Goal: Task Accomplishment & Management: Use online tool/utility

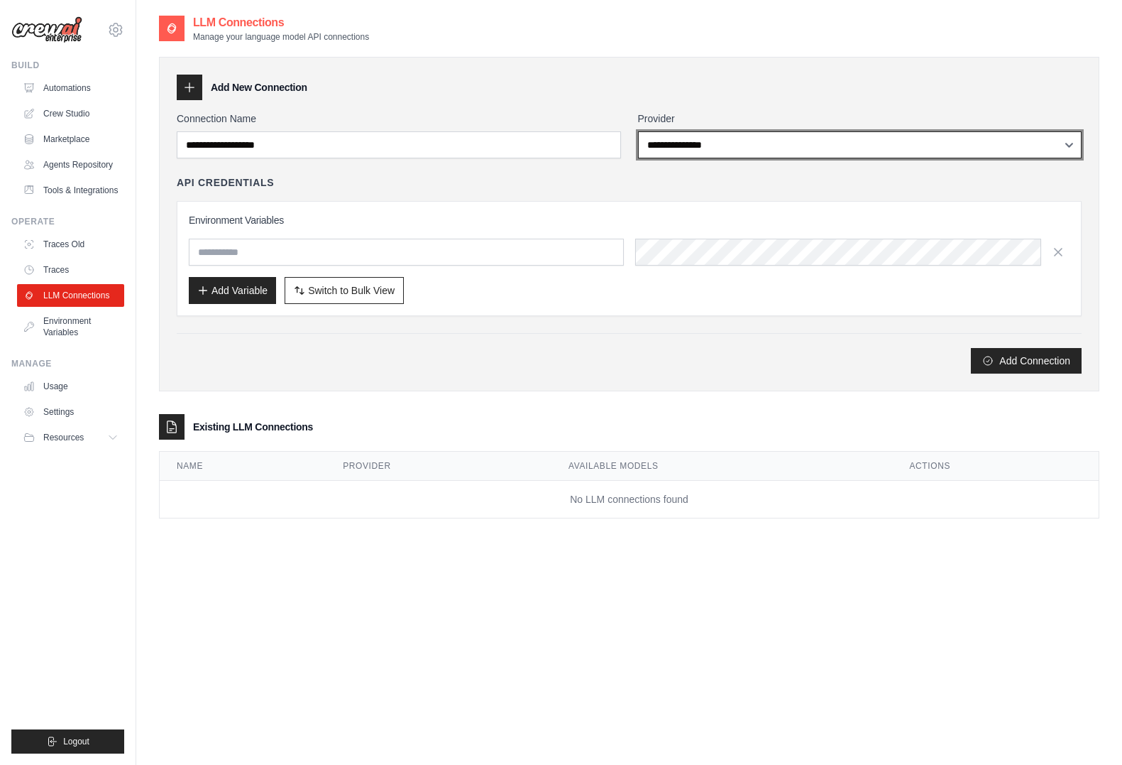
click at [701, 147] on select "**********" at bounding box center [860, 144] width 444 height 27
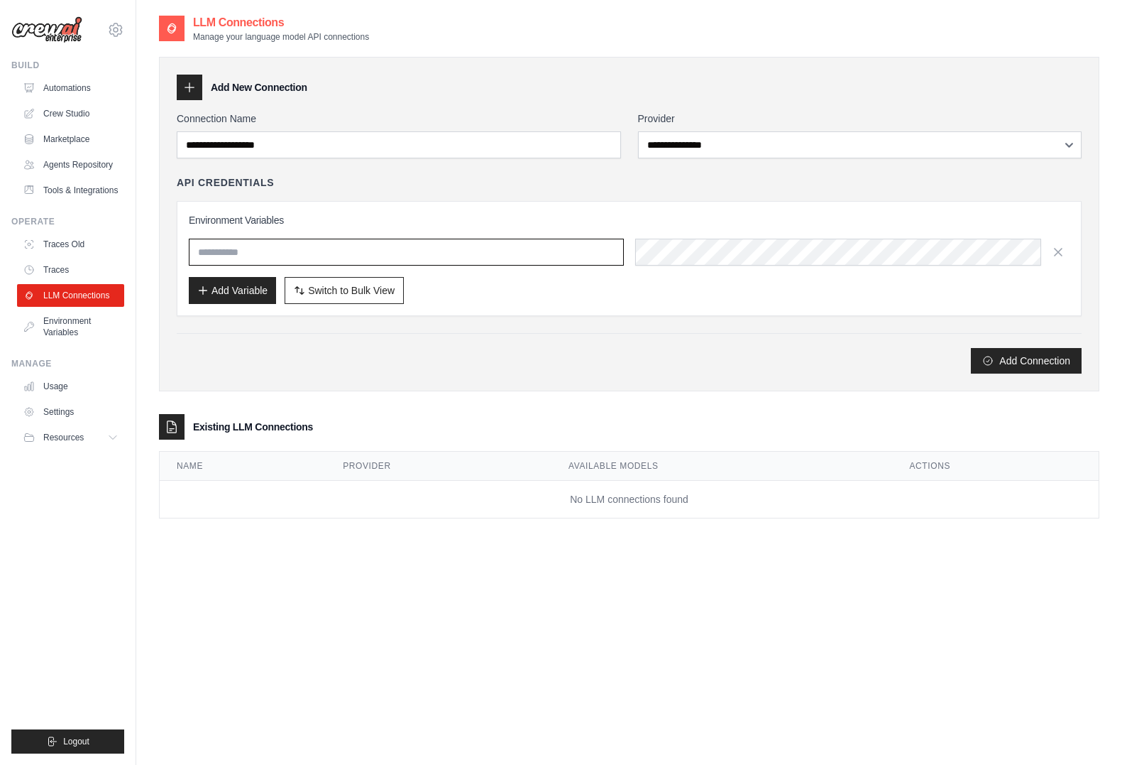
click at [404, 258] on input "text" at bounding box center [406, 252] width 435 height 27
click at [62, 269] on link "Traces" at bounding box center [71, 269] width 107 height 23
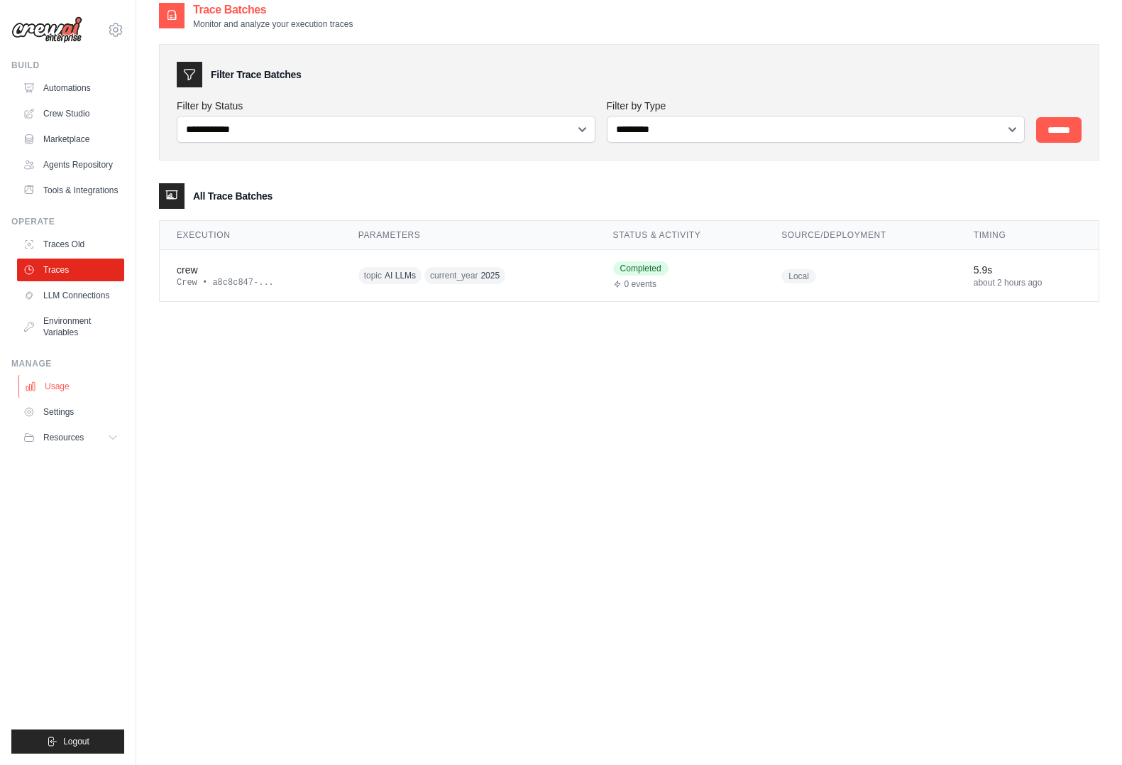
click at [81, 385] on link "Usage" at bounding box center [71, 386] width 107 height 23
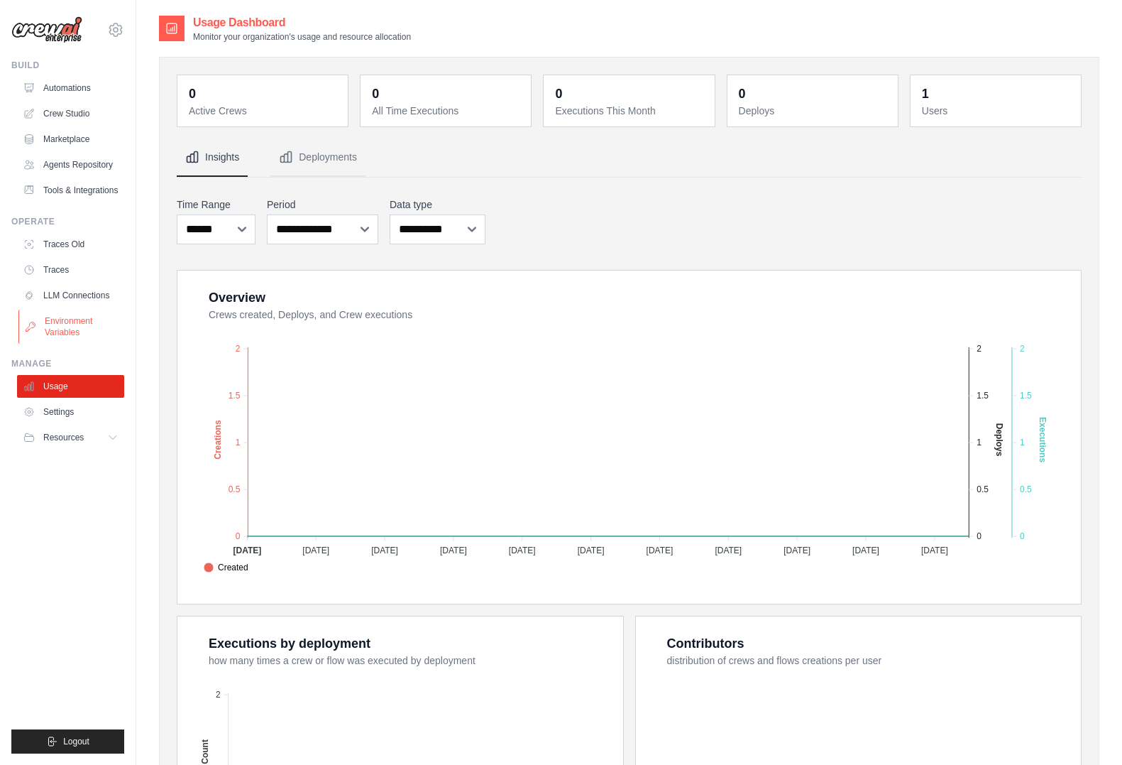
click at [94, 318] on link "Environment Variables" at bounding box center [71, 327] width 107 height 34
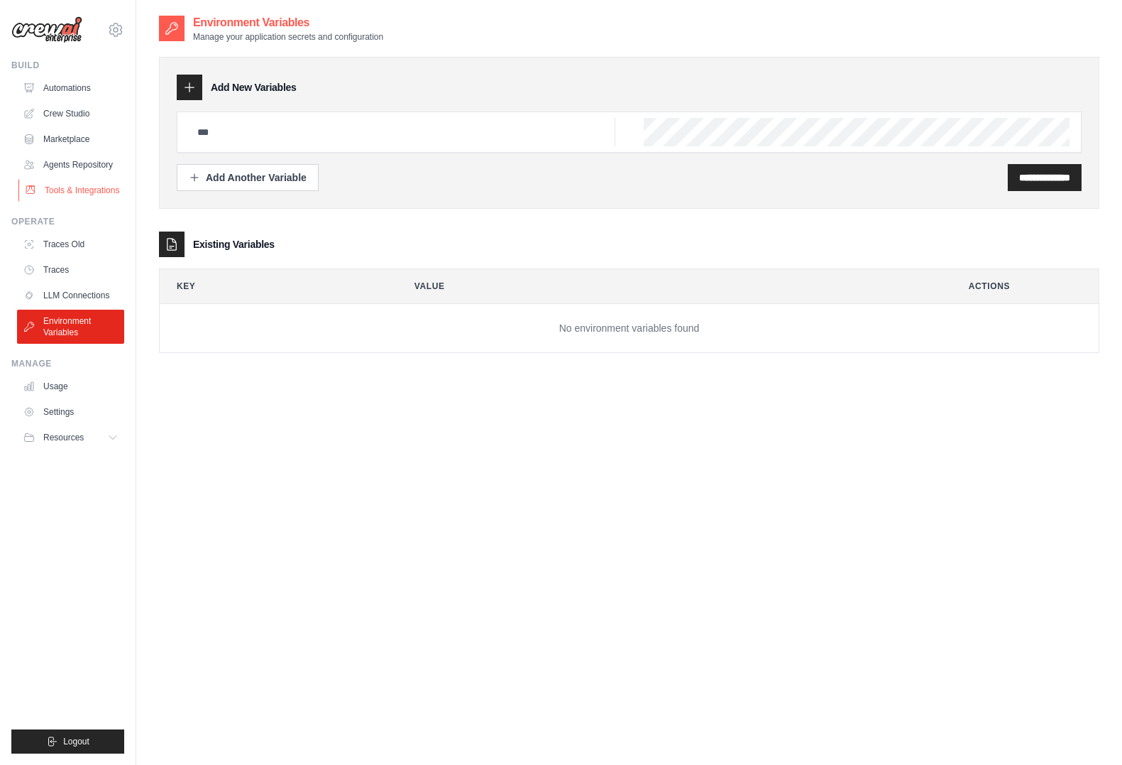
click at [77, 187] on link "Tools & Integrations" at bounding box center [71, 190] width 107 height 23
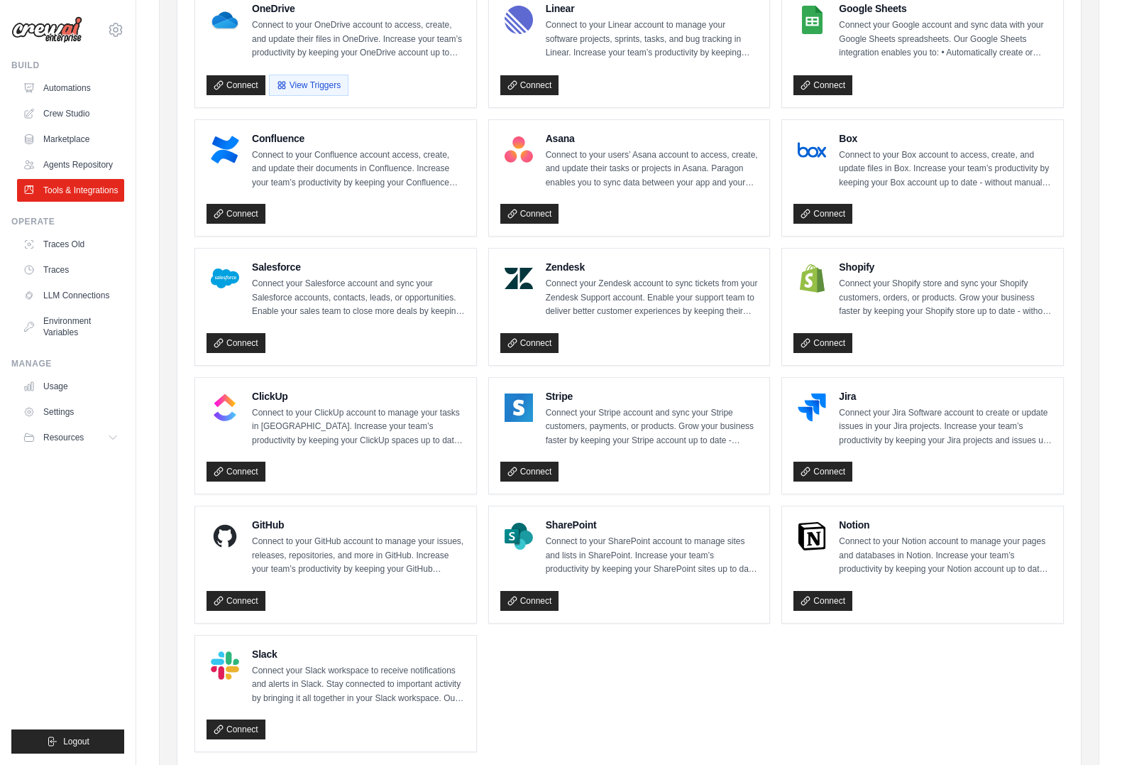
scroll to position [459, 0]
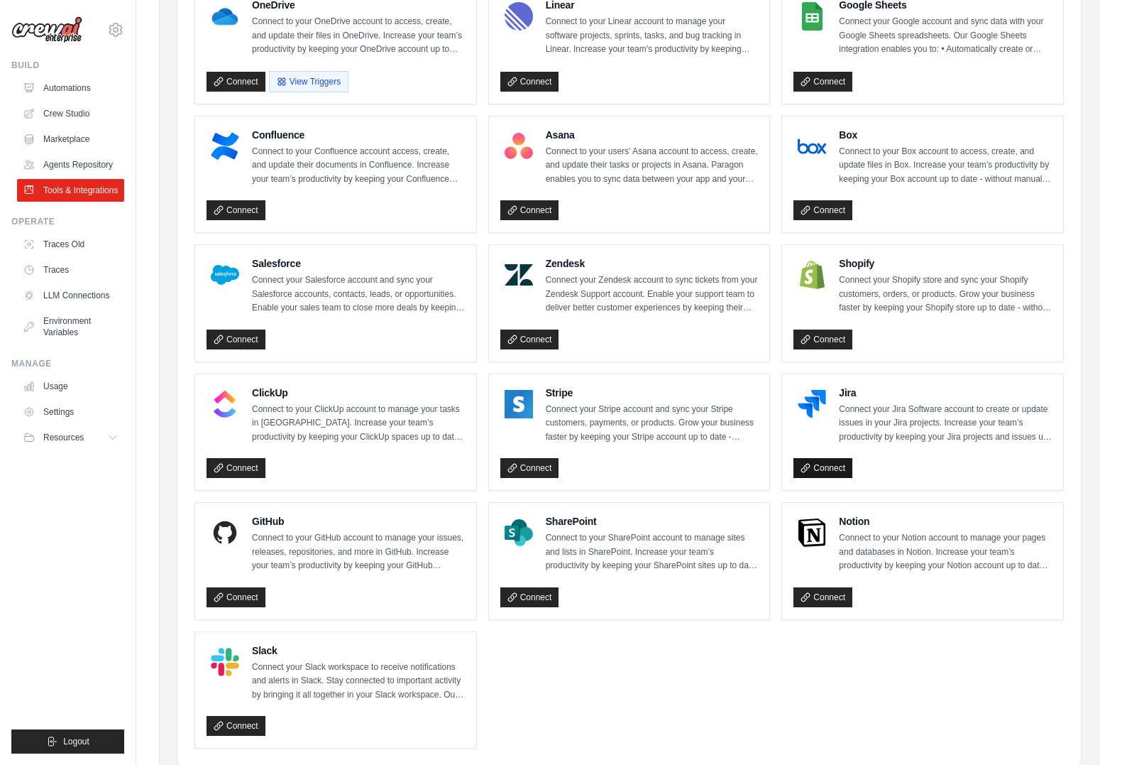
click at [831, 468] on link "Connect" at bounding box center [823, 468] width 59 height 20
click at [87, 85] on link "Automations" at bounding box center [71, 88] width 107 height 23
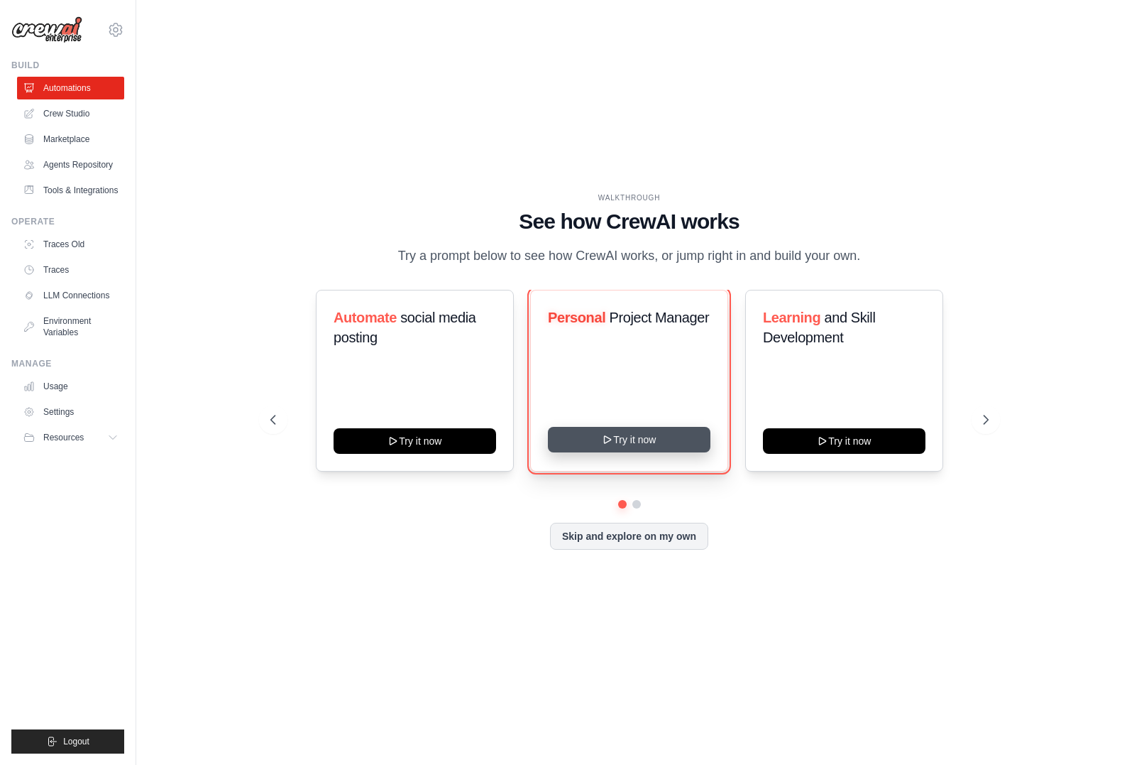
click at [613, 436] on button "Try it now" at bounding box center [629, 440] width 163 height 26
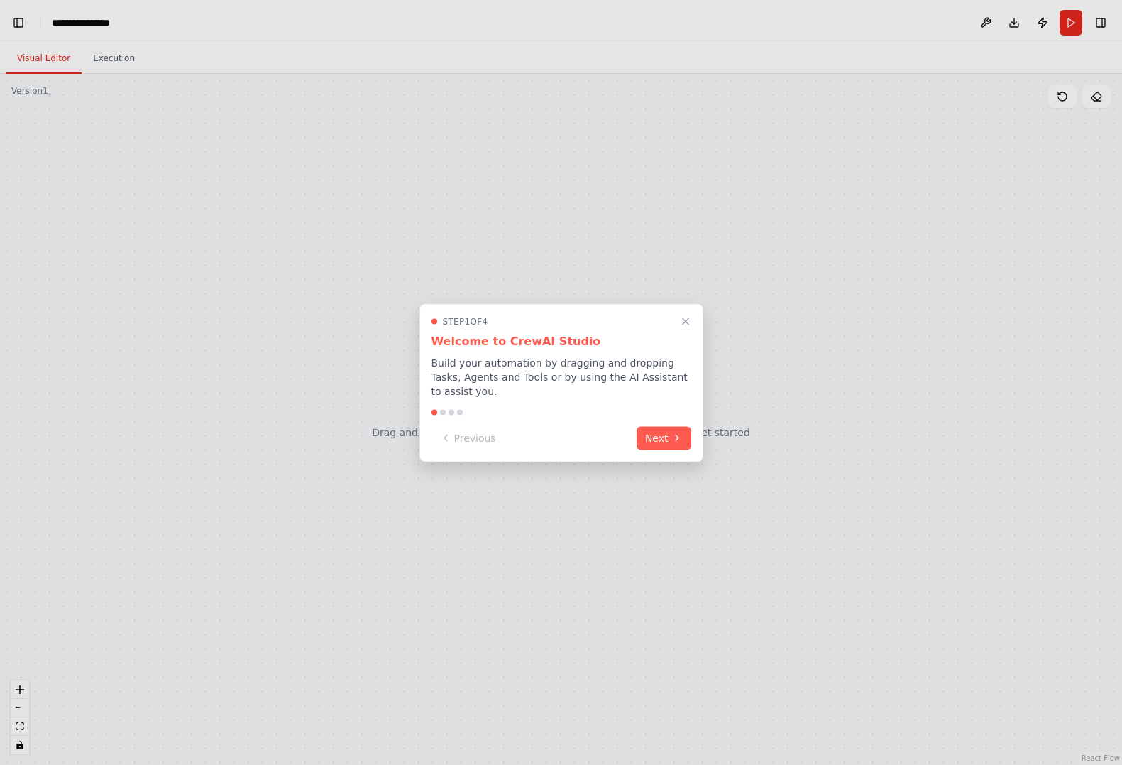
scroll to position [1496, 0]
click at [653, 437] on button "Next" at bounding box center [664, 436] width 55 height 23
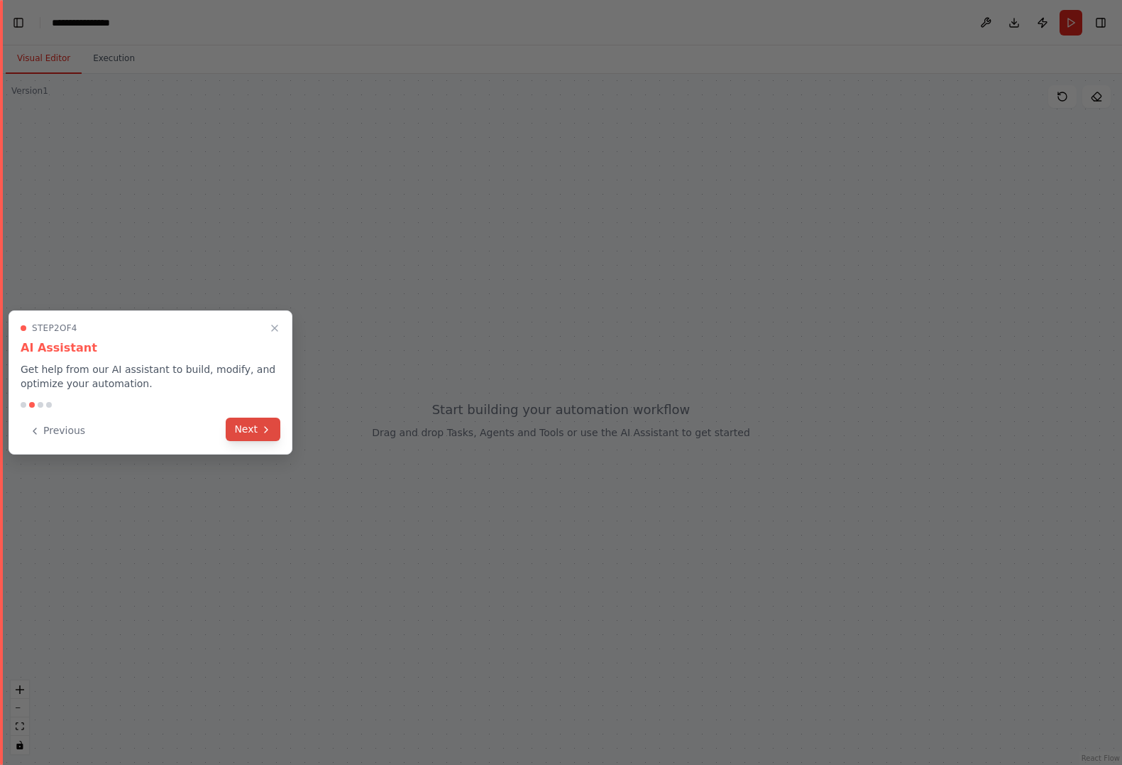
click at [262, 433] on icon at bounding box center [266, 429] width 11 height 11
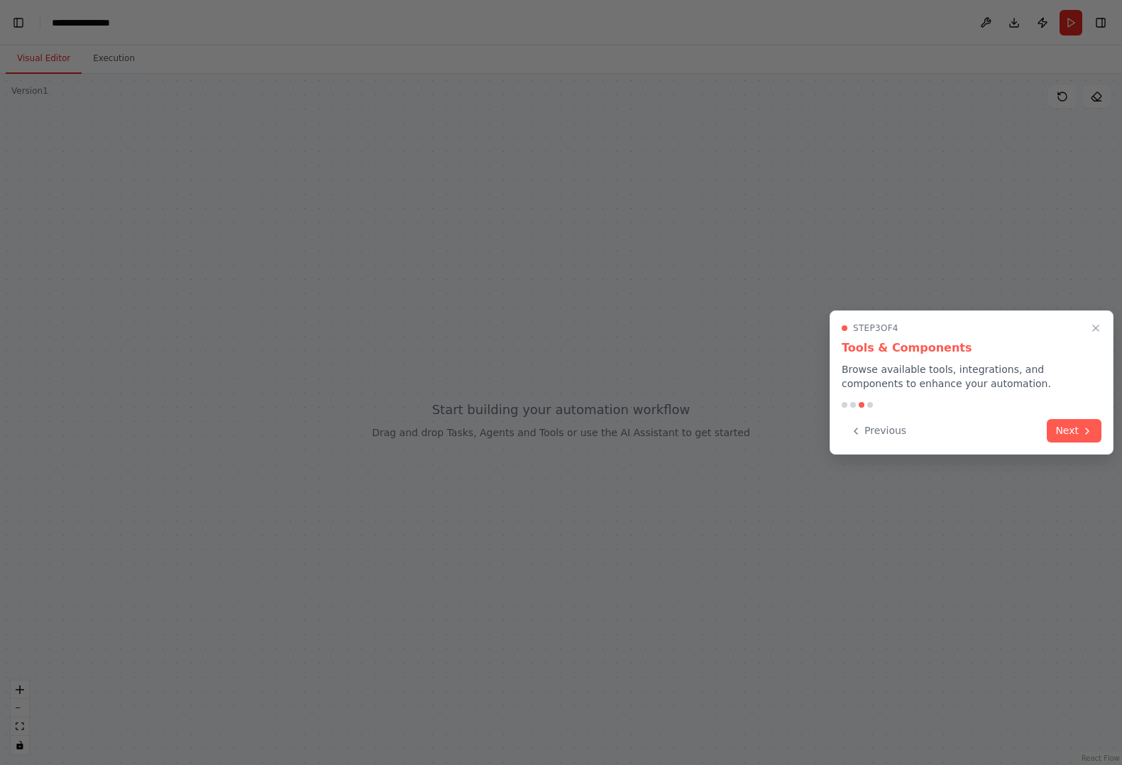
scroll to position [0, 18]
click at [1057, 431] on button "Next" at bounding box center [1074, 430] width 55 height 23
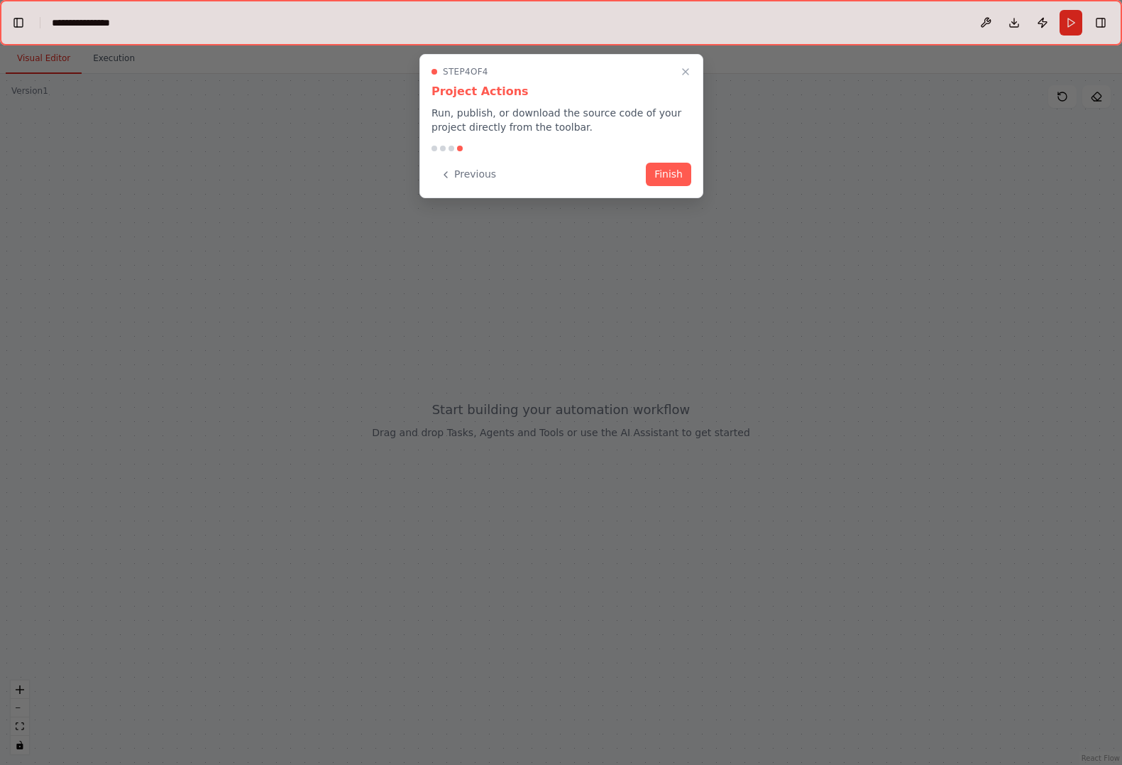
scroll to position [3832, 0]
click at [667, 167] on button "Finish" at bounding box center [668, 172] width 45 height 23
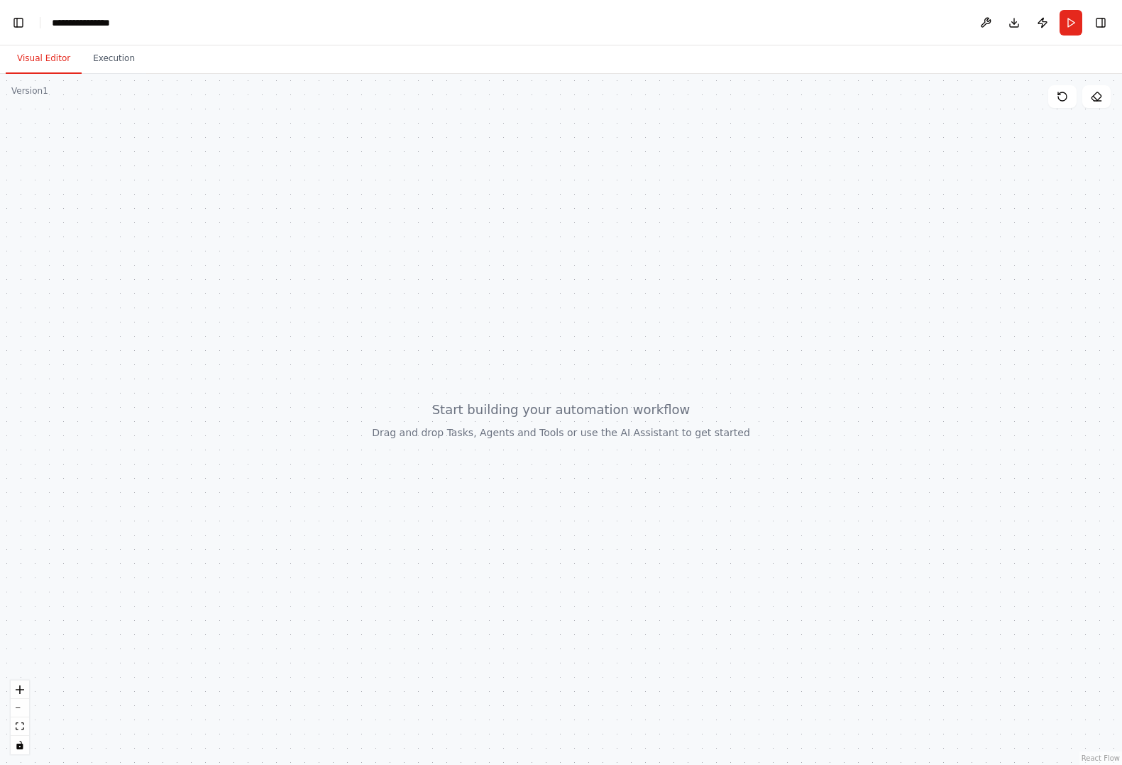
scroll to position [4984, 0]
click at [539, 372] on div at bounding box center [561, 419] width 1122 height 691
click at [515, 400] on div at bounding box center [561, 419] width 1122 height 691
click at [979, 25] on button at bounding box center [986, 23] width 23 height 26
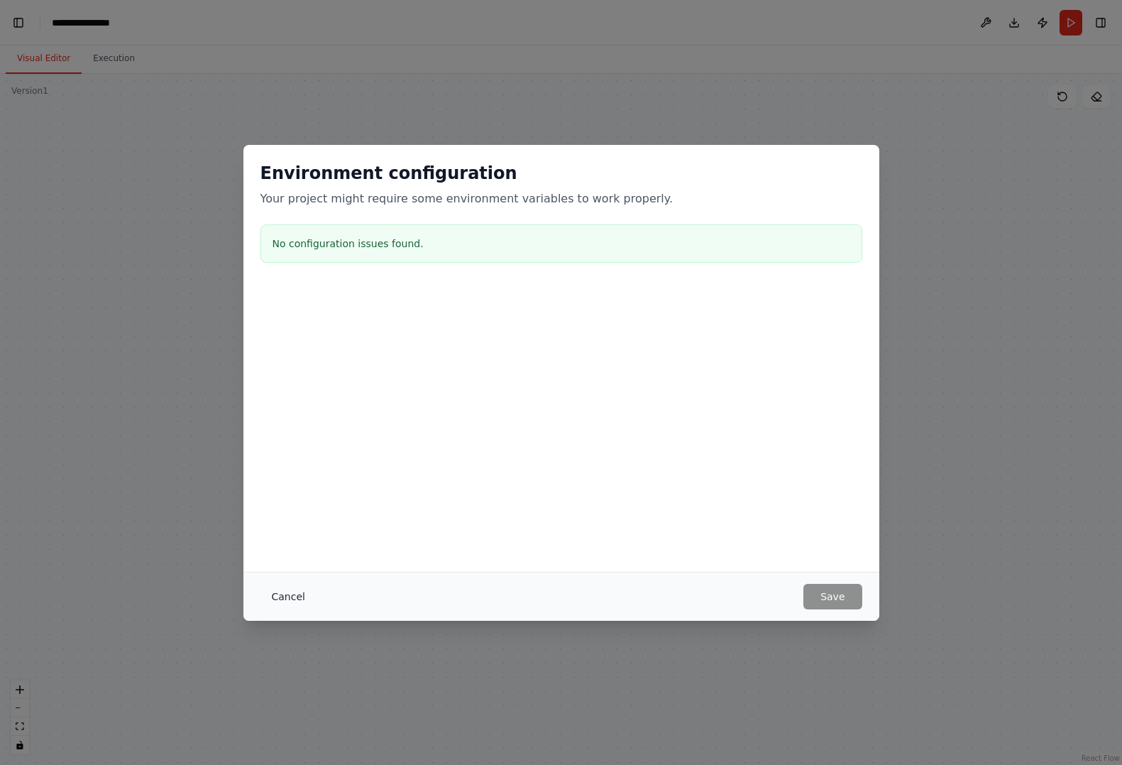
scroll to position [5252, 0]
click at [292, 595] on button "Cancel" at bounding box center [289, 597] width 56 height 26
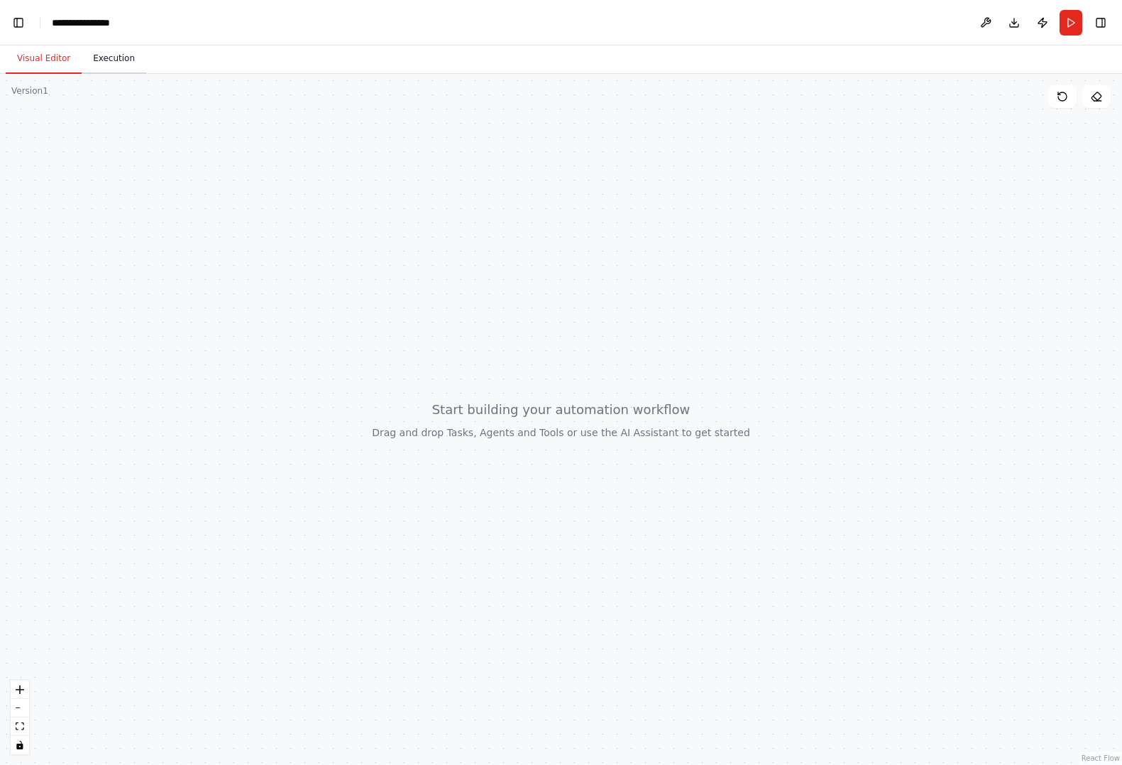
click at [115, 57] on button "Execution" at bounding box center [114, 59] width 65 height 30
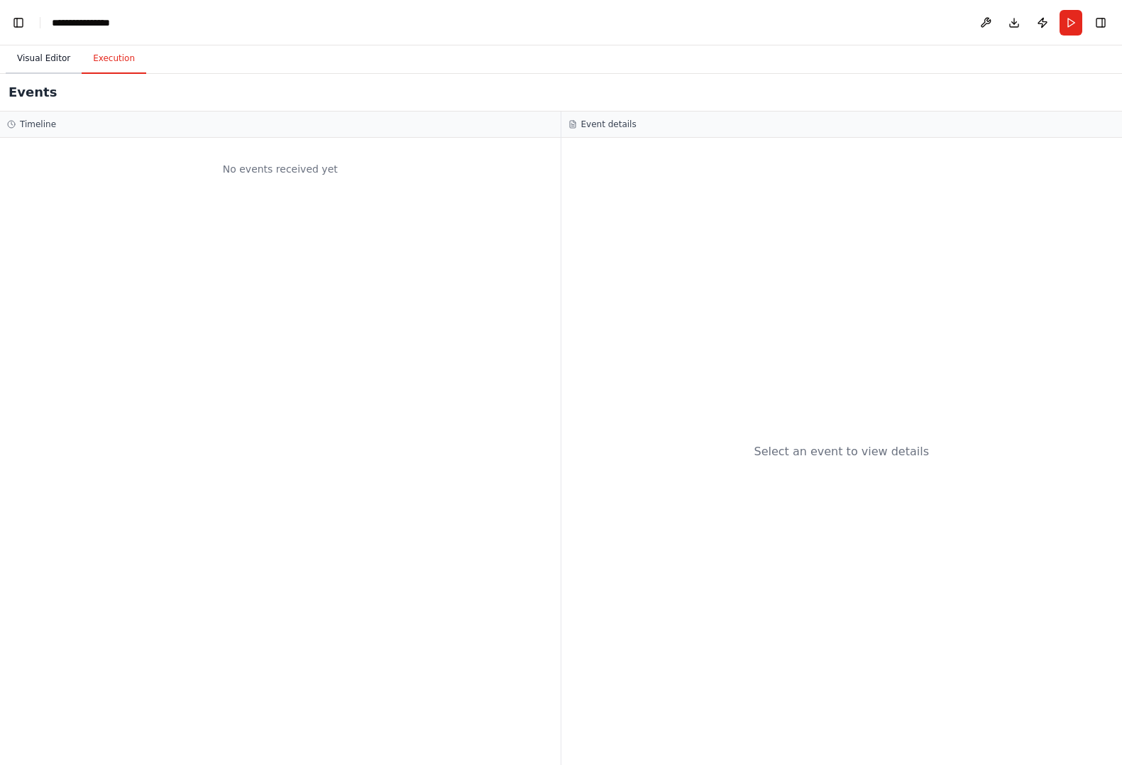
click at [39, 60] on button "Visual Editor" at bounding box center [44, 59] width 76 height 30
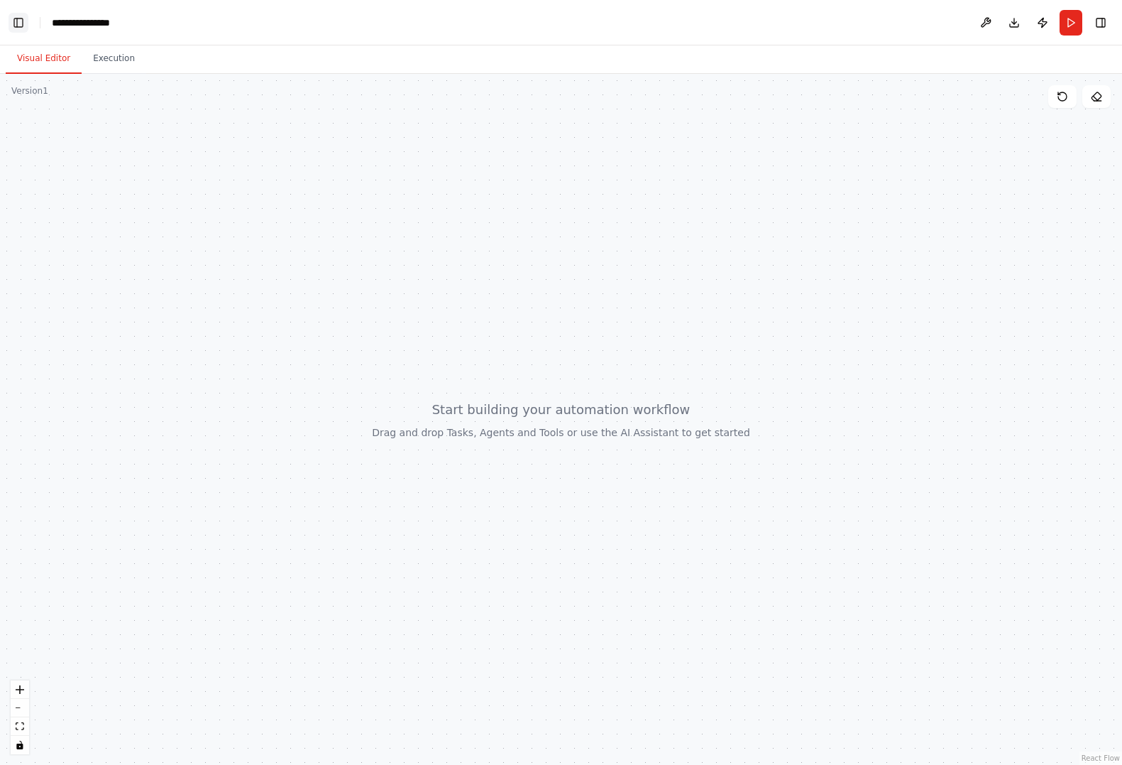
click at [21, 28] on button "Toggle Left Sidebar" at bounding box center [19, 23] width 20 height 20
click at [1095, 18] on button "Toggle Right Sidebar" at bounding box center [1101, 23] width 20 height 20
click at [902, 25] on button "Download" at bounding box center [921, 23] width 78 height 26
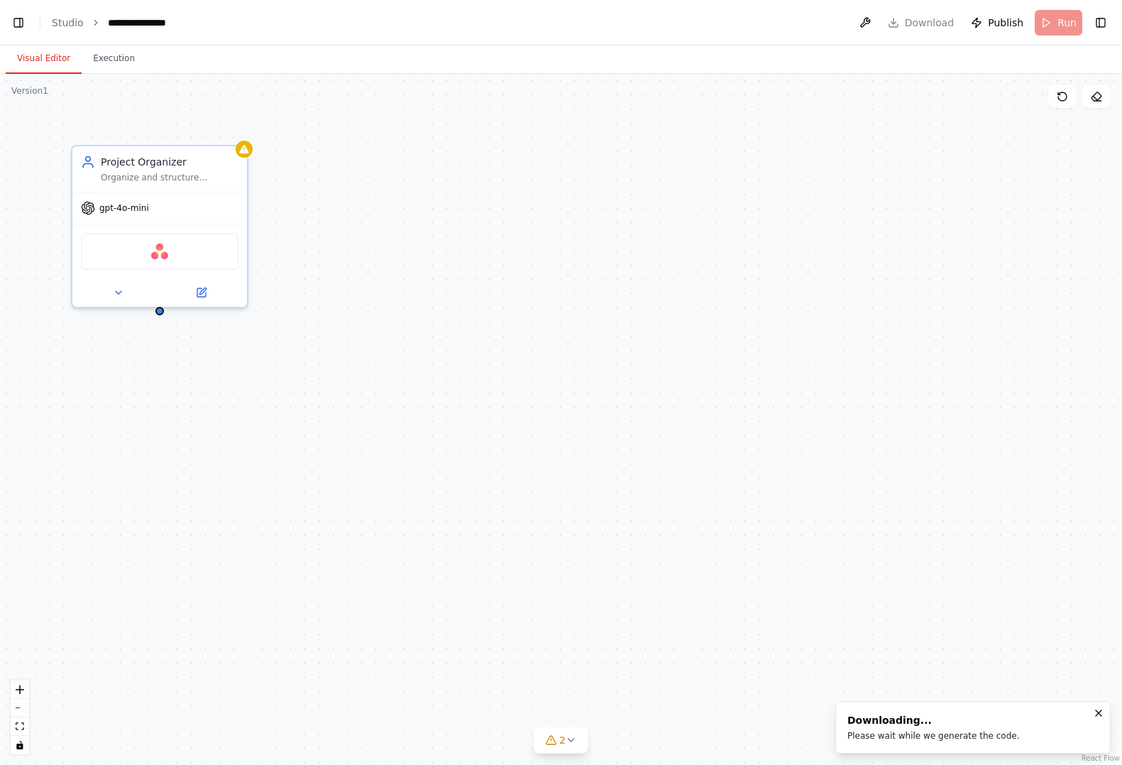
scroll to position [7076, 0]
click at [184, 180] on div "Organize and structure {user_name}'s personal projects by categorizing tasks, s…" at bounding box center [170, 174] width 138 height 11
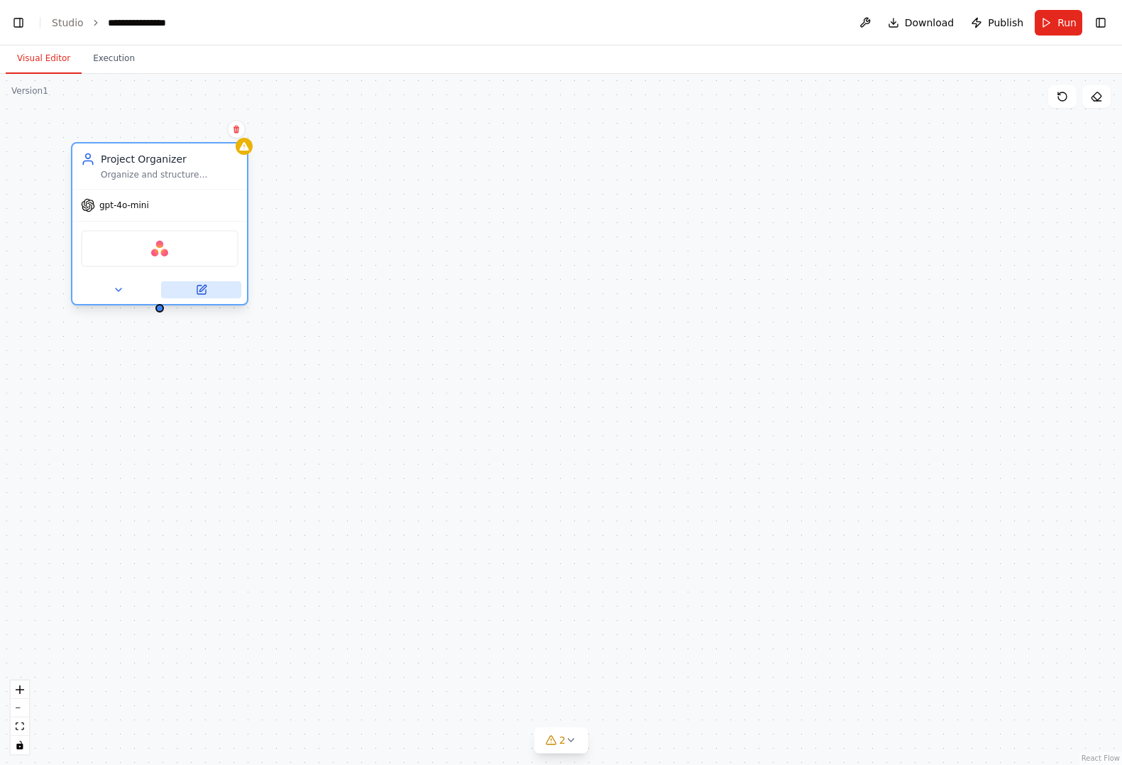
click at [200, 289] on icon at bounding box center [202, 288] width 6 height 6
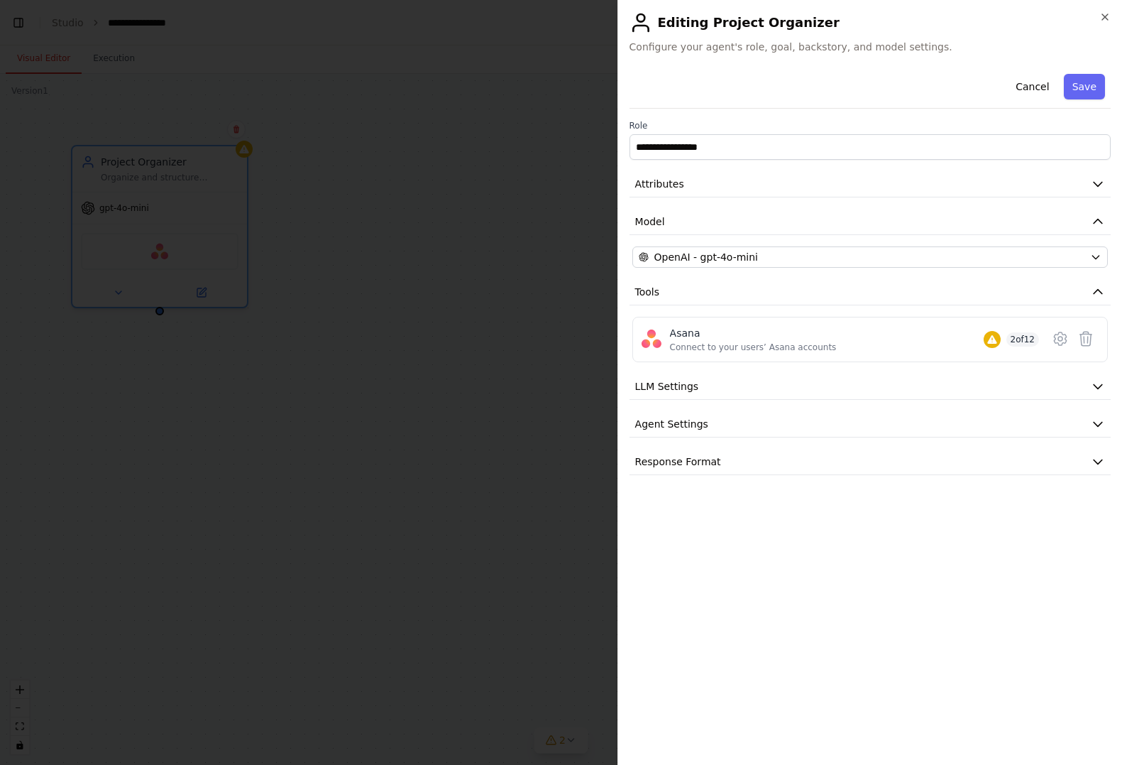
scroll to position [7180, 0]
click at [714, 422] on button "Agent Settings" at bounding box center [870, 424] width 481 height 26
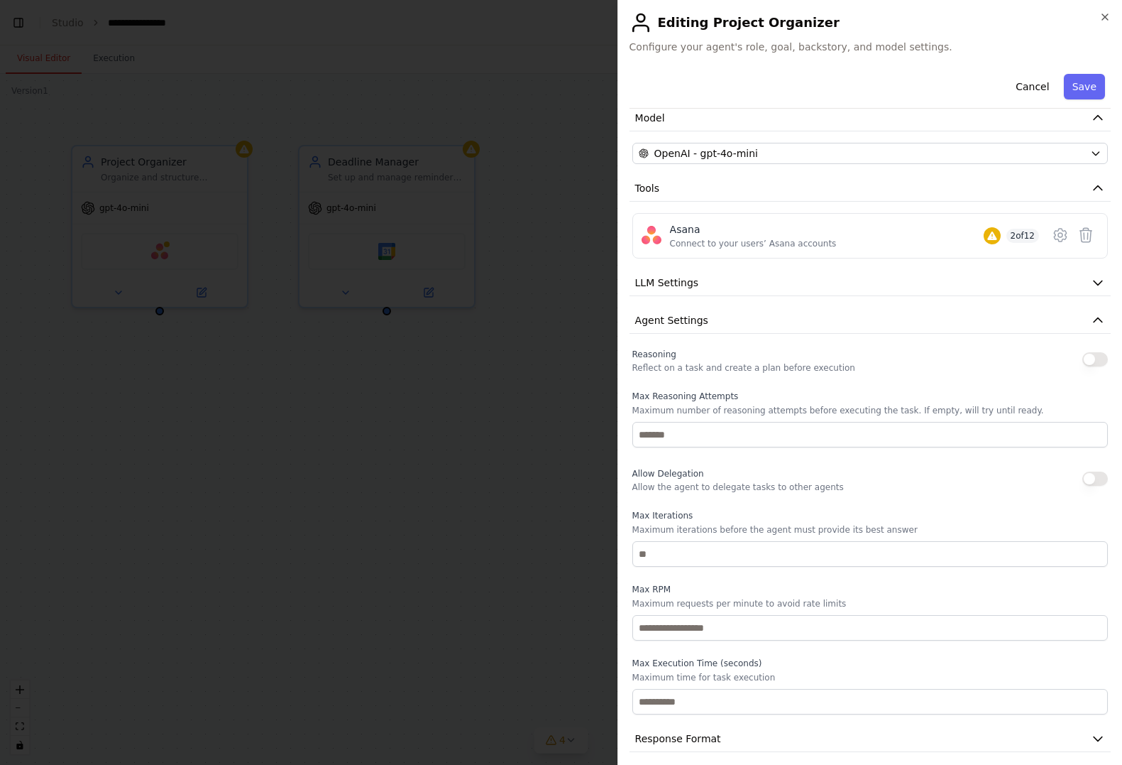
scroll to position [114, 0]
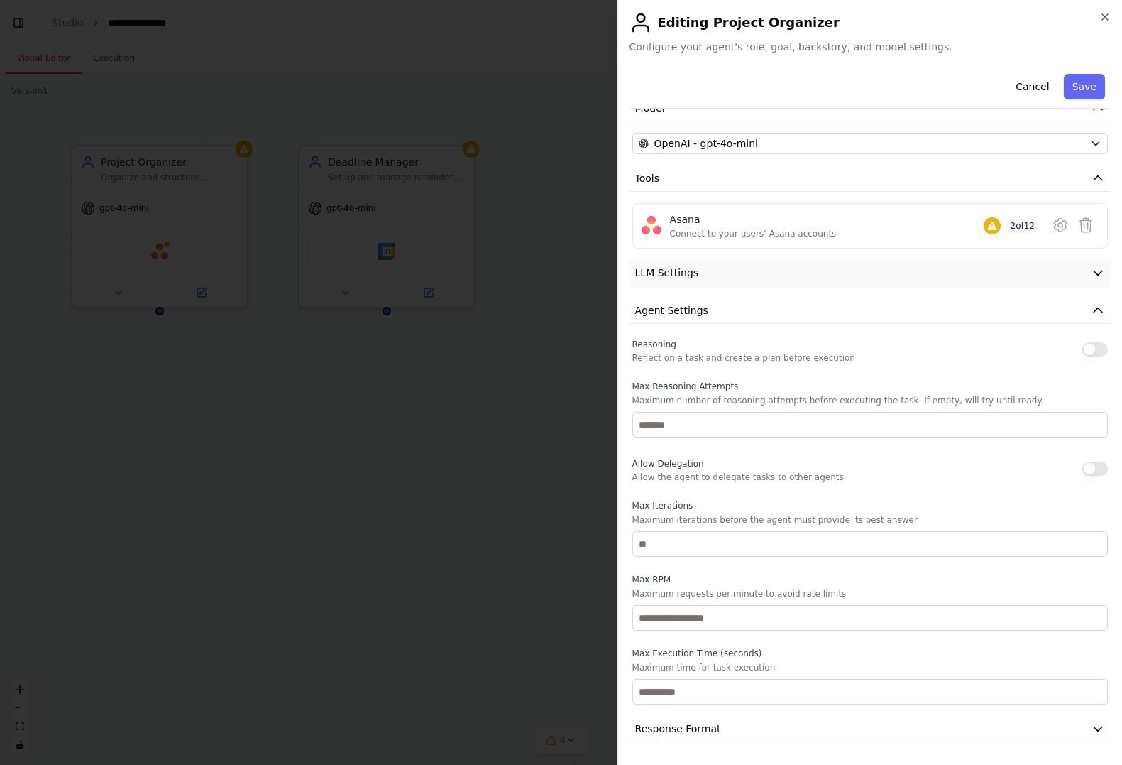
click at [744, 274] on button "LLM Settings" at bounding box center [870, 273] width 481 height 26
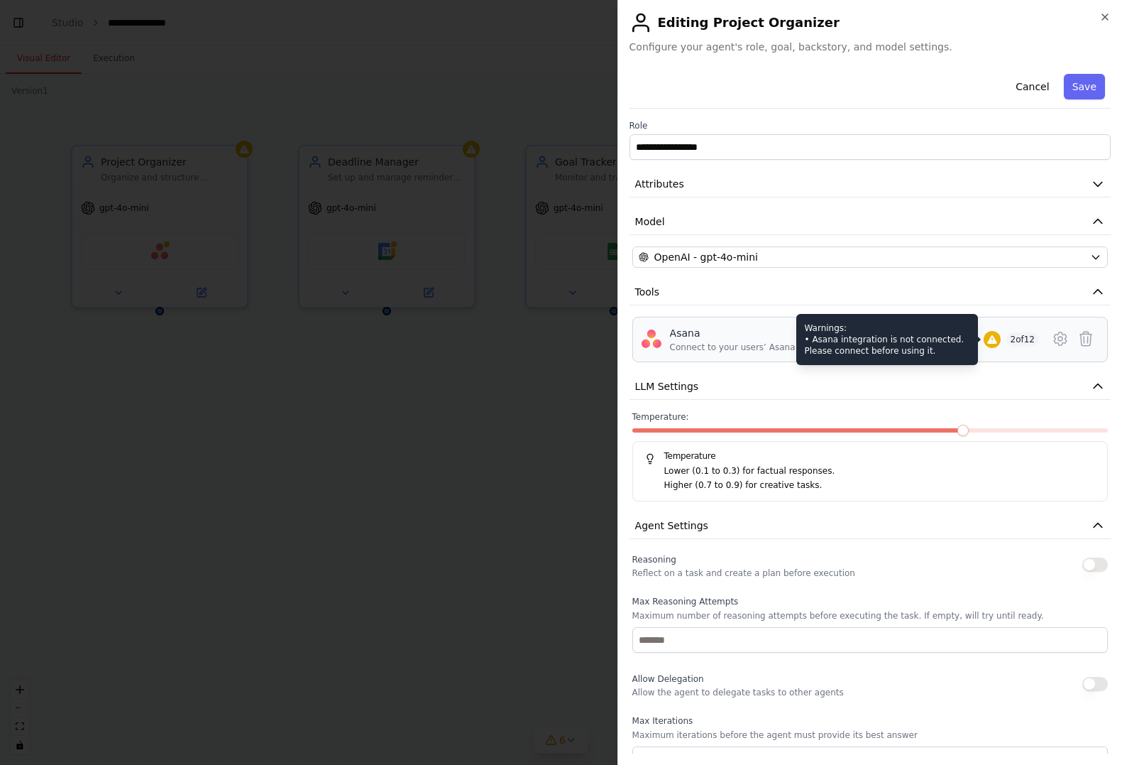
scroll to position [7398, 0]
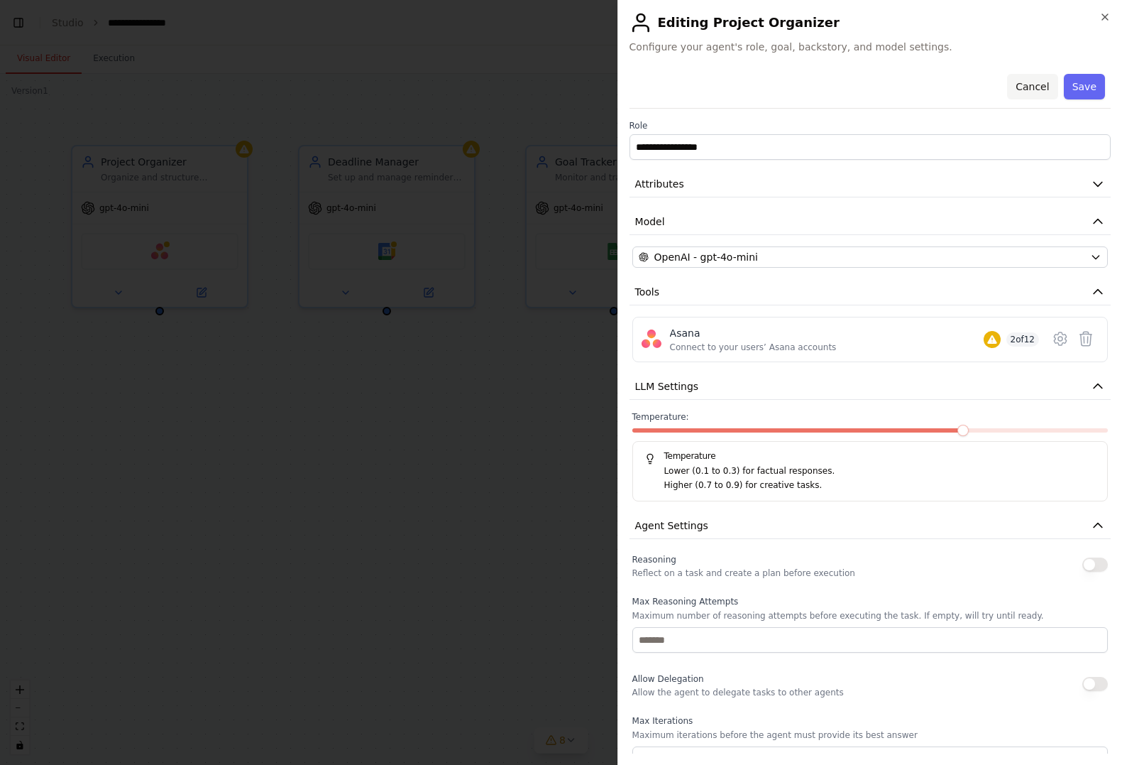
click at [1039, 77] on button "Cancel" at bounding box center [1032, 87] width 50 height 26
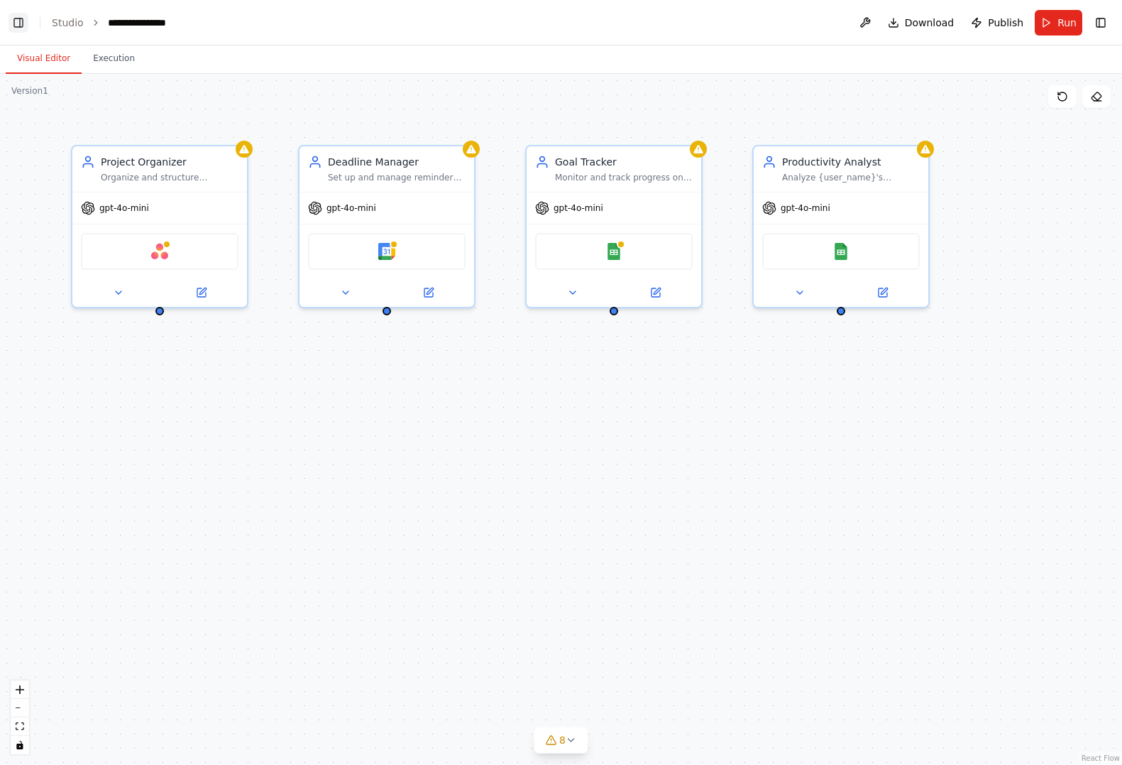
click at [18, 23] on button "Toggle Left Sidebar" at bounding box center [19, 23] width 20 height 20
click at [56, 21] on link "Studio" at bounding box center [68, 22] width 32 height 11
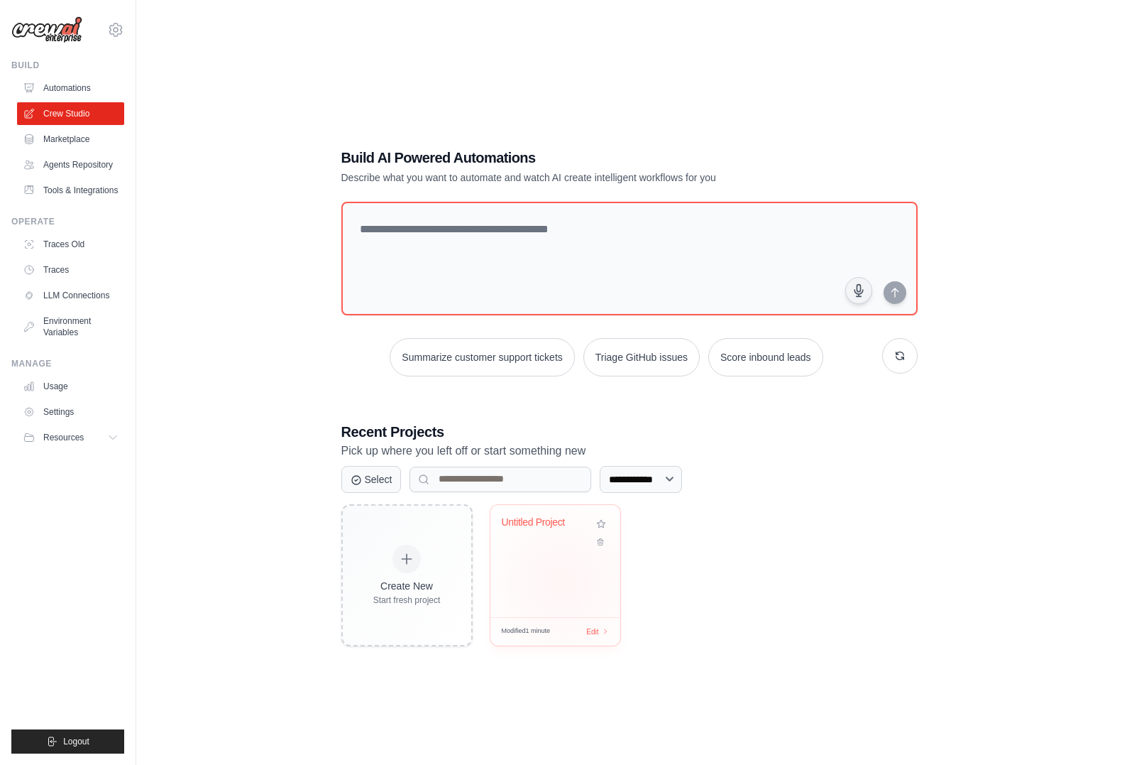
click at [563, 581] on div "Untitled Project" at bounding box center [556, 561] width 130 height 112
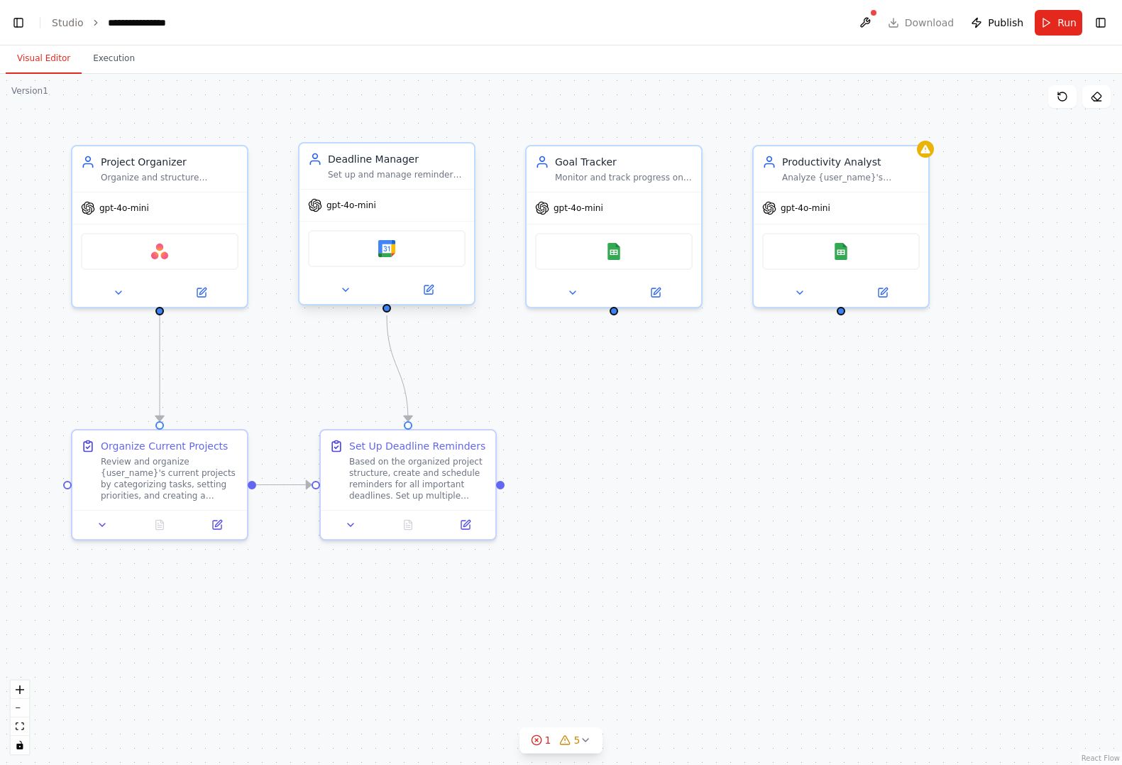
scroll to position [0, 18]
click at [1107, 25] on button "Toggle Right Sidebar" at bounding box center [1101, 23] width 20 height 20
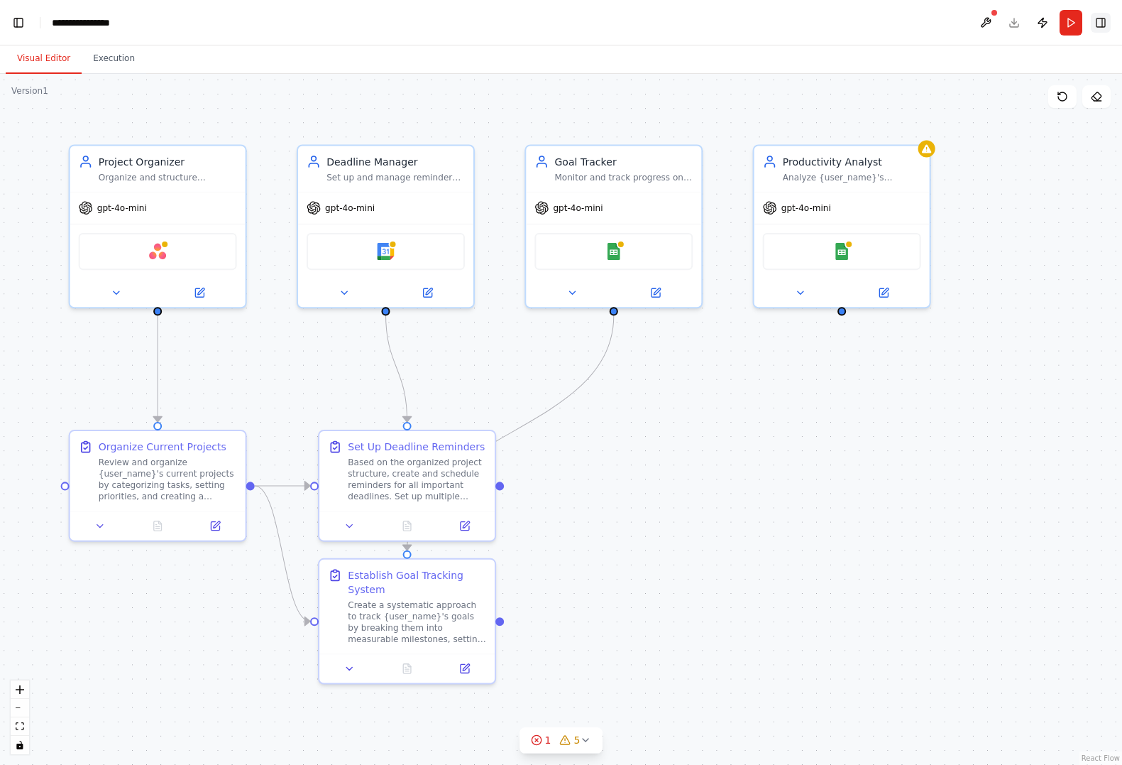
click at [1107, 25] on button "Toggle Right Sidebar" at bounding box center [1101, 23] width 20 height 20
click at [875, 21] on button at bounding box center [865, 23] width 23 height 26
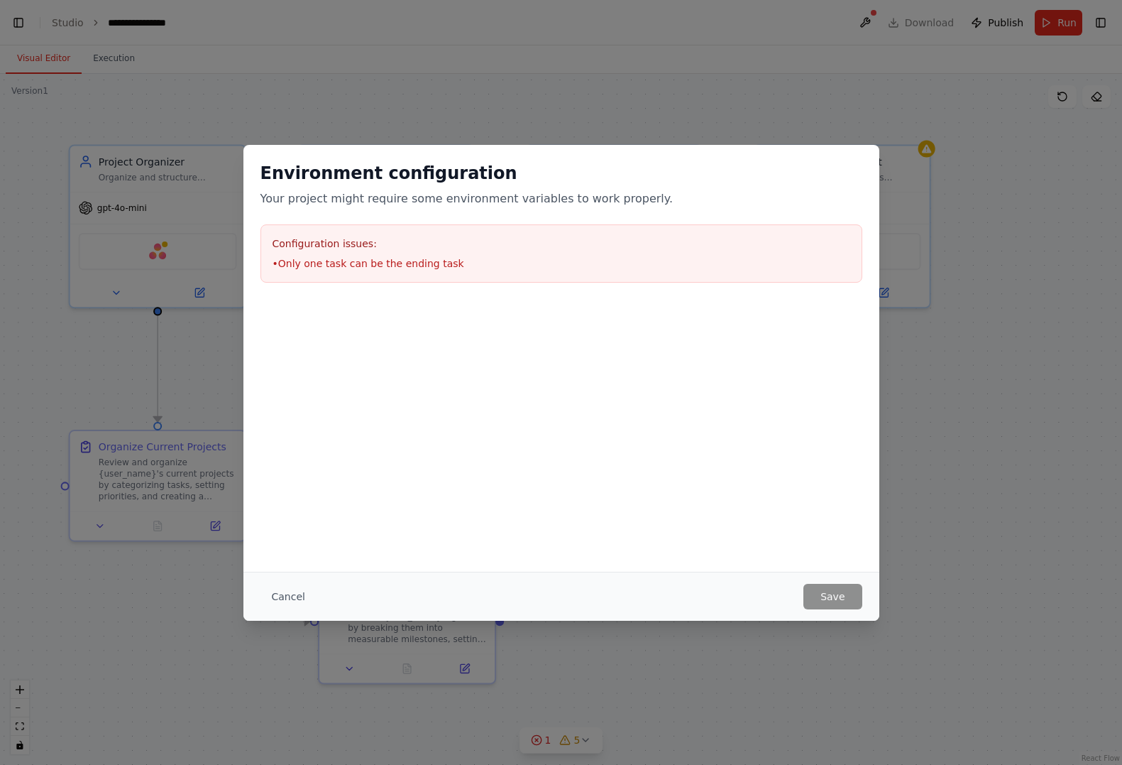
click at [300, 599] on button "Cancel" at bounding box center [289, 597] width 56 height 26
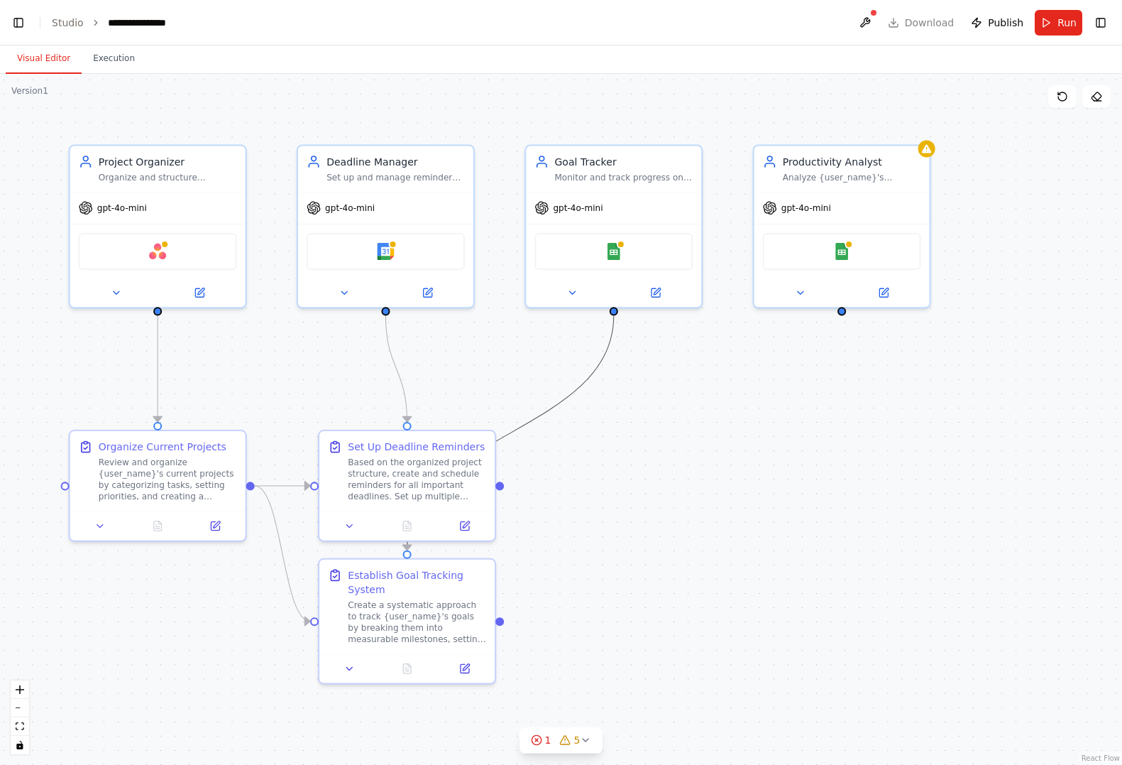
click at [534, 416] on icon "Edge from 5aa51c7d-c0ad-4f78-a553-cb2f53b5ee95 to fa996f74-c726-4201-afd0-3400d…" at bounding box center [511, 432] width 207 height 234
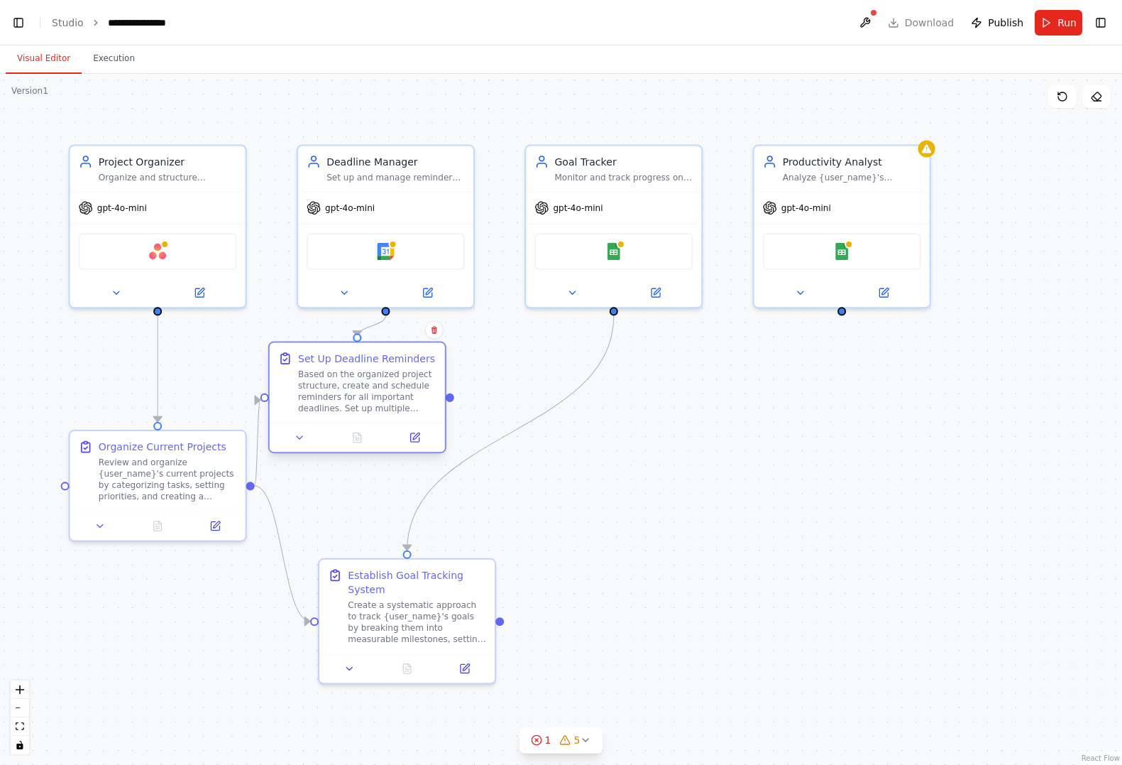
drag, startPoint x: 481, startPoint y: 476, endPoint x: 434, endPoint y: 385, distance: 102.6
click at [434, 385] on div "Based on the organized project structure, create and schedule reminders for all…" at bounding box center [367, 390] width 138 height 45
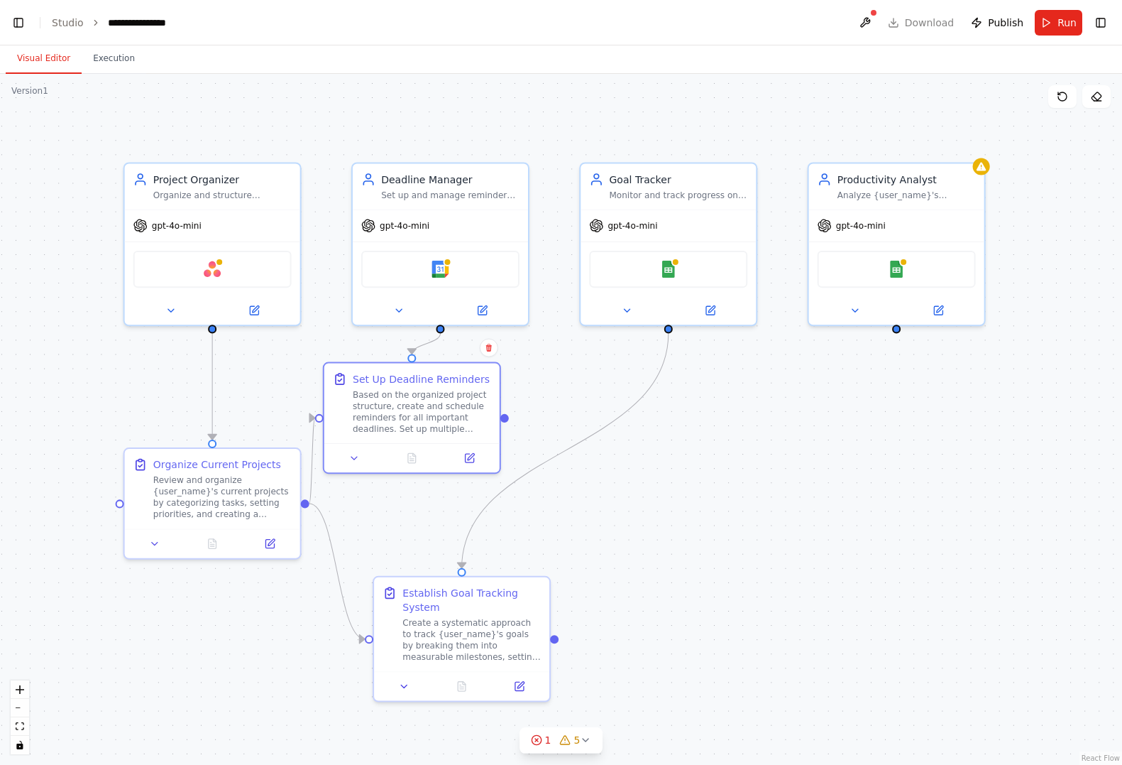
drag, startPoint x: 453, startPoint y: 405, endPoint x: 508, endPoint y: 422, distance: 57.5
click at [508, 422] on div ".deletable-edge-delete-btn { width: 20px; height: 20px; border: 0px solid #ffff…" at bounding box center [561, 419] width 1122 height 691
drag, startPoint x: 508, startPoint y: 417, endPoint x: 469, endPoint y: 579, distance: 166.5
click at [469, 579] on div "Project Organizer Organize and structure {user_name}'s personal projects by cat…" at bounding box center [615, 438] width 1127 height 694
drag, startPoint x: 506, startPoint y: 420, endPoint x: 463, endPoint y: 566, distance: 151.8
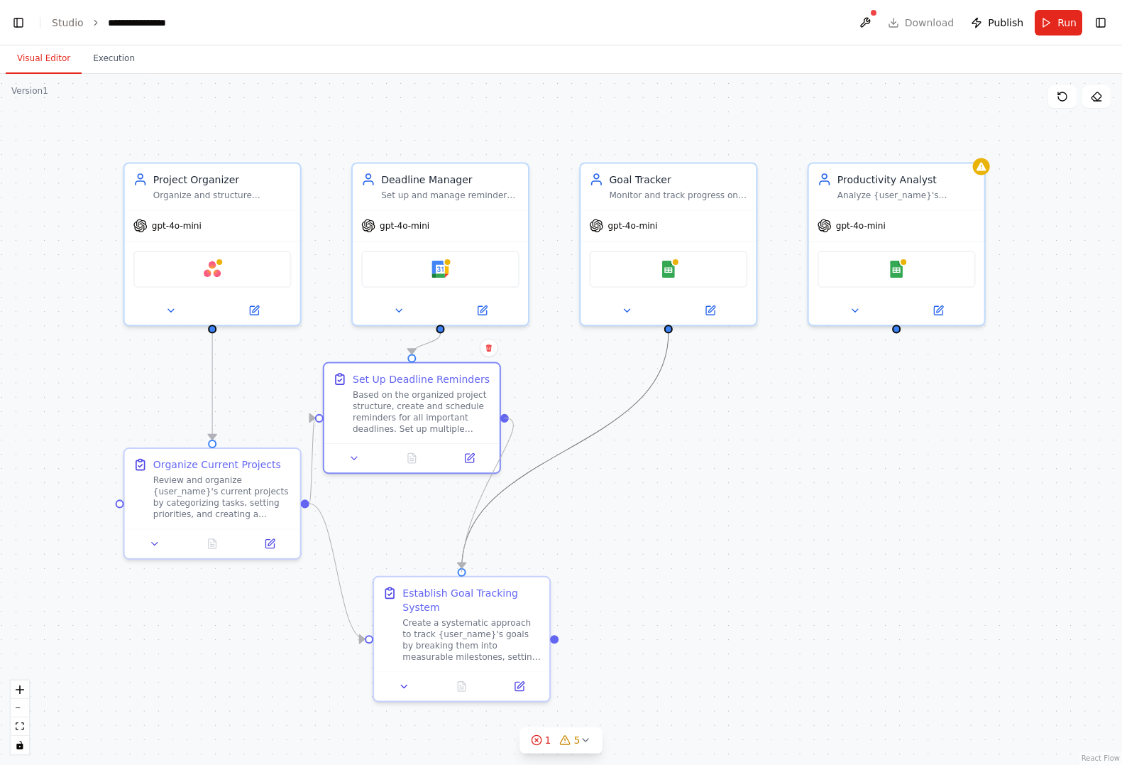
click at [463, 566] on div ".deletable-edge-delete-btn { width: 20px; height: 20px; border: 0px solid #ffff…" at bounding box center [615, 438] width 1127 height 694
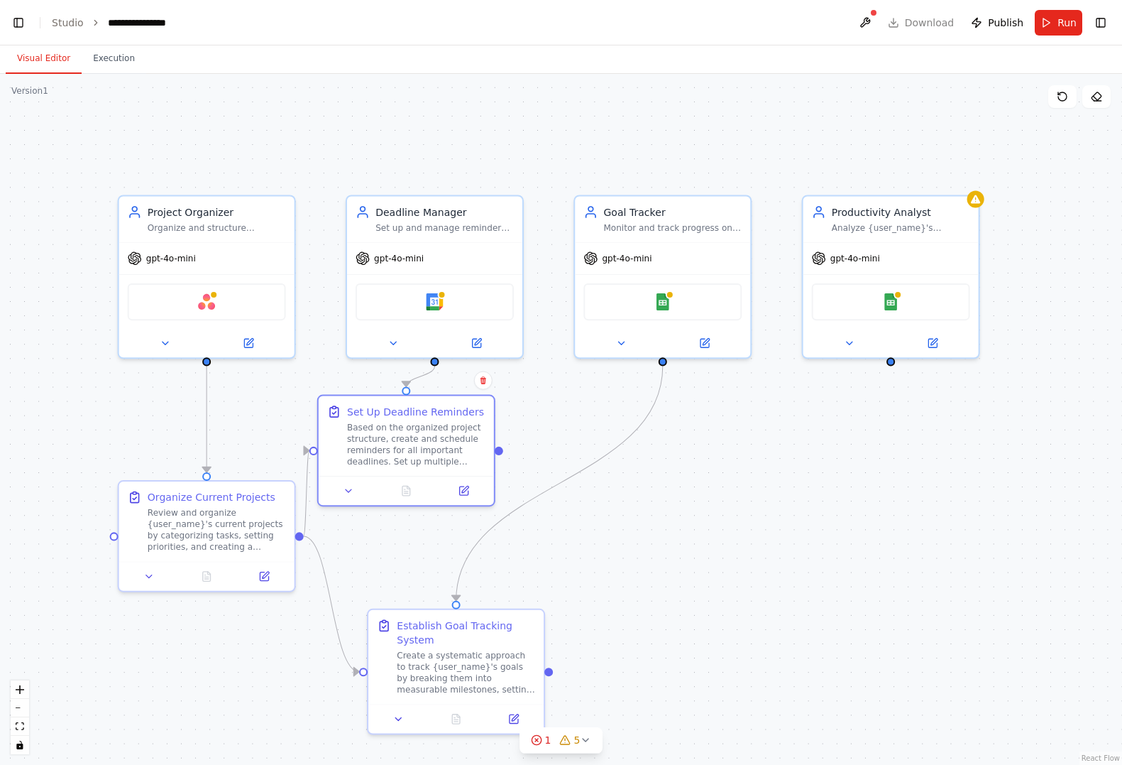
drag, startPoint x: 507, startPoint y: 424, endPoint x: 501, endPoint y: 456, distance: 33.1
click at [501, 456] on div ".deletable-edge-delete-btn { width: 20px; height: 20px; border: 0px solid #ffff…" at bounding box center [561, 419] width 1122 height 691
drag, startPoint x: 502, startPoint y: 450, endPoint x: 662, endPoint y: 359, distance: 184.7
click at [662, 359] on div ".deletable-edge-delete-btn { width: 20px; height: 20px; border: 0px solid #ffff…" at bounding box center [561, 419] width 1122 height 691
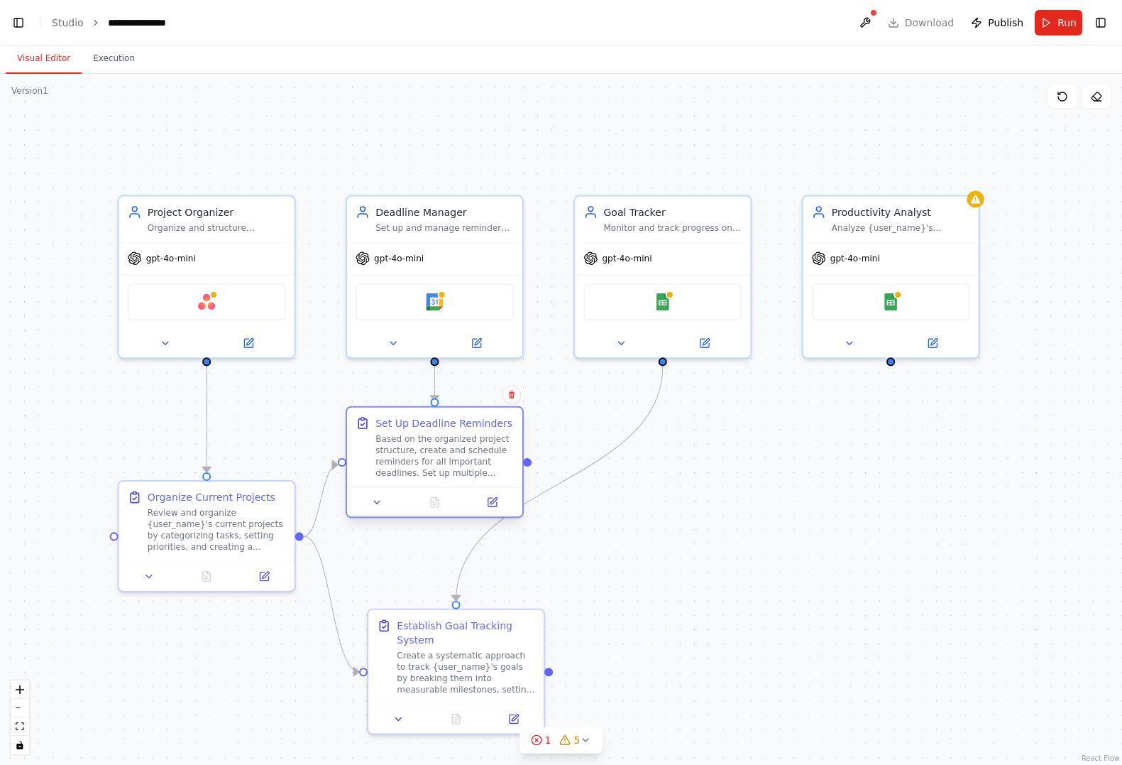
drag, startPoint x: 452, startPoint y: 450, endPoint x: 485, endPoint y: 469, distance: 38.5
click at [485, 469] on div "Based on the organized project structure, create and schedule reminders for all…" at bounding box center [445, 455] width 138 height 45
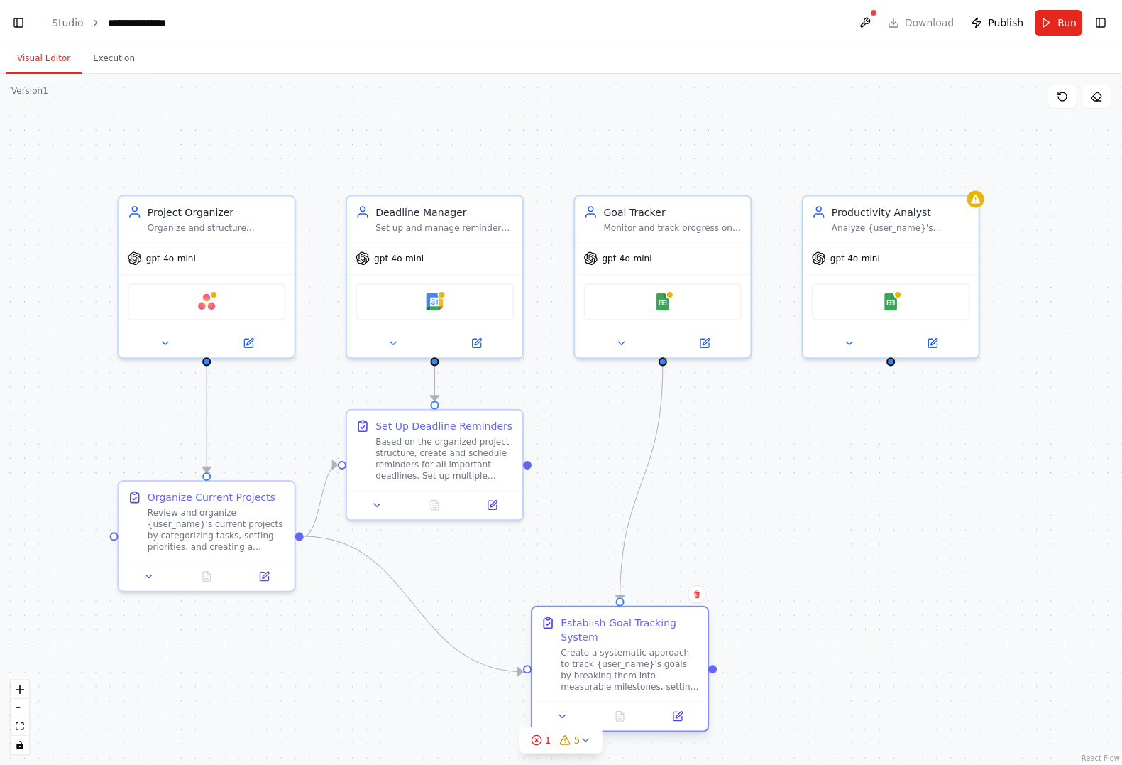
drag, startPoint x: 505, startPoint y: 644, endPoint x: 672, endPoint y: 644, distance: 166.8
click at [672, 644] on div "Establish Goal Tracking System Create a systematic approach to track {user_name…" at bounding box center [630, 654] width 138 height 77
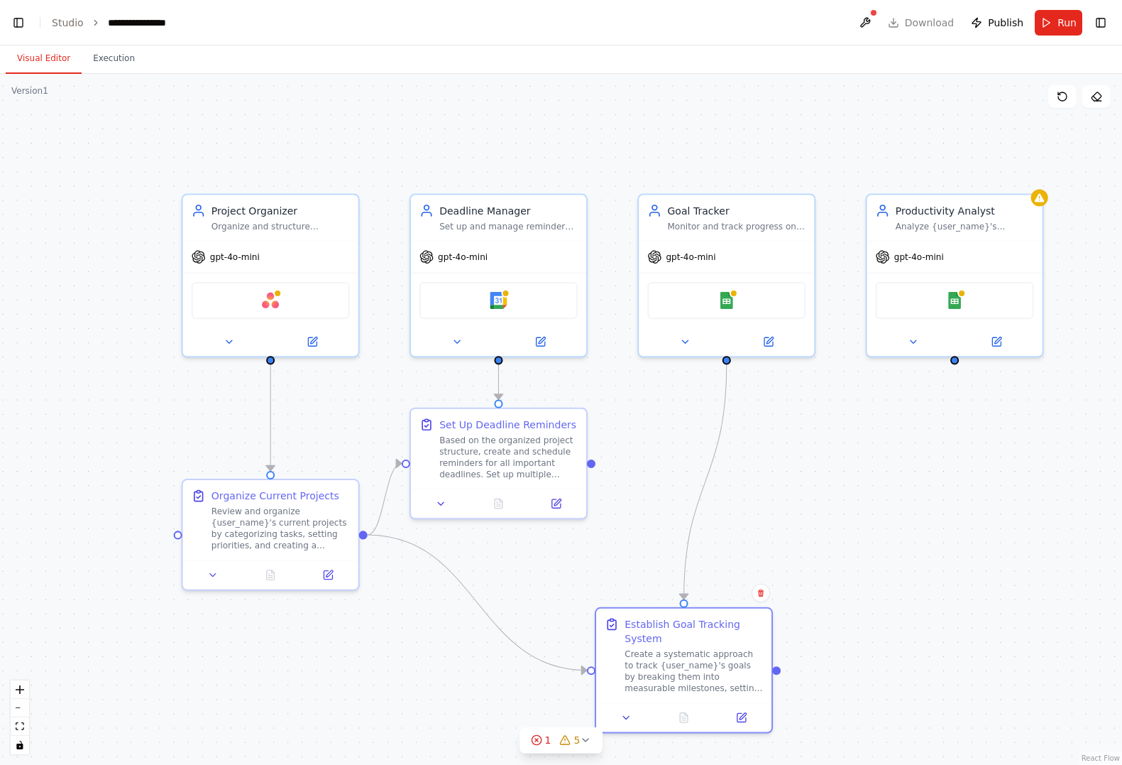
drag, startPoint x: 530, startPoint y: 466, endPoint x: 594, endPoint y: 464, distance: 63.9
click at [594, 464] on div ".deletable-edge-delete-btn { width: 20px; height: 20px; border: 0px solid #ffff…" at bounding box center [561, 419] width 1122 height 691
drag, startPoint x: 605, startPoint y: 466, endPoint x: 688, endPoint y: 605, distance: 161.4
click at [688, 605] on div "Project Organizer Organize and structure {user_name}'s personal projects by cat…" at bounding box center [673, 469] width 1127 height 694
drag, startPoint x: 596, startPoint y: 465, endPoint x: 687, endPoint y: 605, distance: 166.8
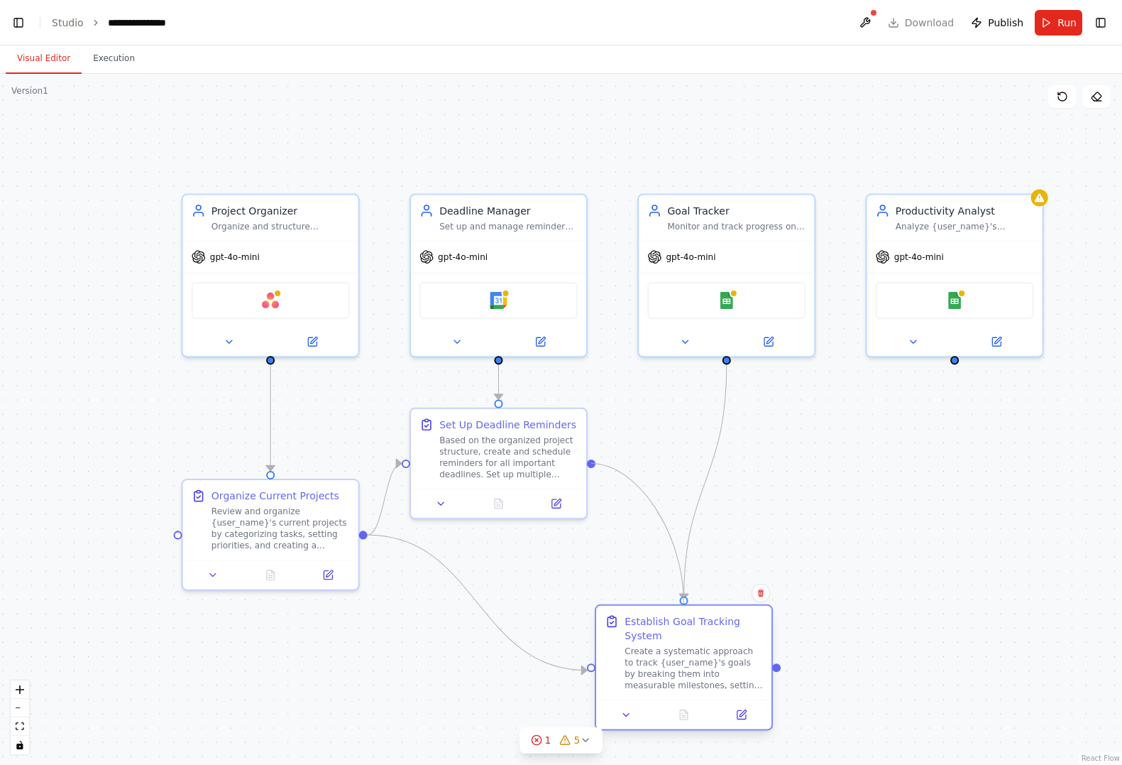
click at [687, 605] on div "Project Organizer Organize and structure {user_name}'s personal projects by cat…" at bounding box center [673, 469] width 1127 height 694
click at [687, 606] on div "Establish Goal Tracking System Create a systematic approach to track {user_name…" at bounding box center [683, 653] width 175 height 94
drag, startPoint x: 684, startPoint y: 593, endPoint x: 824, endPoint y: 450, distance: 200.3
click at [824, 450] on div ".deletable-edge-delete-btn { width: 20px; height: 20px; border: 0px solid #ffff…" at bounding box center [561, 419] width 1122 height 691
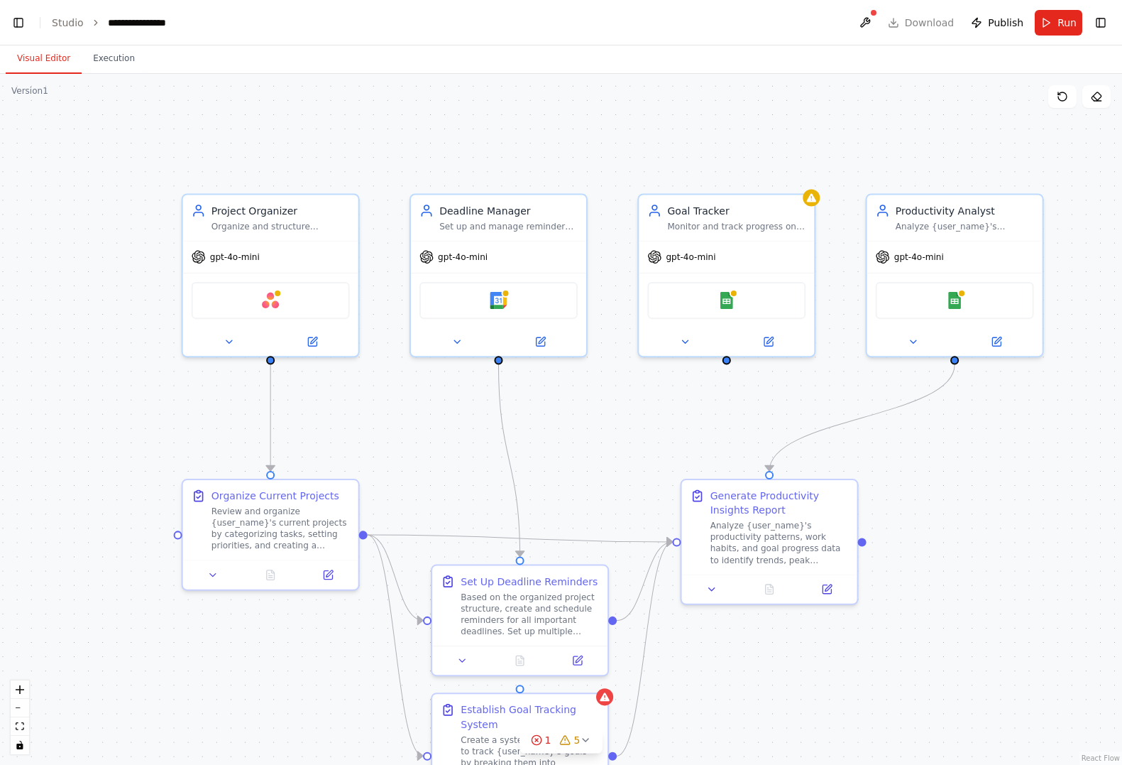
scroll to position [9461, 0]
click at [978, 487] on div ".deletable-edge-delete-btn { width: 20px; height: 20px; border: 0px solid #ffff…" at bounding box center [561, 419] width 1122 height 691
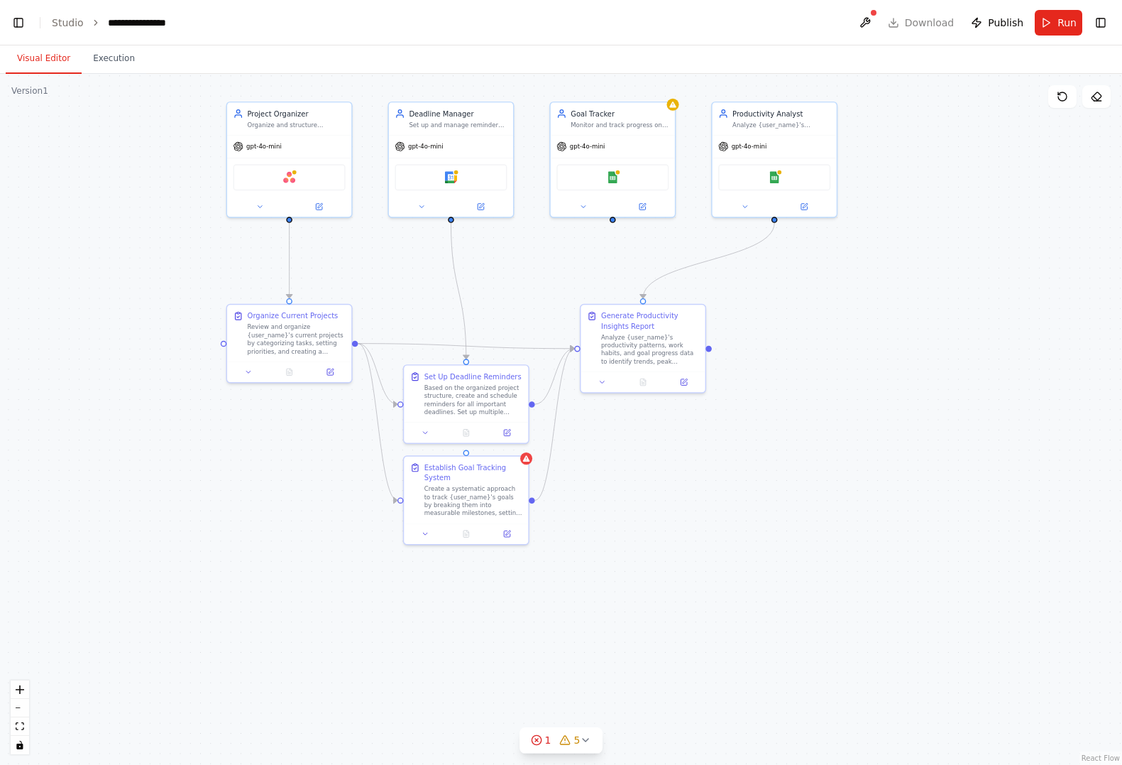
drag, startPoint x: 644, startPoint y: 492, endPoint x: 552, endPoint y: 309, distance: 204.8
click at [552, 309] on div ".deletable-edge-delete-btn { width: 20px; height: 20px; border: 0px solid #ffff…" at bounding box center [561, 419] width 1122 height 691
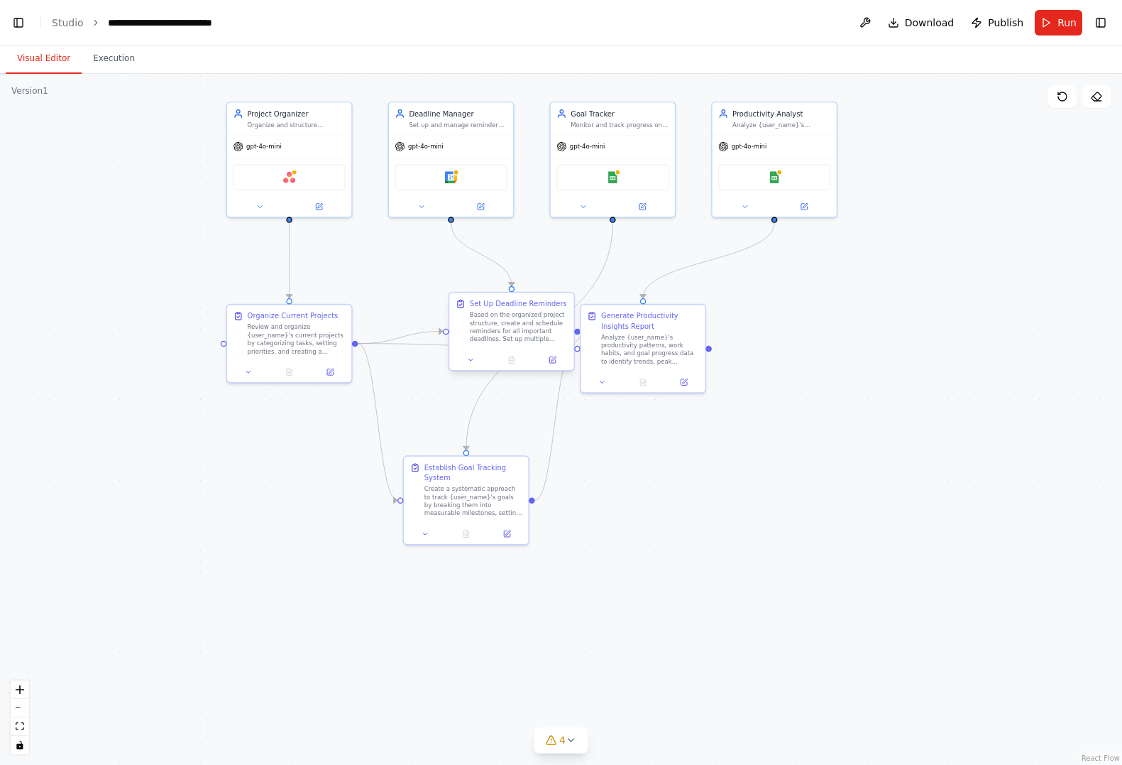
scroll to position [10882, 0]
drag, startPoint x: 460, startPoint y: 401, endPoint x: 447, endPoint y: 295, distance: 107.3
click at [447, 295] on div "Based on the organized project structure, create and schedule reminders for all…" at bounding box center [469, 286] width 98 height 33
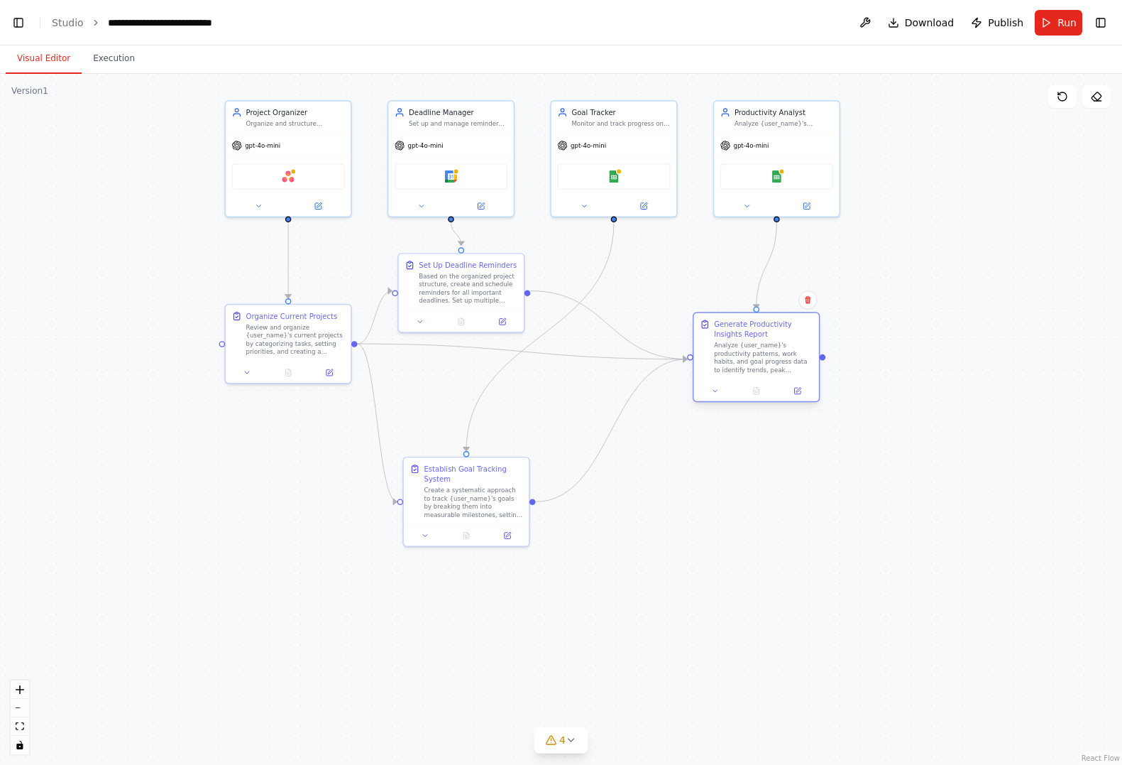
scroll to position [10951, 0]
drag, startPoint x: 650, startPoint y: 344, endPoint x: 760, endPoint y: 352, distance: 110.4
click at [760, 352] on div ".deletable-edge-delete-btn { width: 20px; height: 20px; border: 0px solid #ffff…" at bounding box center [561, 419] width 1122 height 691
click at [1049, 19] on button "Run" at bounding box center [1059, 23] width 48 height 26
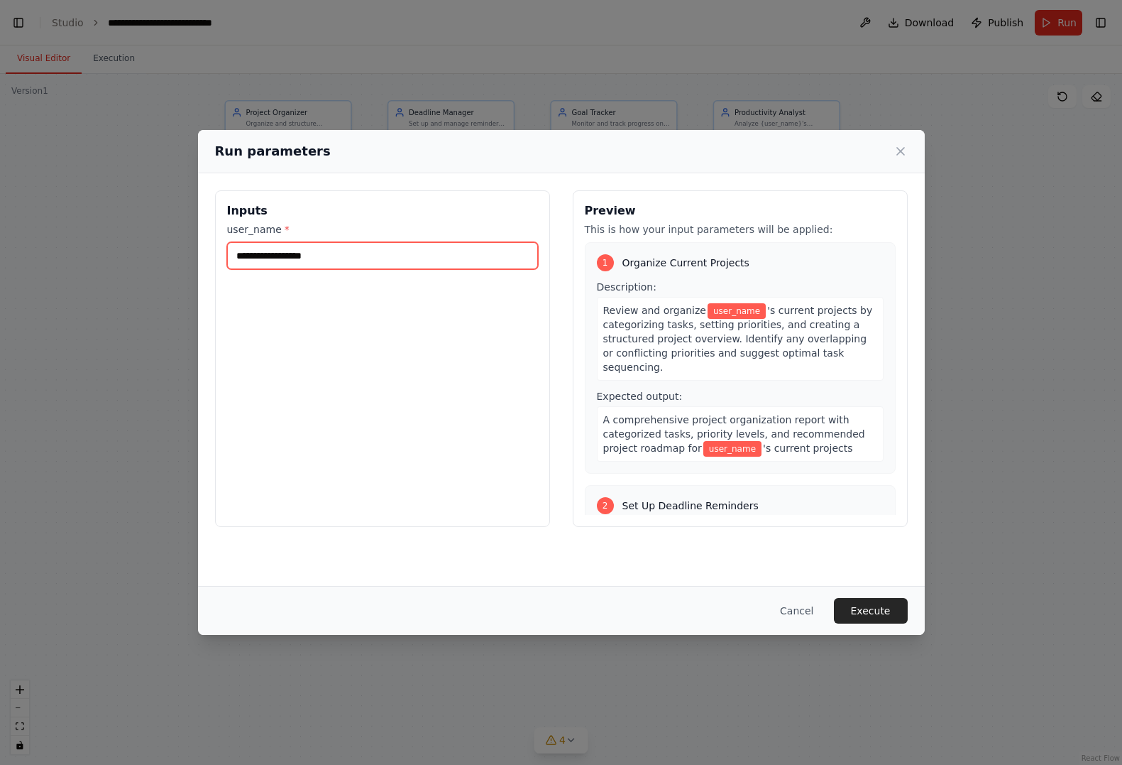
click at [340, 256] on input "user_name *" at bounding box center [382, 255] width 311 height 27
type input "**********"
click at [884, 610] on button "Execute" at bounding box center [871, 611] width 74 height 26
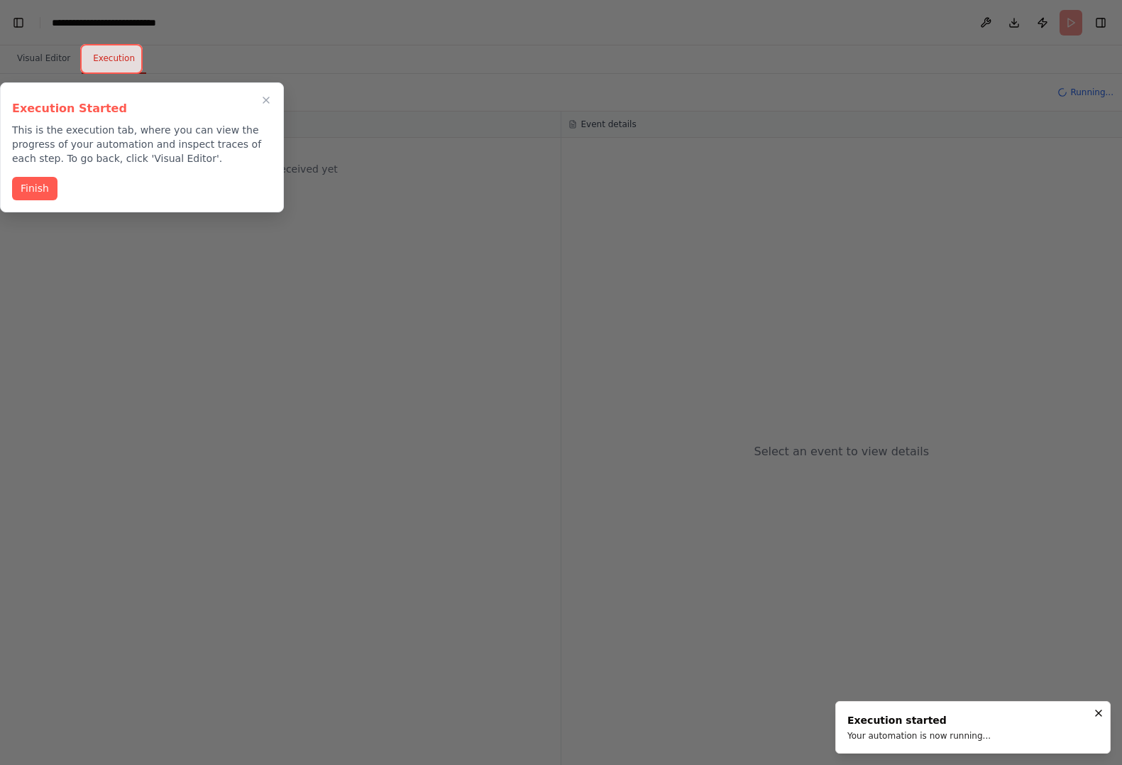
click at [46, 177] on button "Finish" at bounding box center [34, 188] width 45 height 23
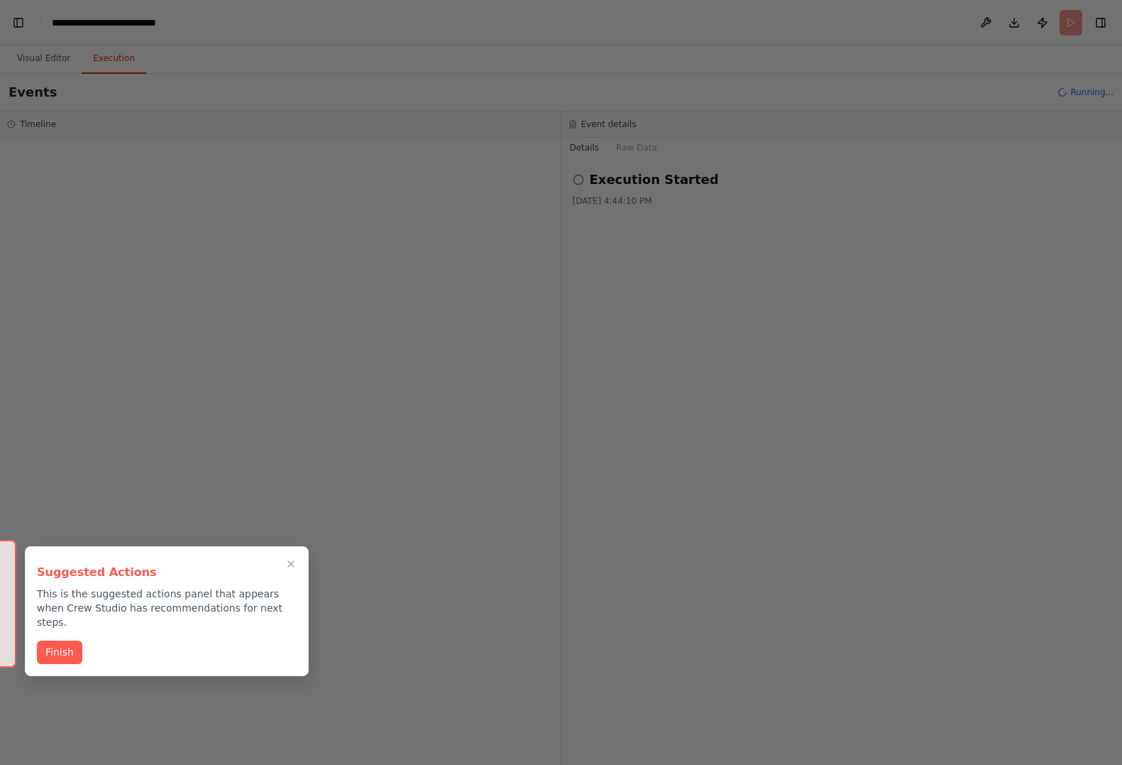
scroll to position [25038, 0]
click at [51, 640] on button "Finish" at bounding box center [59, 651] width 45 height 23
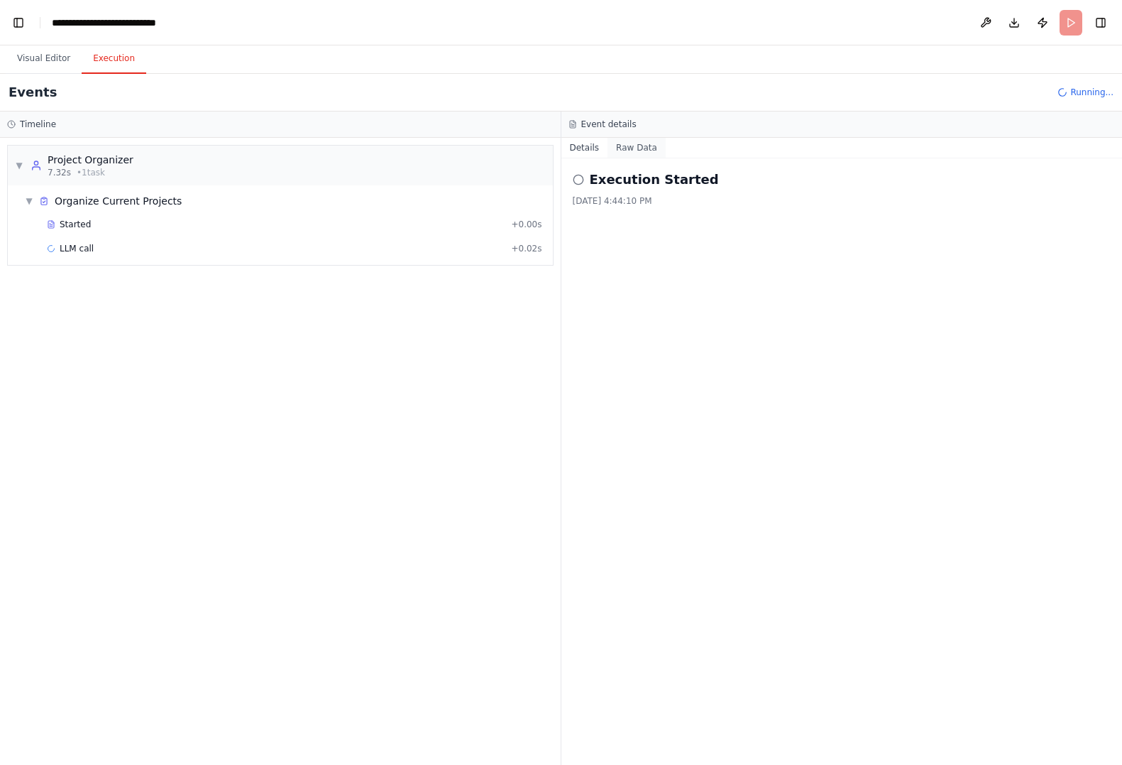
click at [640, 148] on button "Raw Data" at bounding box center [637, 148] width 58 height 20
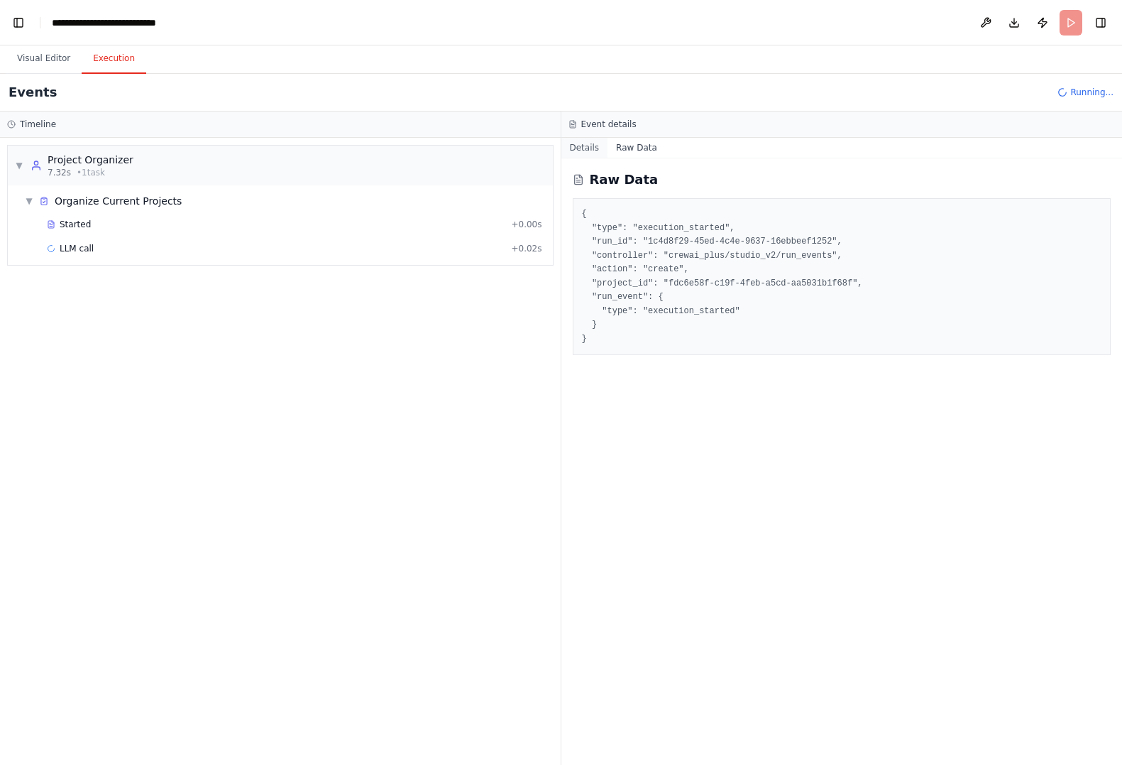
click at [584, 150] on button "Details" at bounding box center [585, 148] width 47 height 20
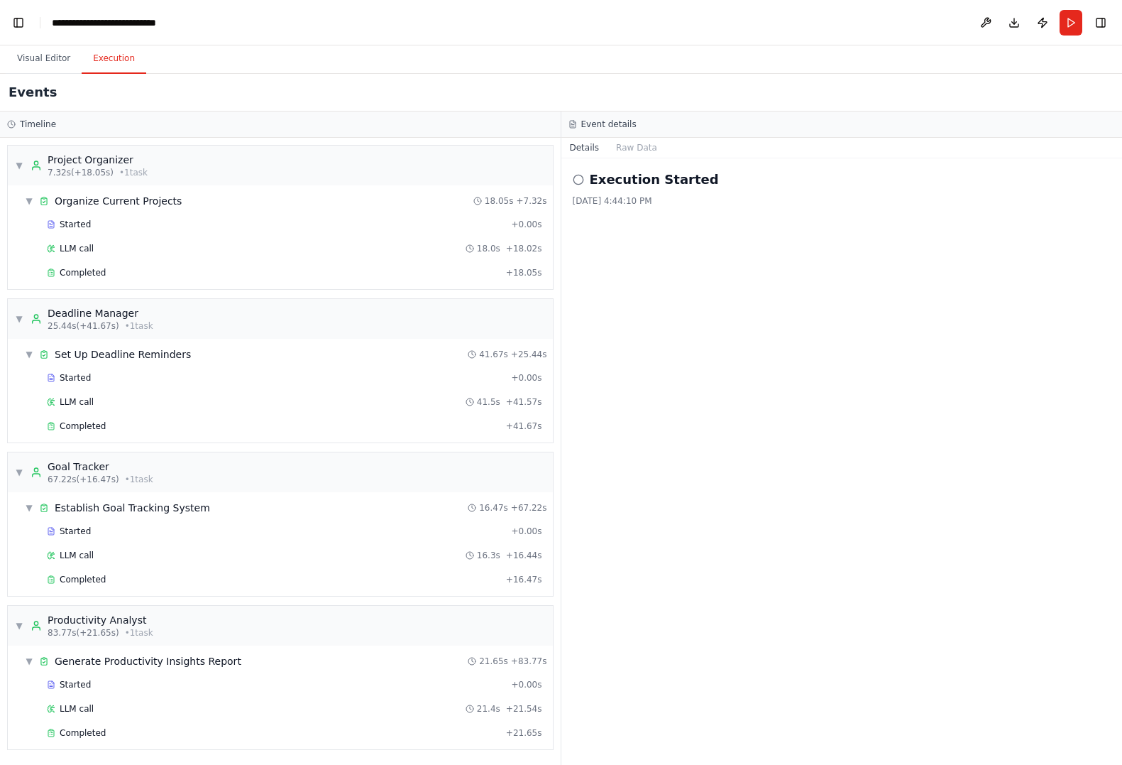
scroll to position [1, 0]
click at [581, 180] on icon at bounding box center [578, 179] width 11 height 11
click at [21, 25] on button "Toggle Left Sidebar" at bounding box center [19, 23] width 20 height 20
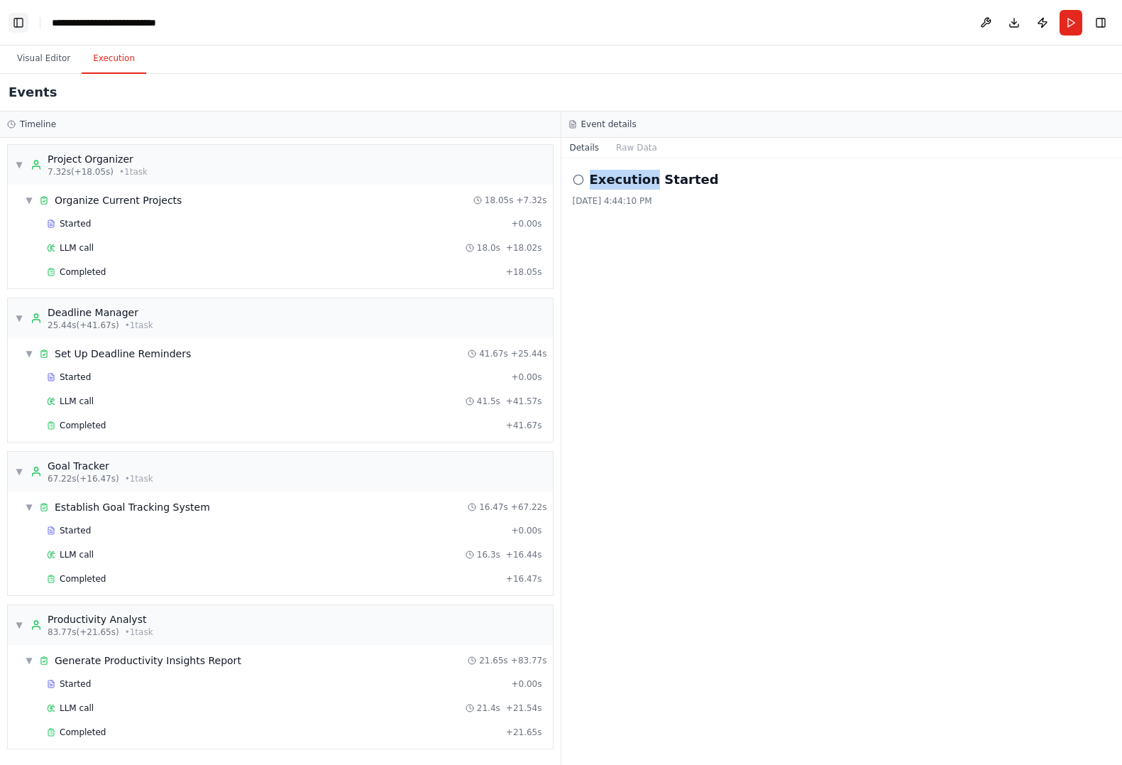
click at [21, 25] on button "Toggle Left Sidebar" at bounding box center [19, 23] width 20 height 20
click at [53, 20] on link "Studio" at bounding box center [68, 22] width 32 height 11
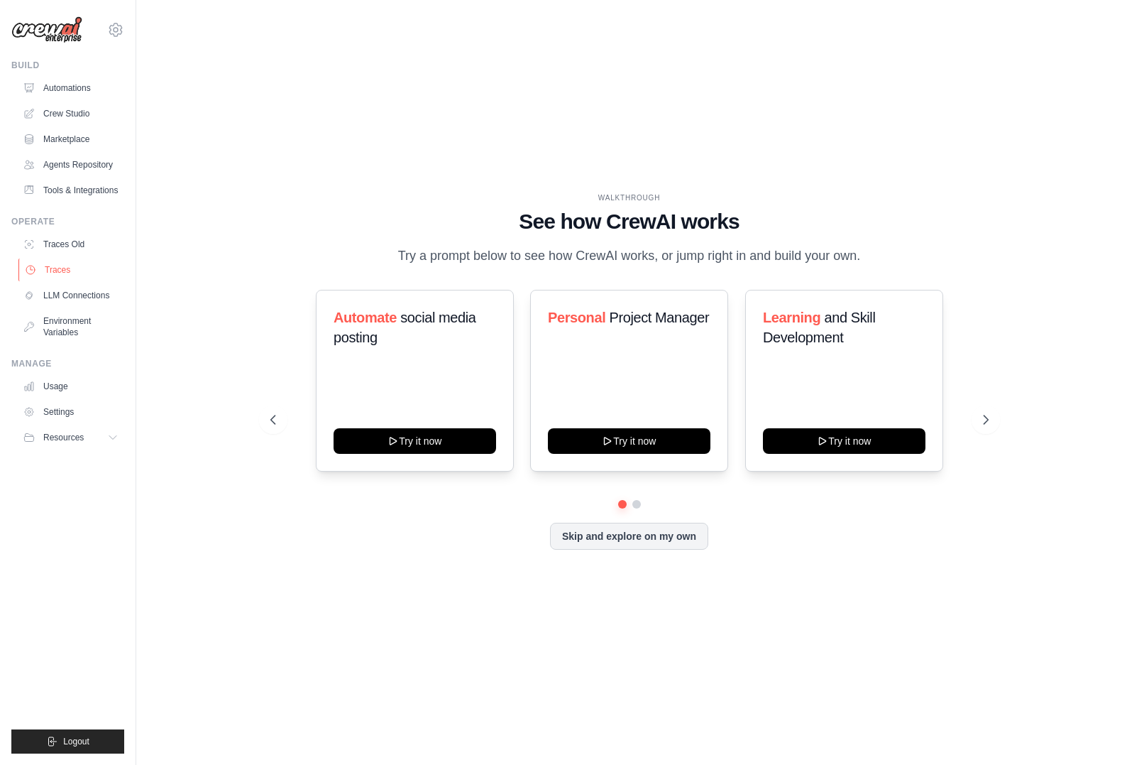
click at [67, 272] on link "Traces" at bounding box center [71, 269] width 107 height 23
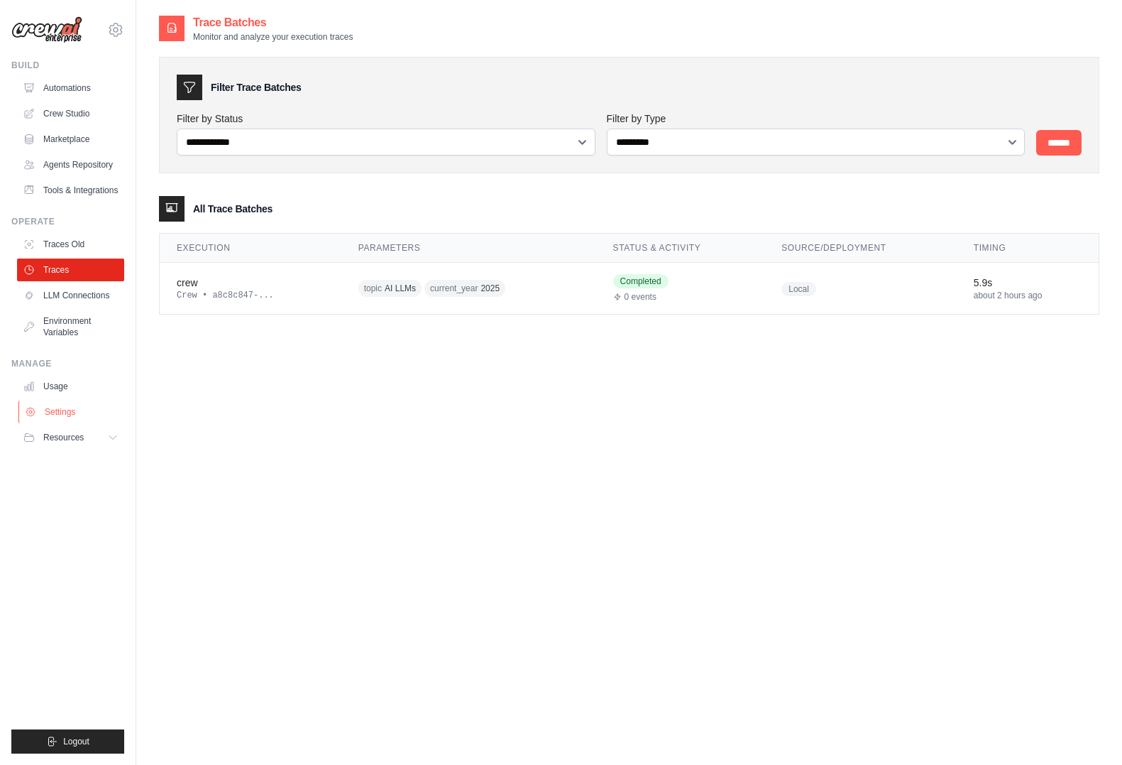
click at [71, 414] on link "Settings" at bounding box center [71, 411] width 107 height 23
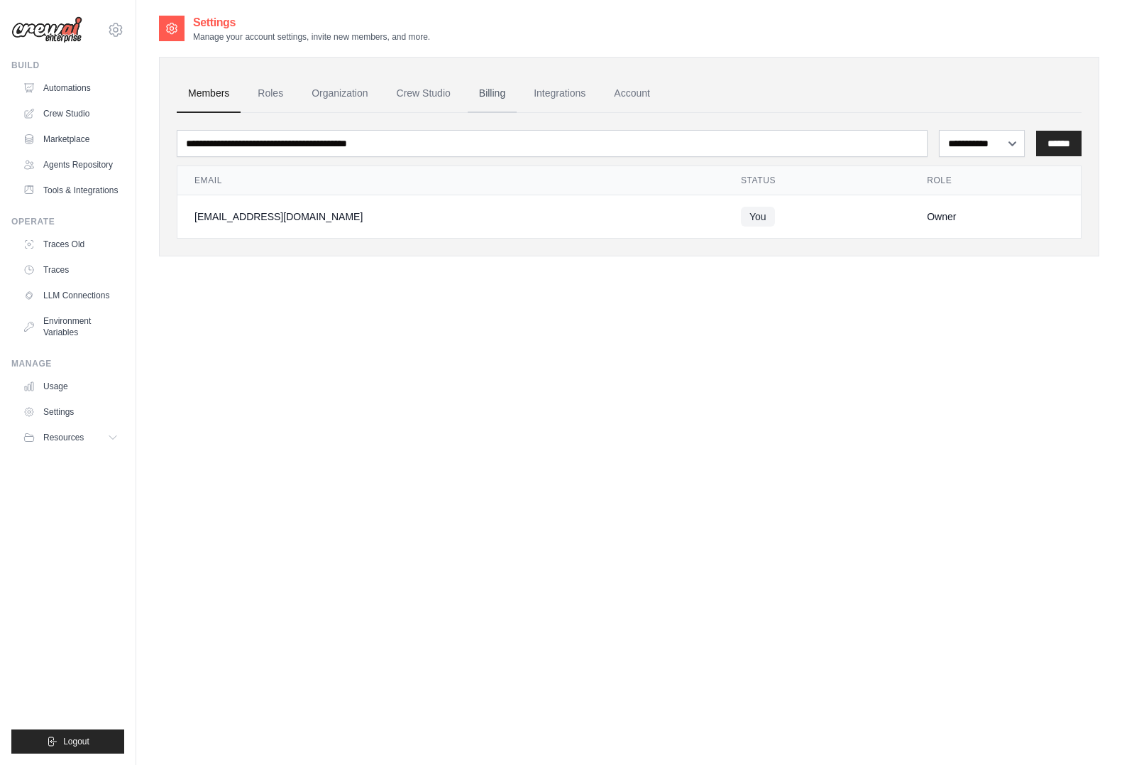
click at [493, 99] on link "Billing" at bounding box center [492, 94] width 49 height 38
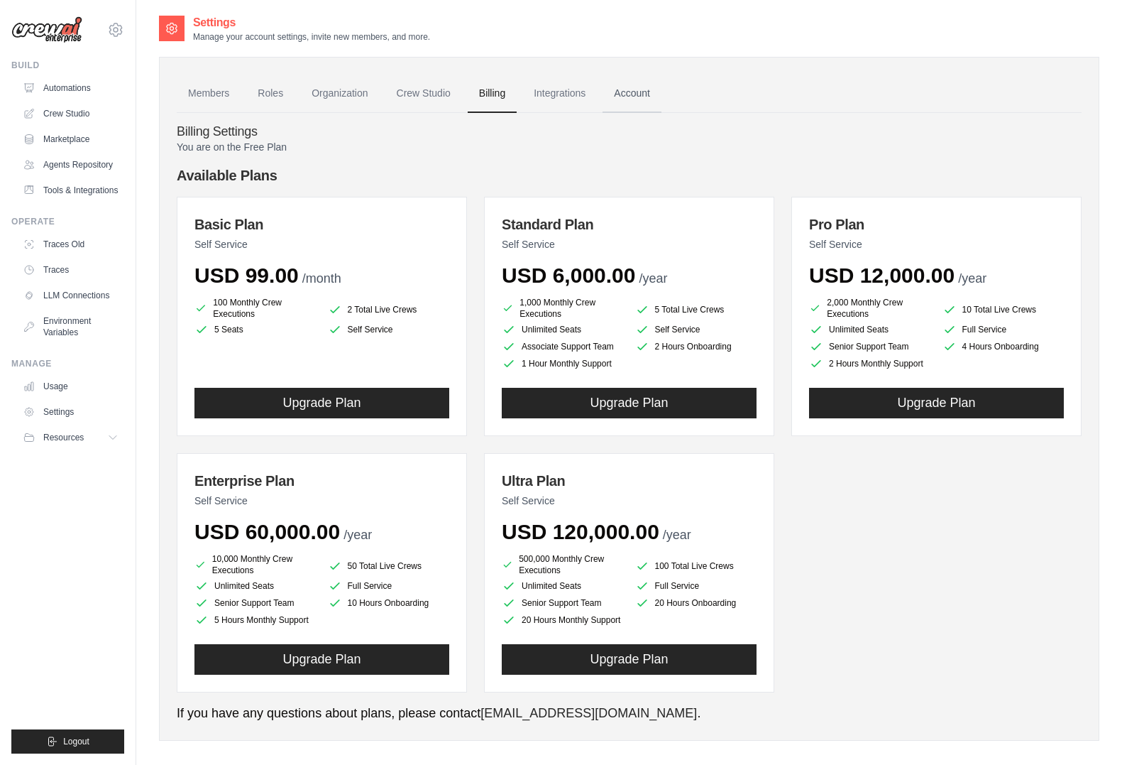
click at [619, 97] on link "Account" at bounding box center [632, 94] width 59 height 38
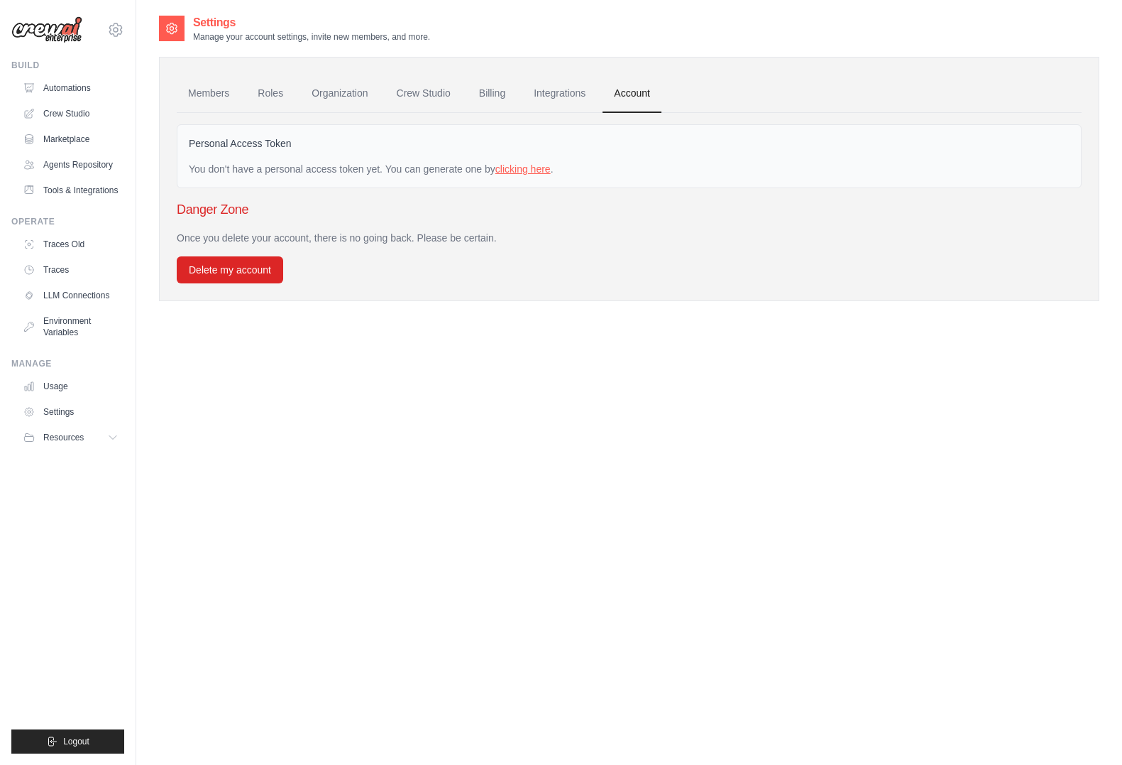
click at [526, 171] on link "clicking here" at bounding box center [523, 168] width 55 height 11
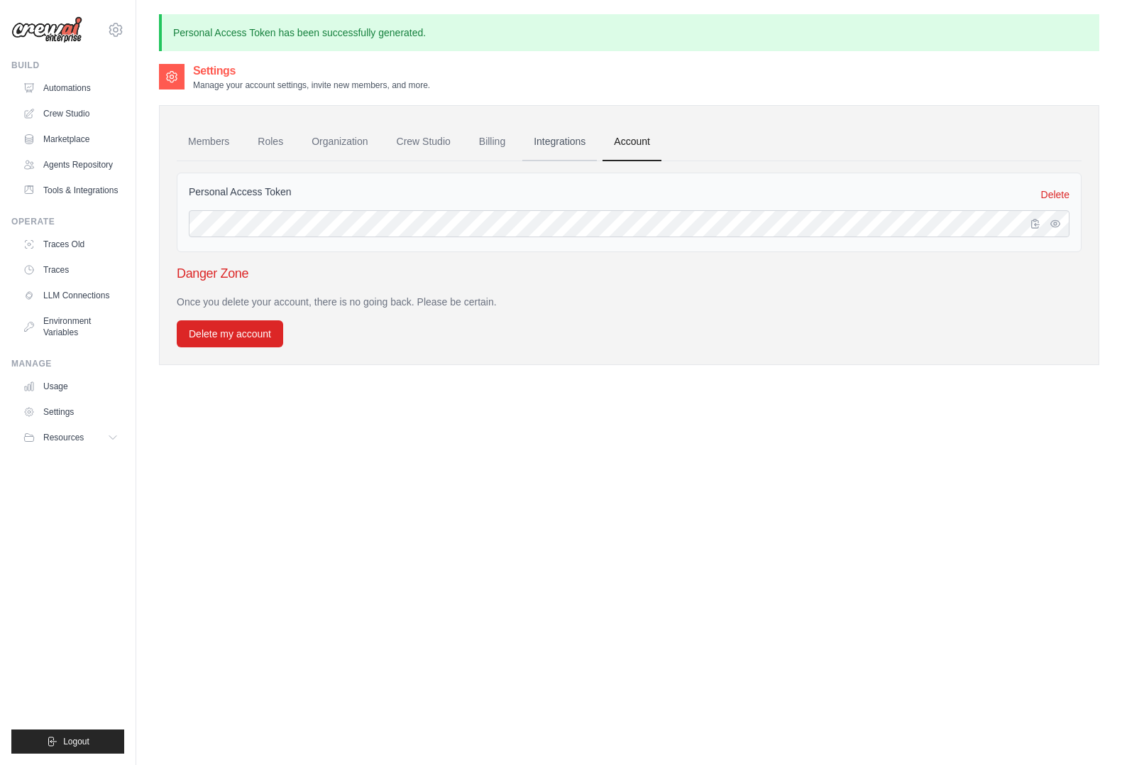
click at [549, 148] on link "Integrations" at bounding box center [560, 142] width 75 height 38
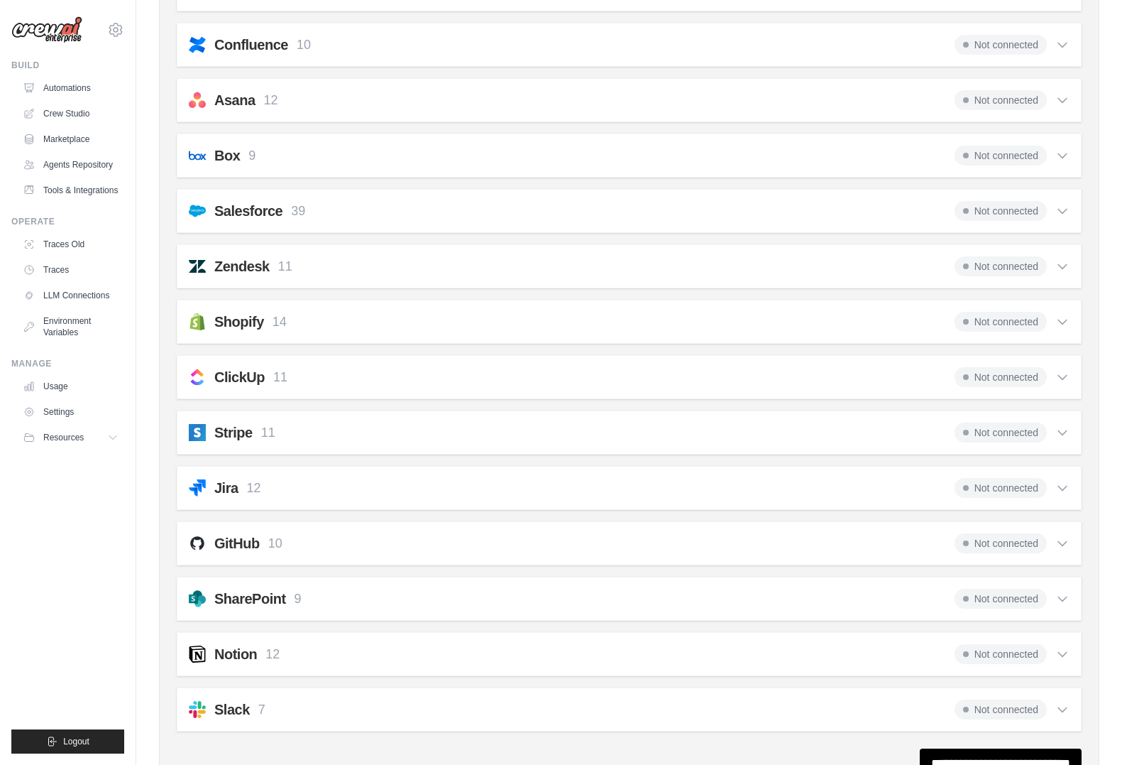
scroll to position [853, 0]
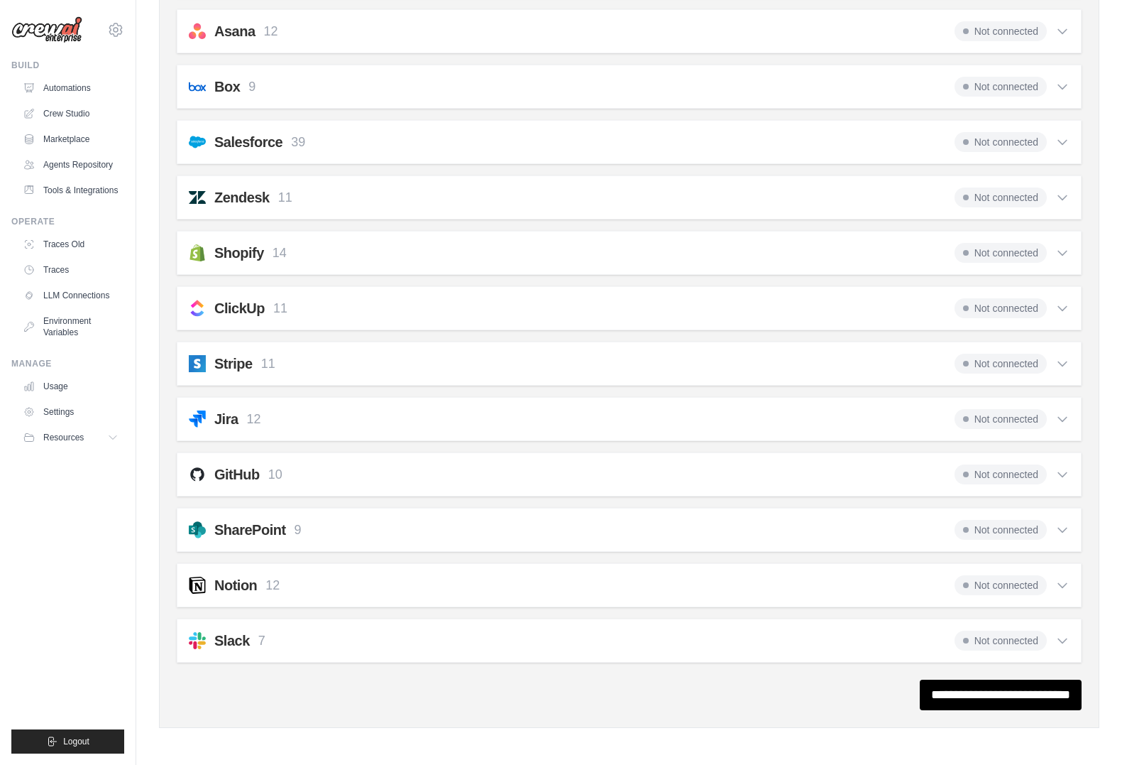
click at [295, 477] on div "GitHub 10 Not connected" at bounding box center [629, 474] width 881 height 20
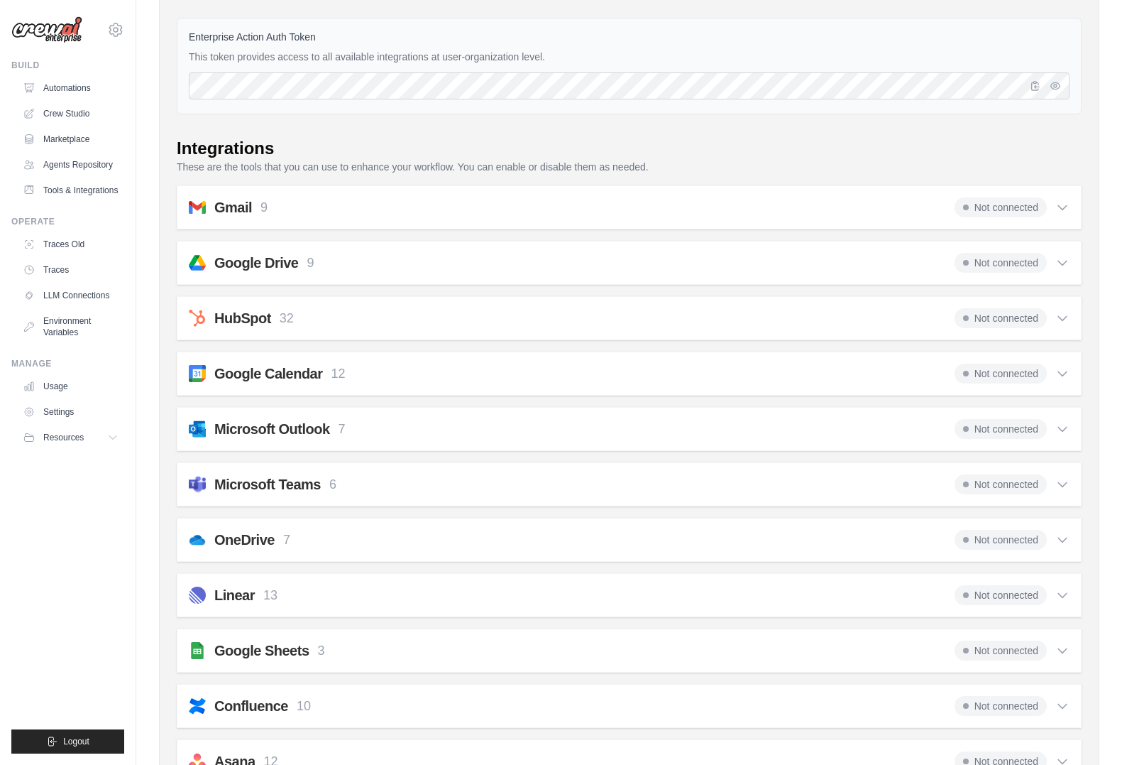
scroll to position [0, 0]
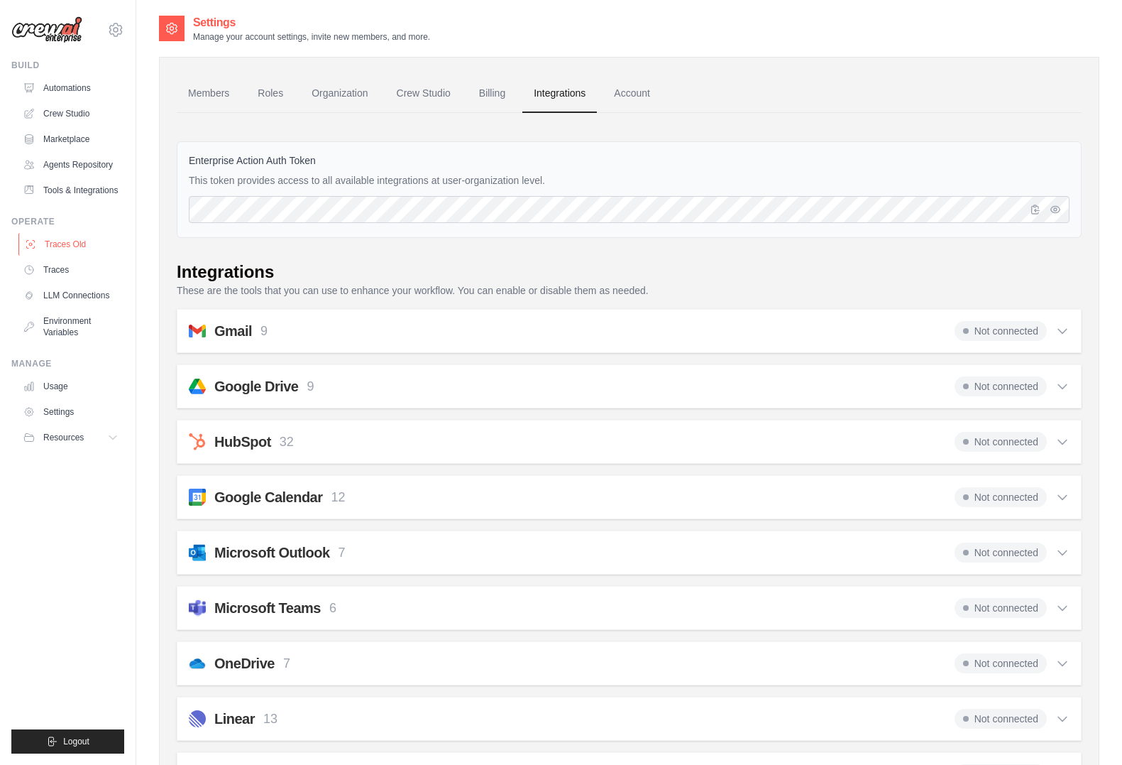
click at [75, 245] on link "Traces Old" at bounding box center [71, 244] width 107 height 23
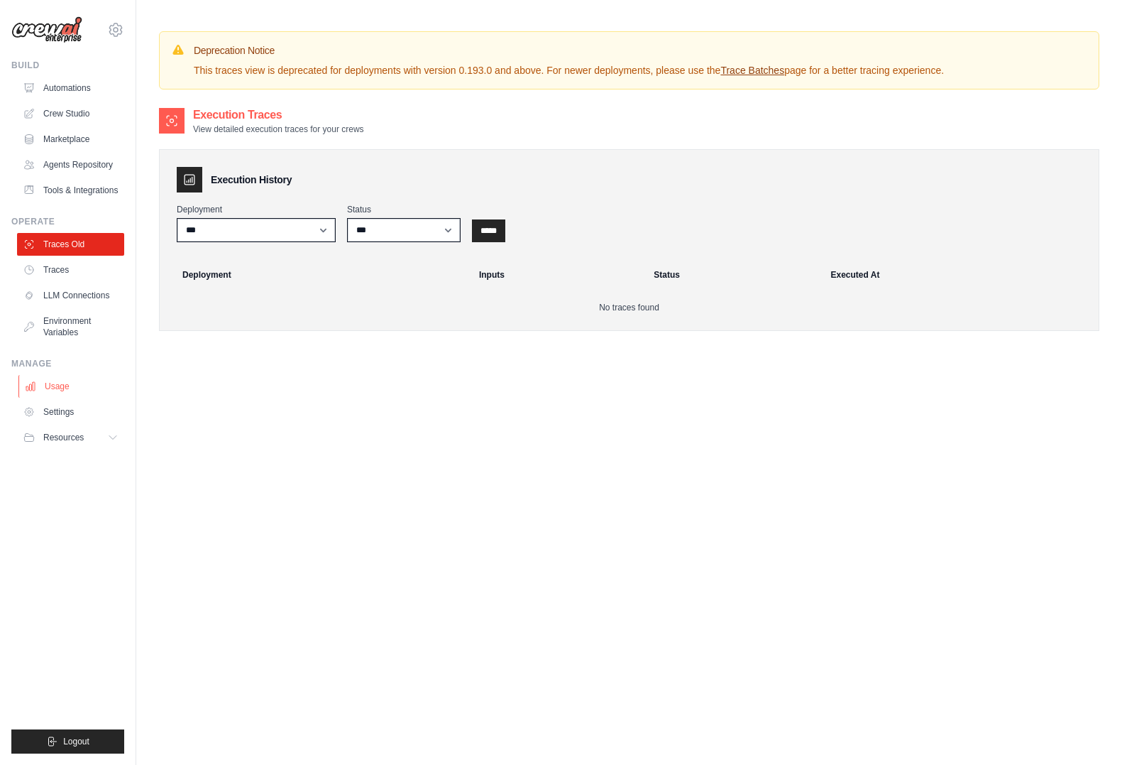
click at [86, 378] on link "Usage" at bounding box center [71, 386] width 107 height 23
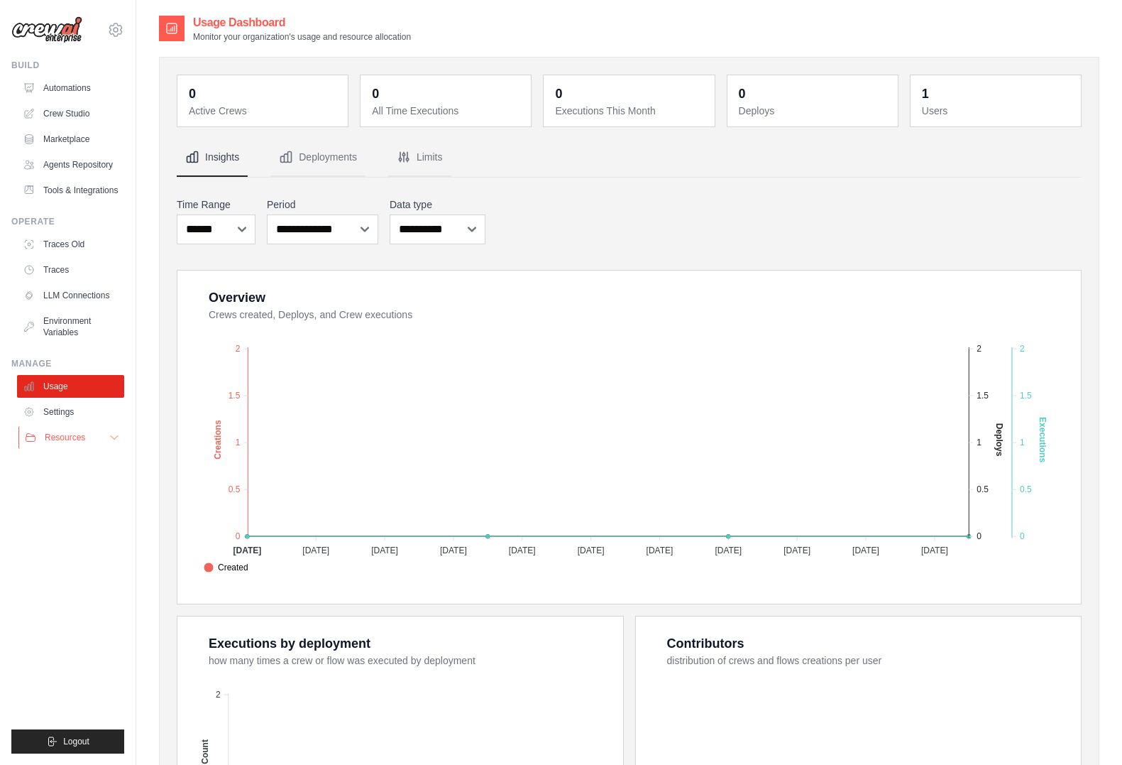
click at [72, 434] on span "Resources" at bounding box center [65, 437] width 40 height 11
click at [89, 466] on span "Documentation" at bounding box center [79, 461] width 58 height 11
click at [70, 270] on link "Traces" at bounding box center [71, 269] width 107 height 23
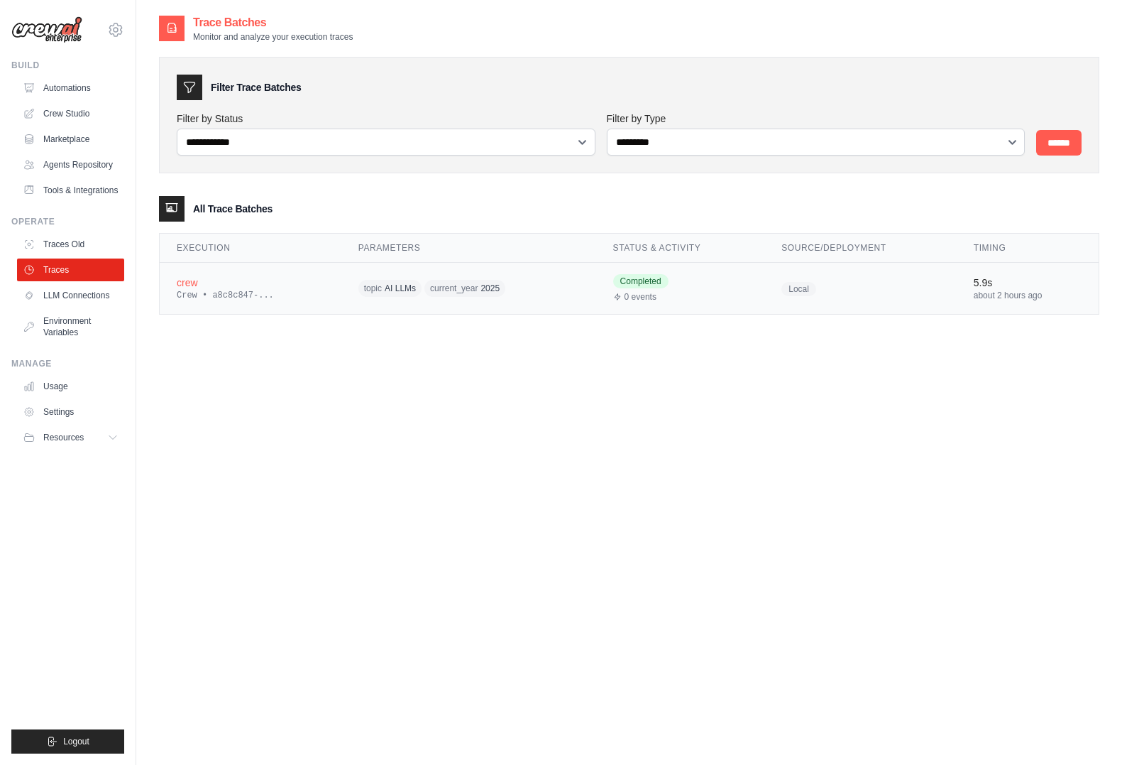
click at [280, 294] on div "Crew • a8c8c847-..." at bounding box center [251, 295] width 148 height 11
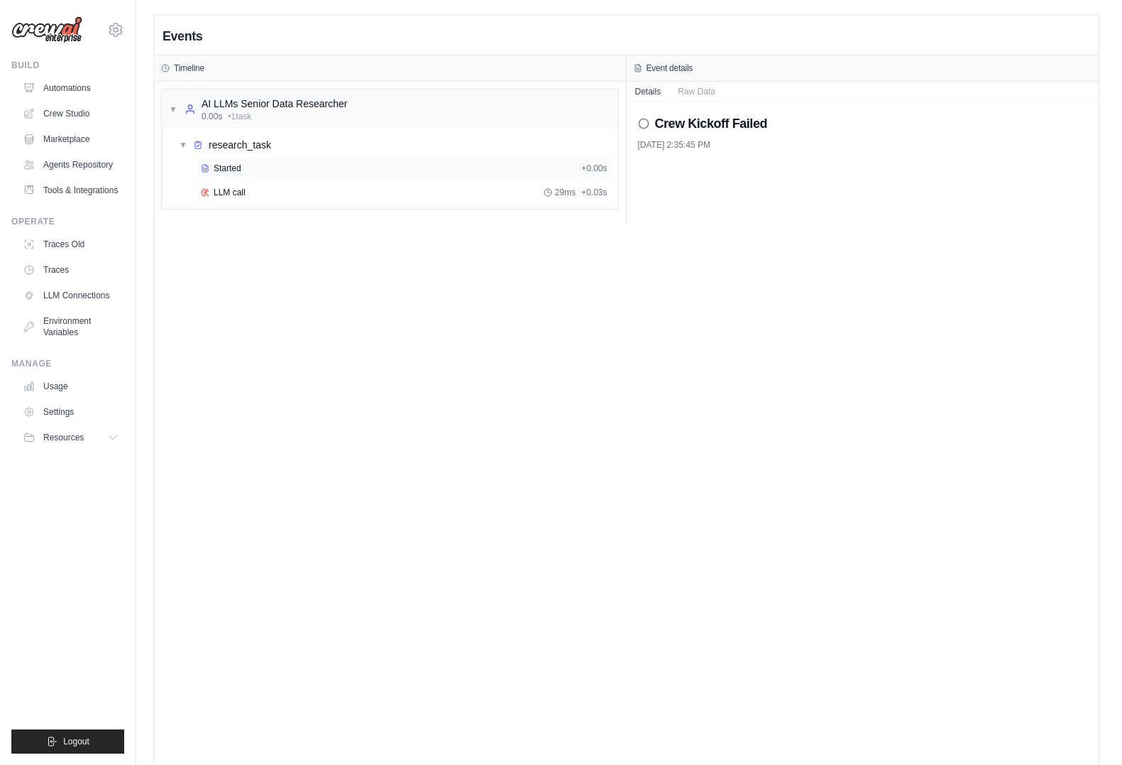
click at [217, 161] on div "Started + 0.00s" at bounding box center [404, 168] width 417 height 21
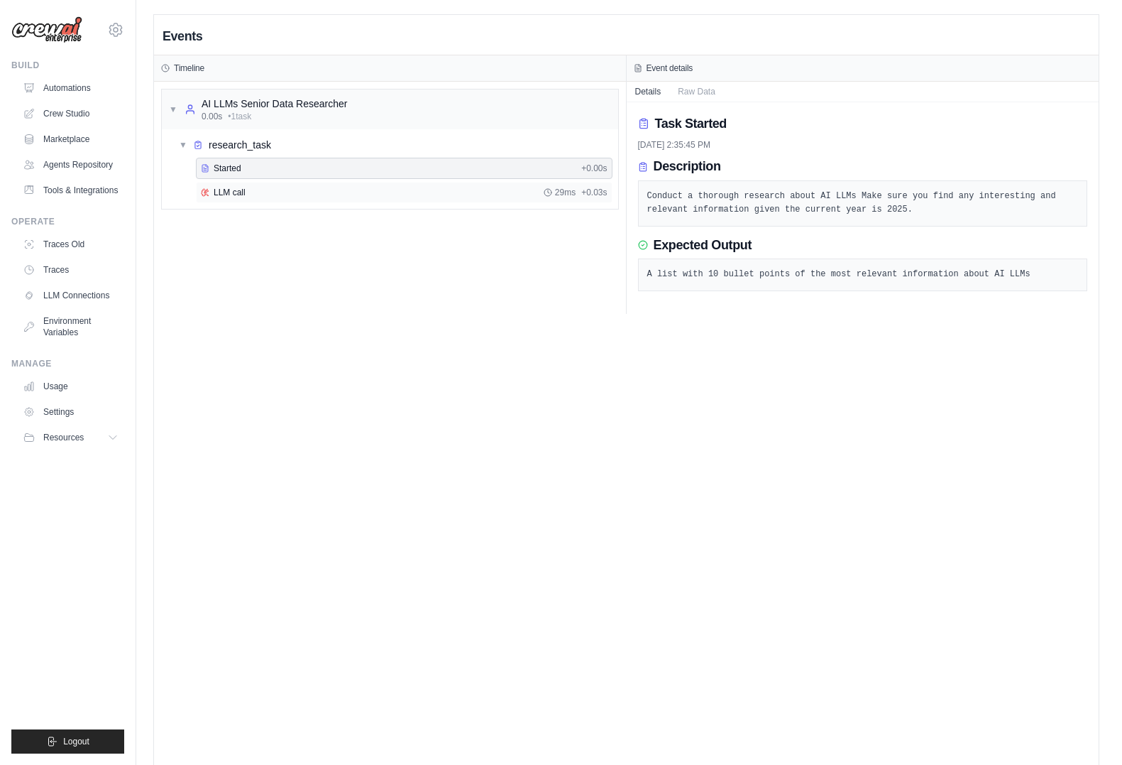
click at [253, 183] on div "LLM call 29ms + 0.03s" at bounding box center [404, 192] width 417 height 21
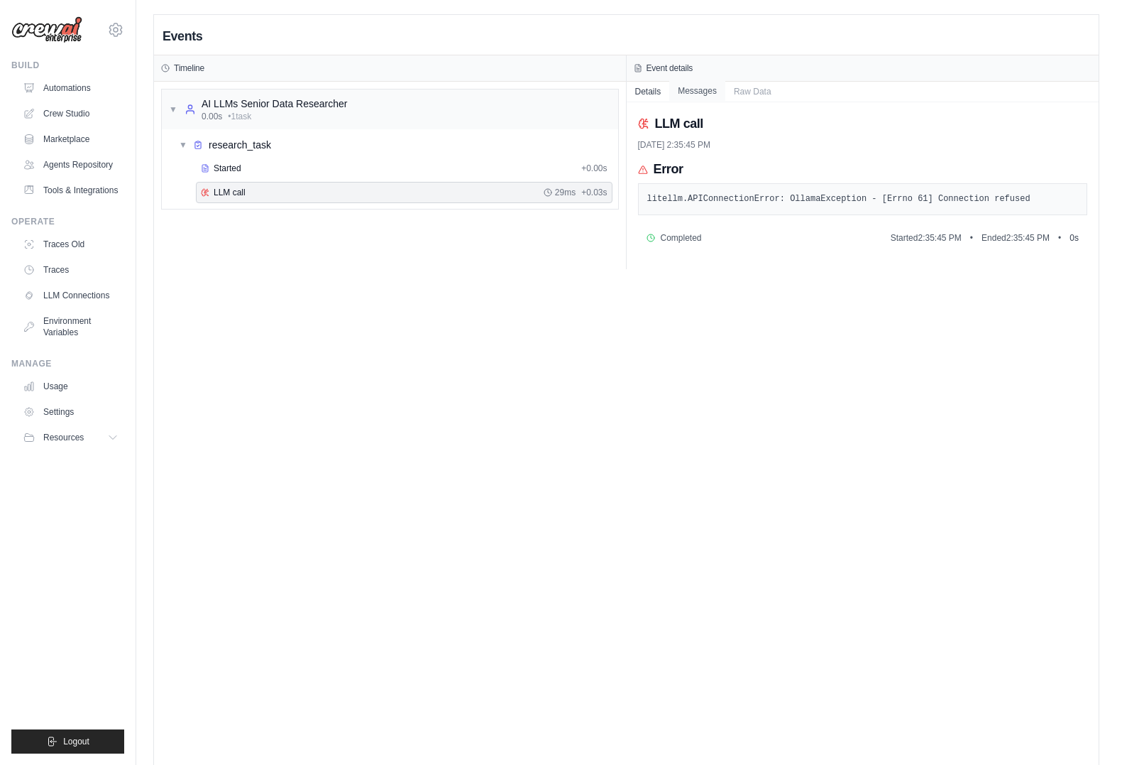
click at [710, 97] on button "Messages" at bounding box center [697, 91] width 56 height 20
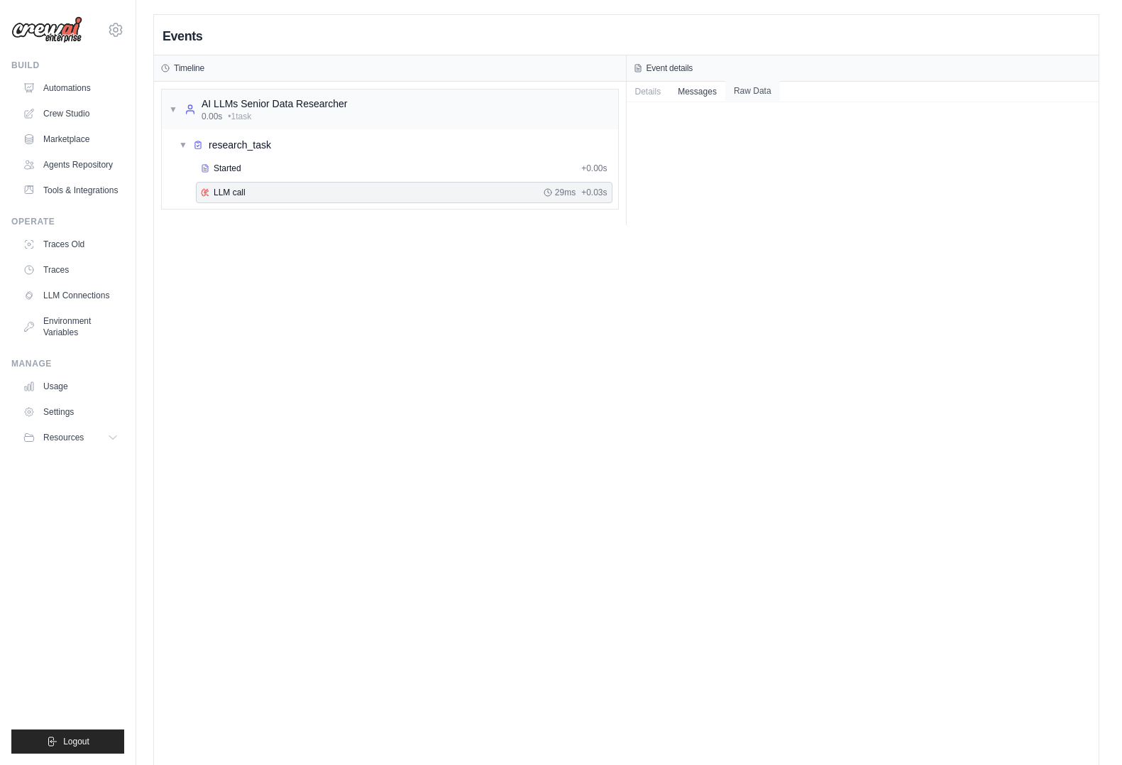
click at [764, 93] on button "Raw Data" at bounding box center [753, 91] width 55 height 20
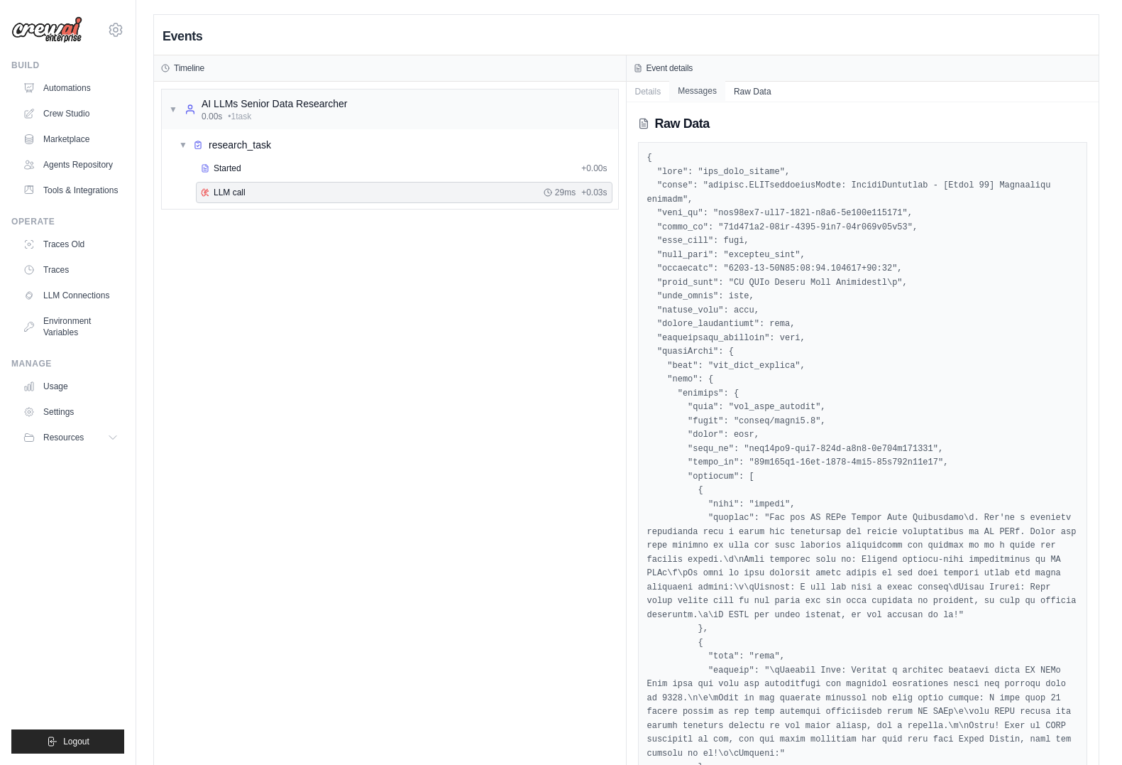
click at [705, 92] on button "Messages" at bounding box center [697, 91] width 56 height 20
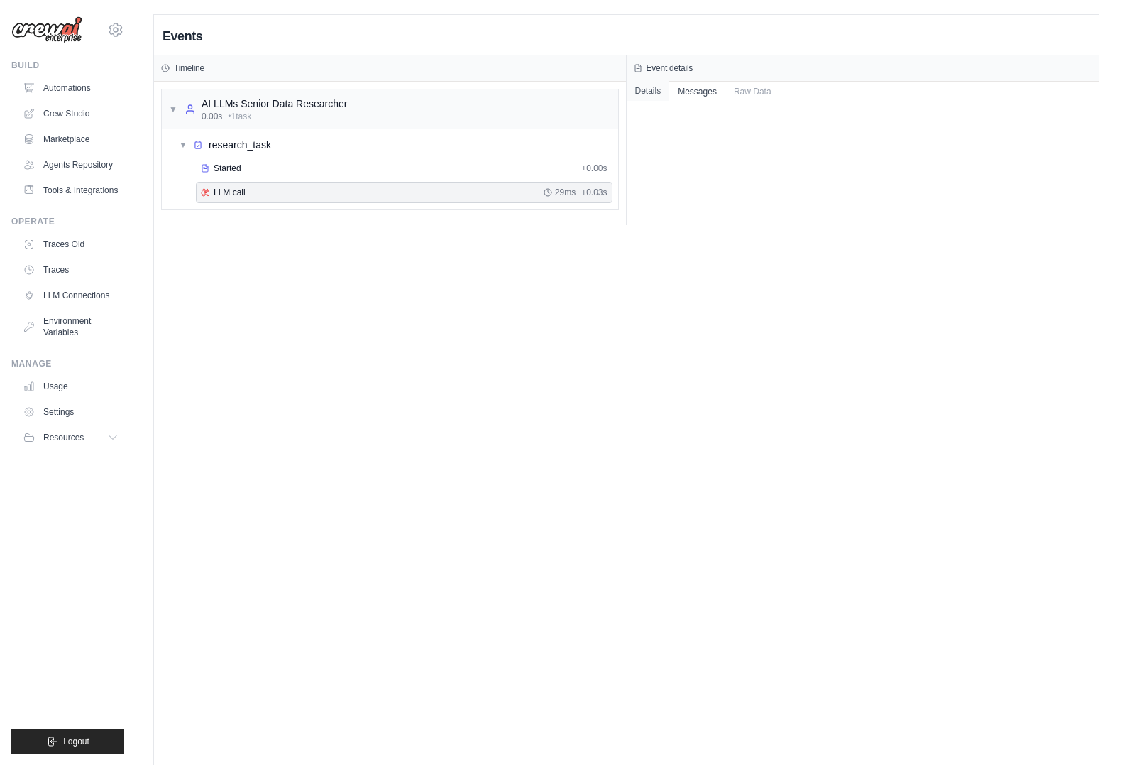
click at [650, 94] on button "Details" at bounding box center [648, 91] width 43 height 20
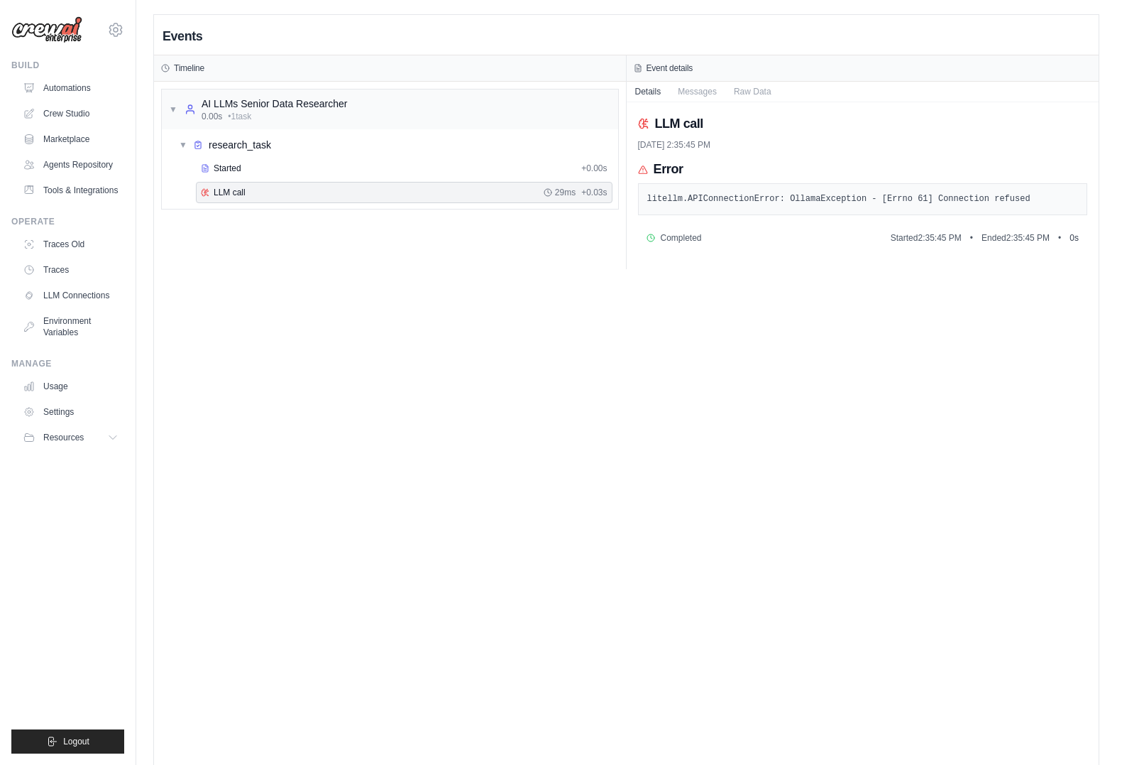
click at [117, 32] on icon at bounding box center [115, 29] width 17 height 17
click at [162, 87] on span "Settings" at bounding box center [177, 88] width 112 height 14
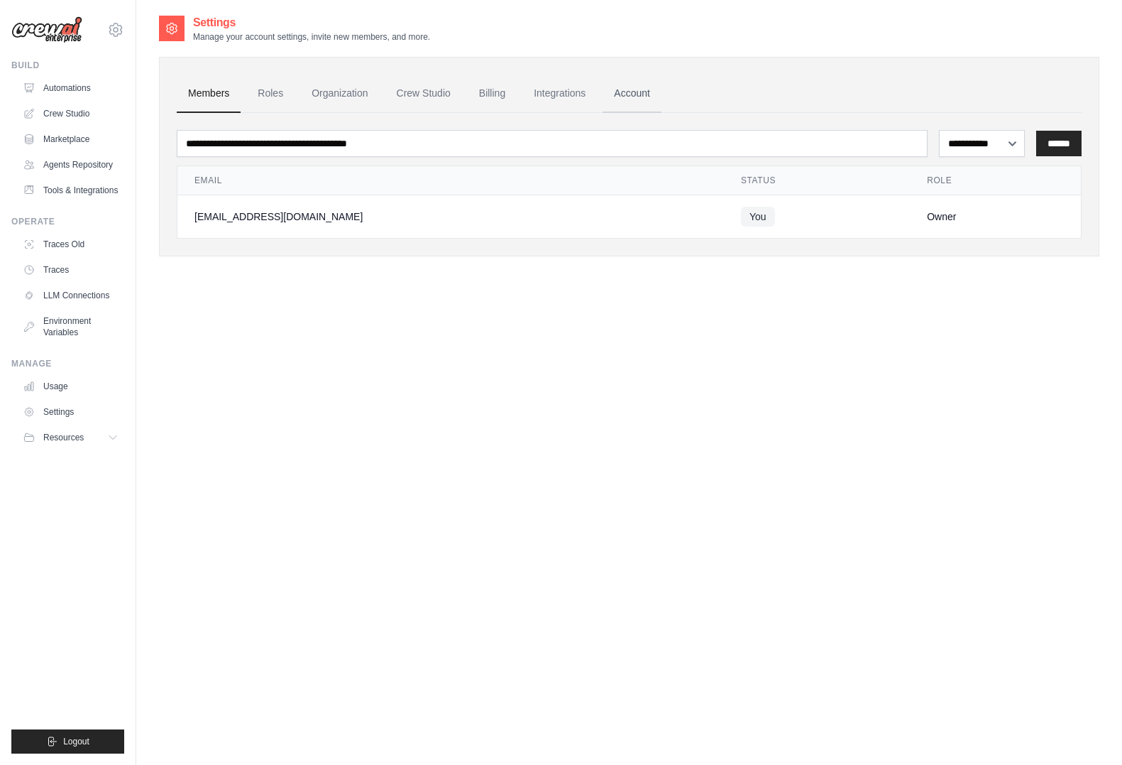
click at [618, 92] on link "Account" at bounding box center [632, 94] width 59 height 38
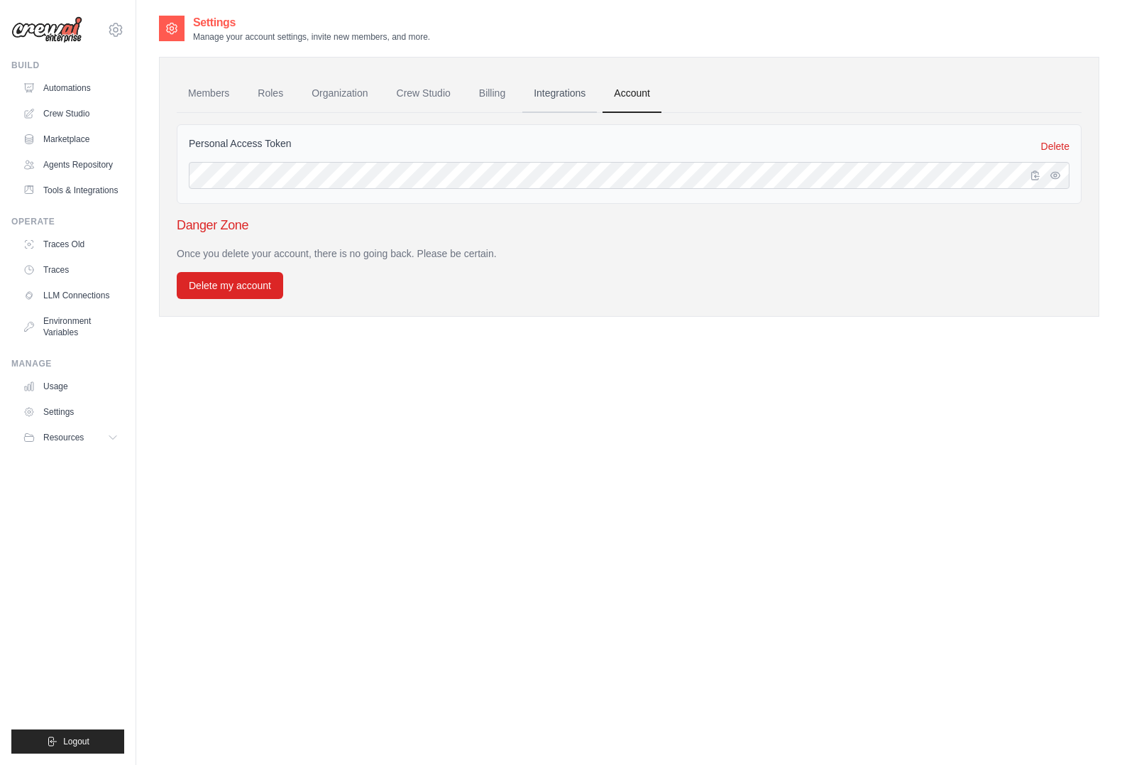
click at [539, 94] on link "Integrations" at bounding box center [560, 94] width 75 height 38
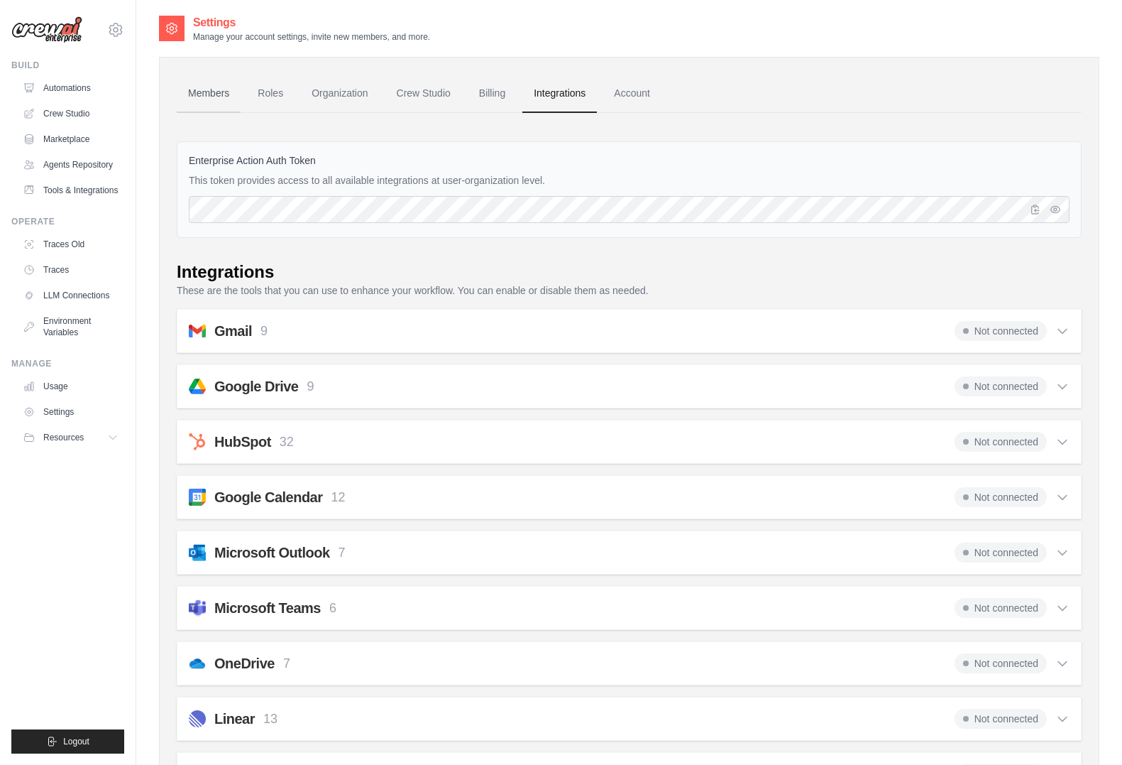
click at [231, 97] on link "Members" at bounding box center [209, 94] width 64 height 38
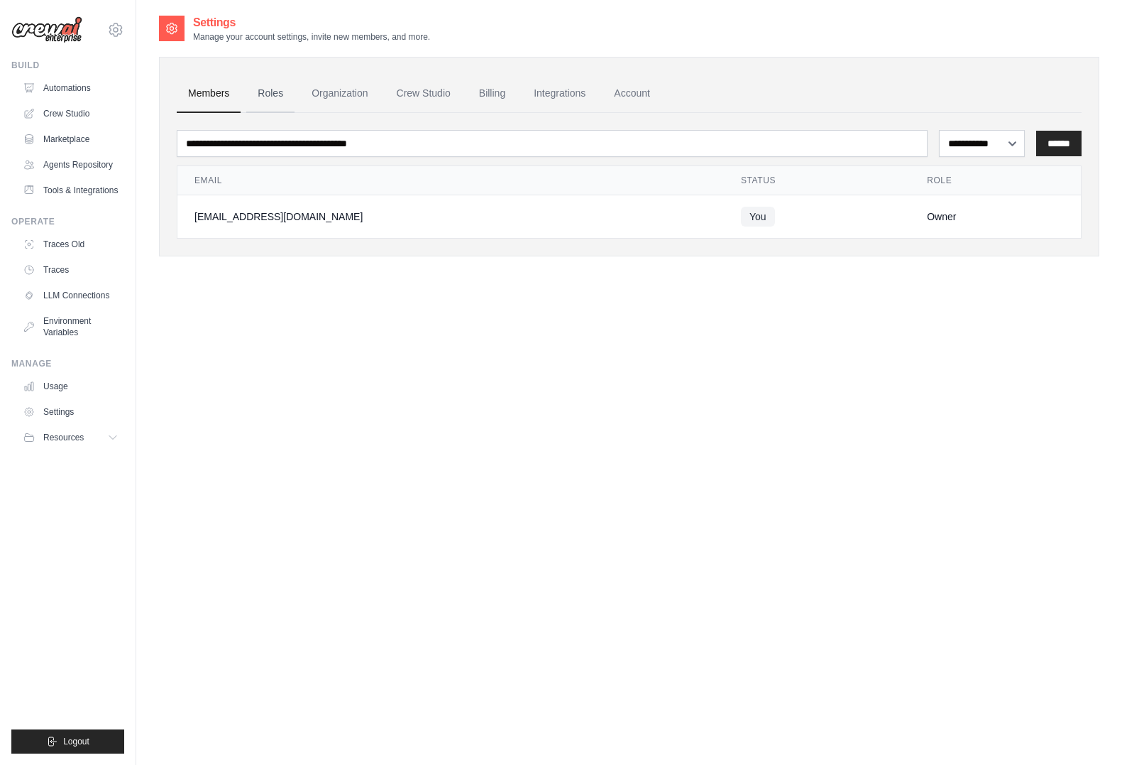
click at [275, 95] on link "Roles" at bounding box center [270, 94] width 48 height 38
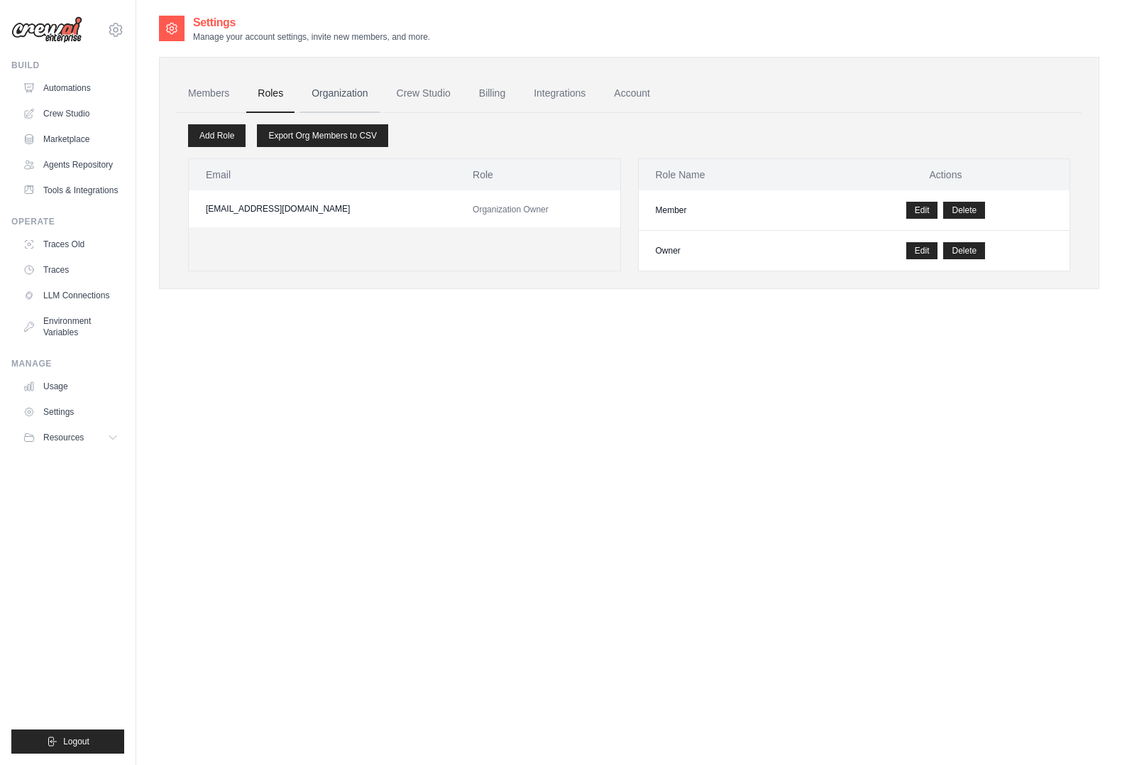
click at [312, 94] on link "Organization" at bounding box center [339, 94] width 79 height 38
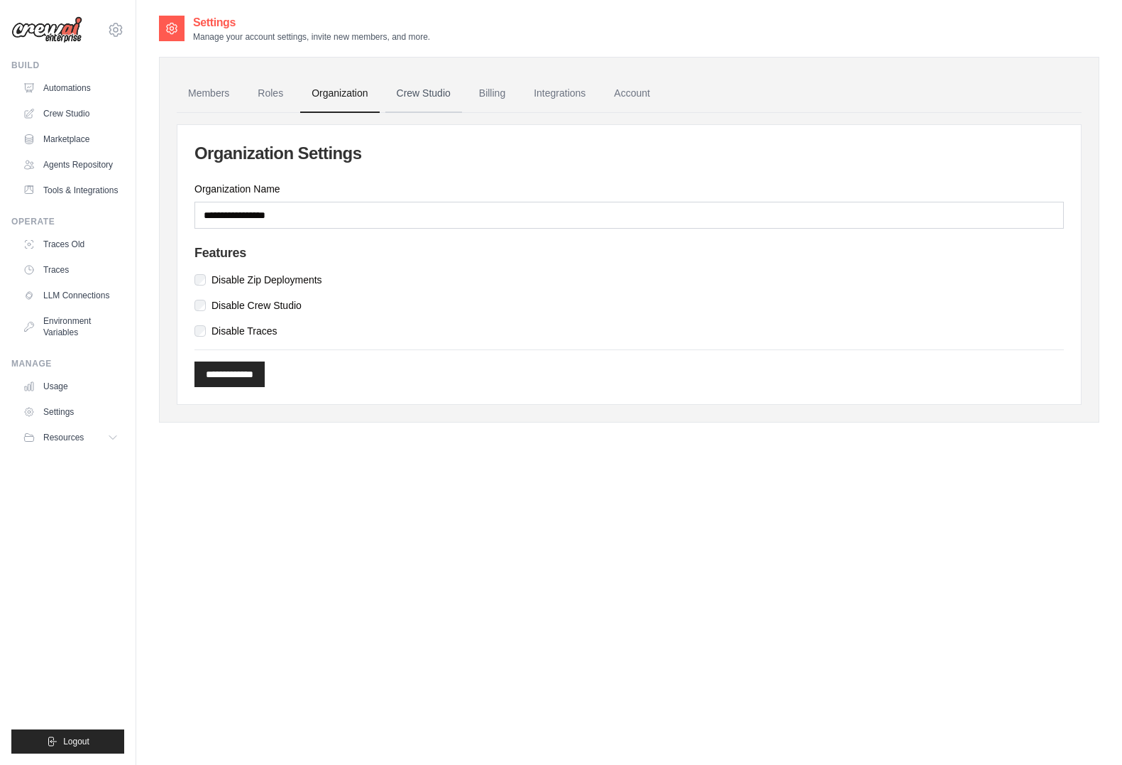
click at [404, 92] on link "Crew Studio" at bounding box center [423, 94] width 77 height 38
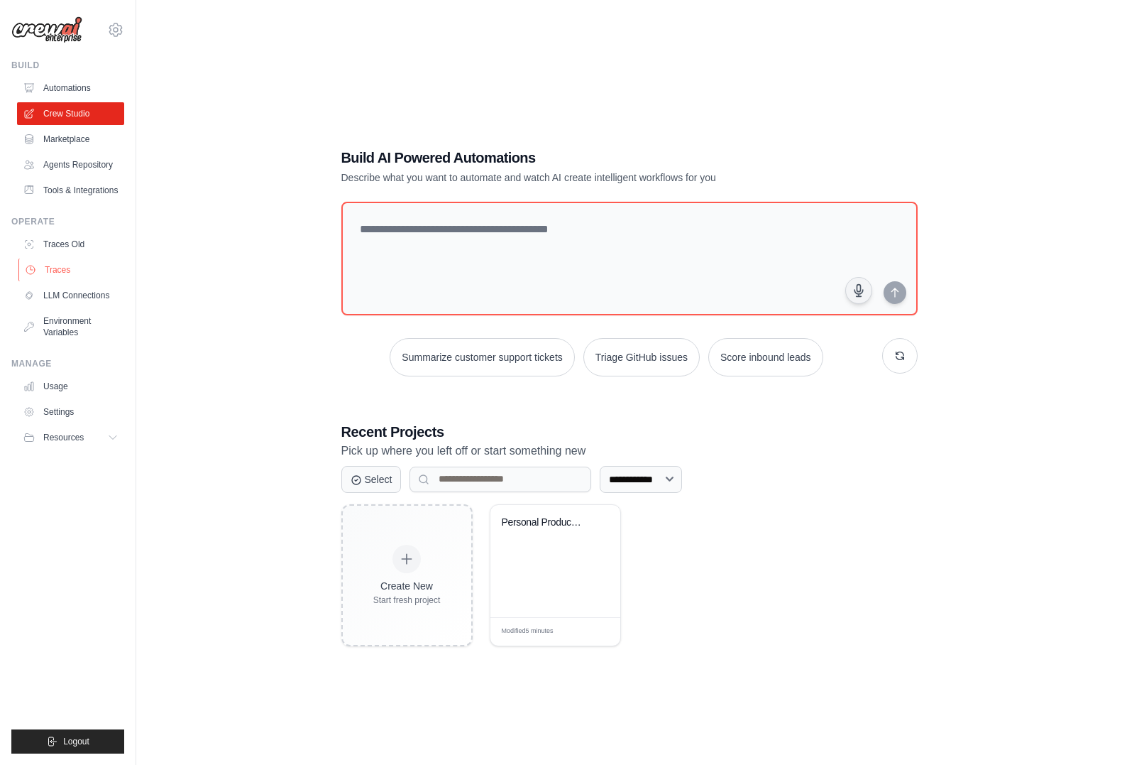
click at [80, 275] on link "Traces" at bounding box center [71, 269] width 107 height 23
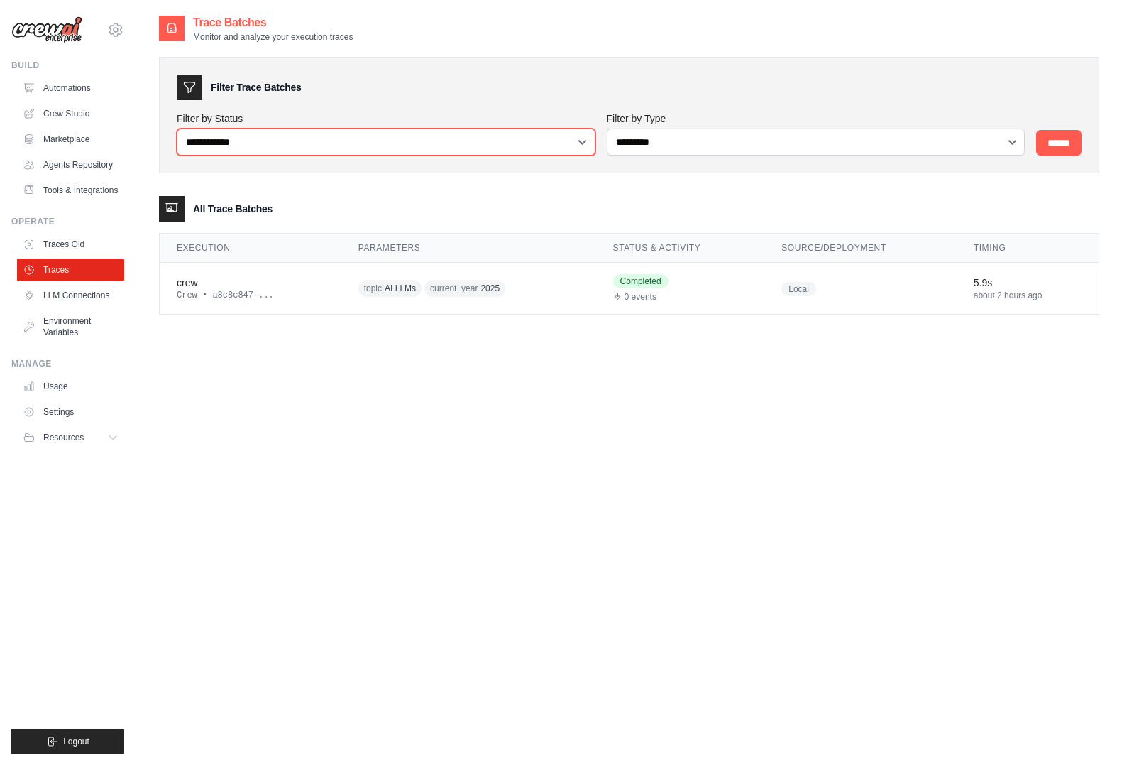
click at [349, 148] on select "**********" at bounding box center [386, 141] width 419 height 27
click at [114, 30] on icon at bounding box center [115, 29] width 17 height 17
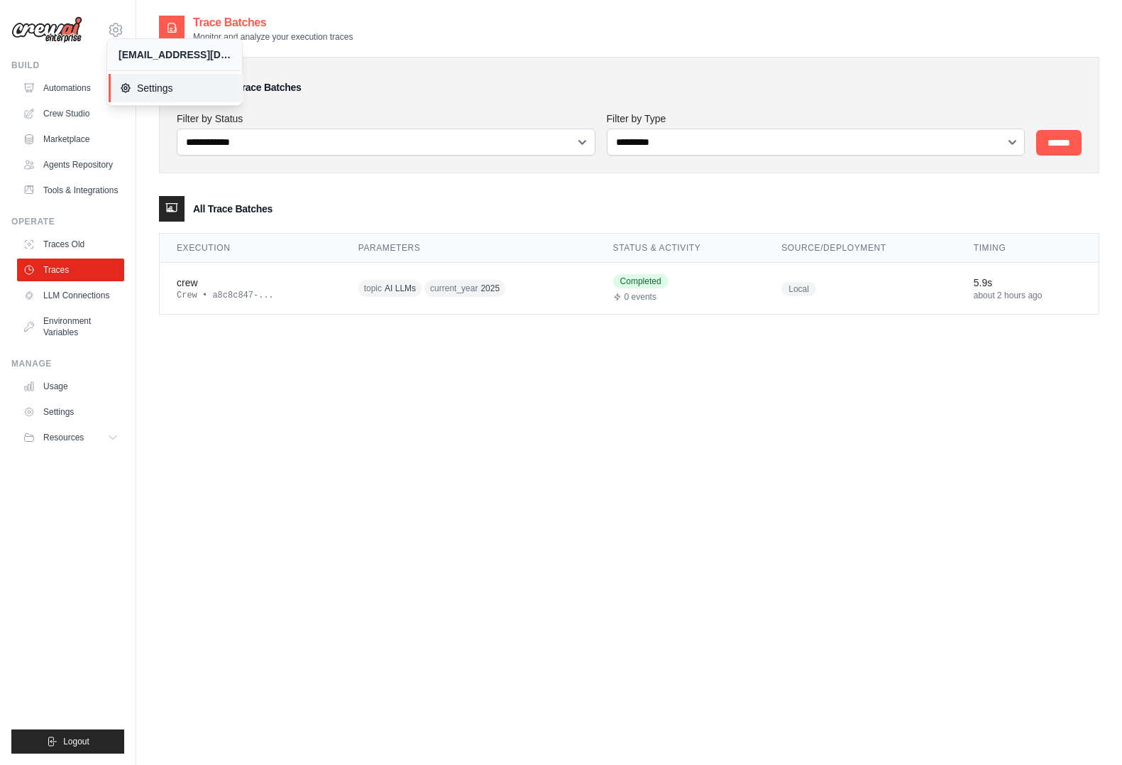
click at [177, 95] on link "Settings" at bounding box center [176, 88] width 135 height 28
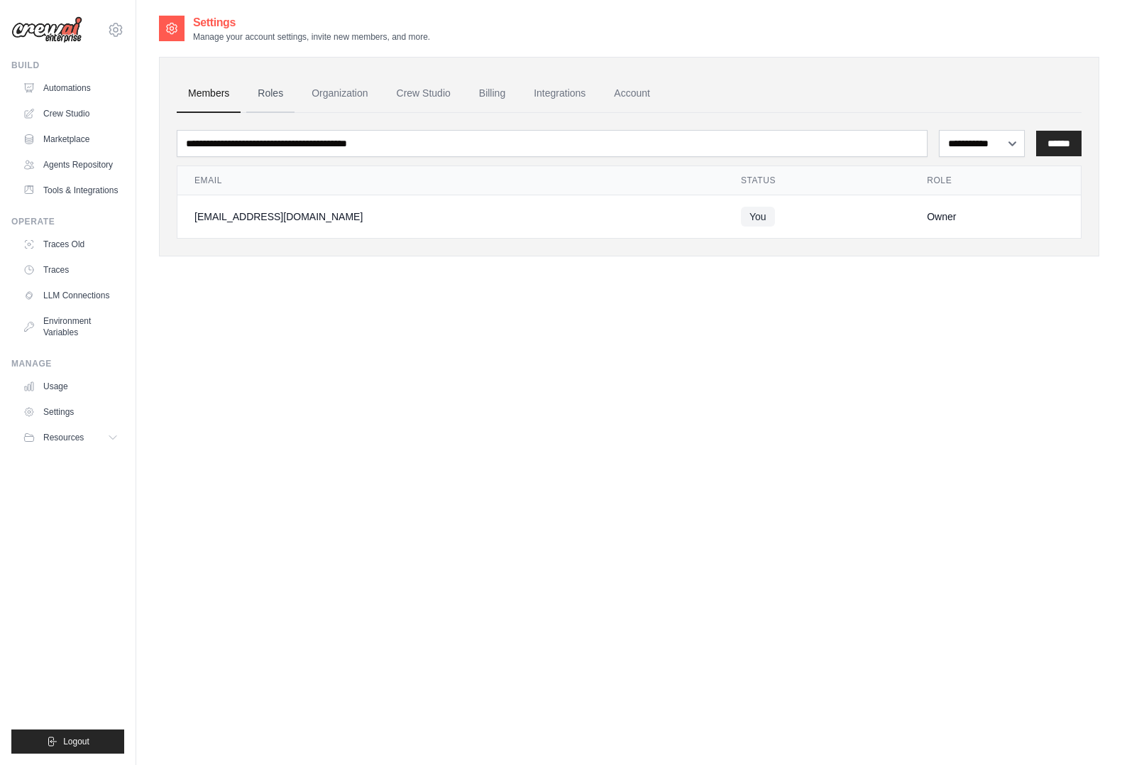
click at [274, 97] on link "Roles" at bounding box center [270, 94] width 48 height 38
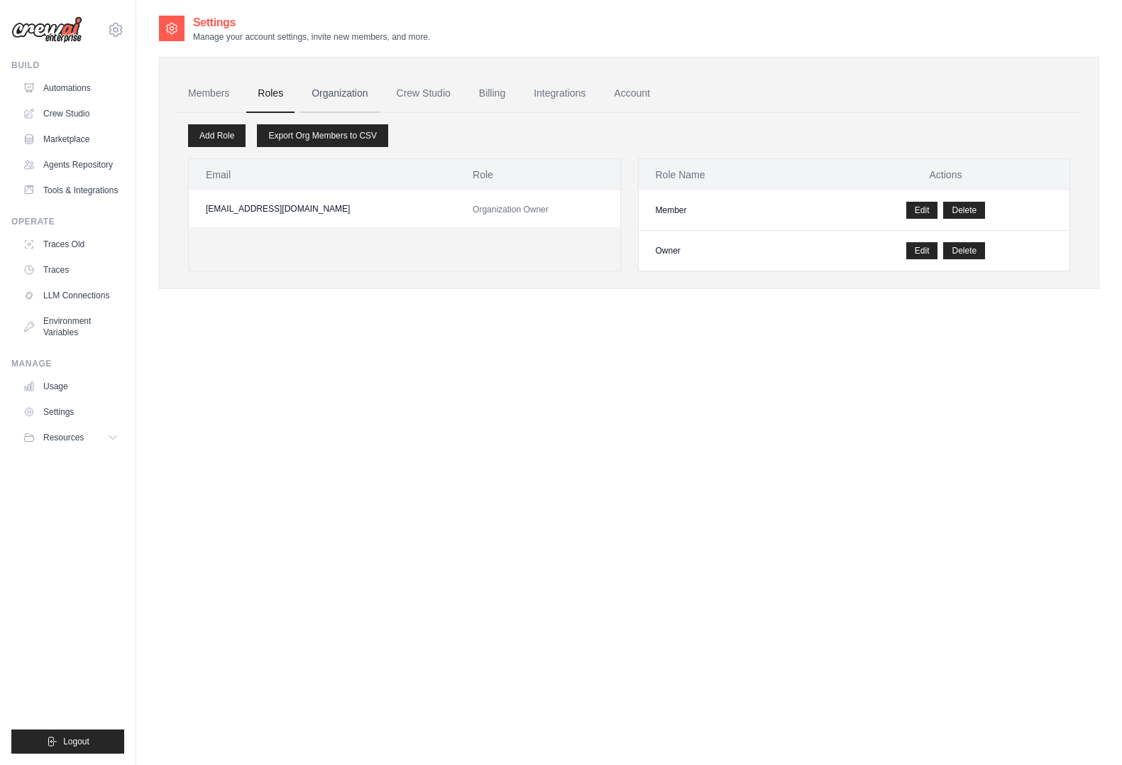
click at [342, 93] on link "Organization" at bounding box center [339, 94] width 79 height 38
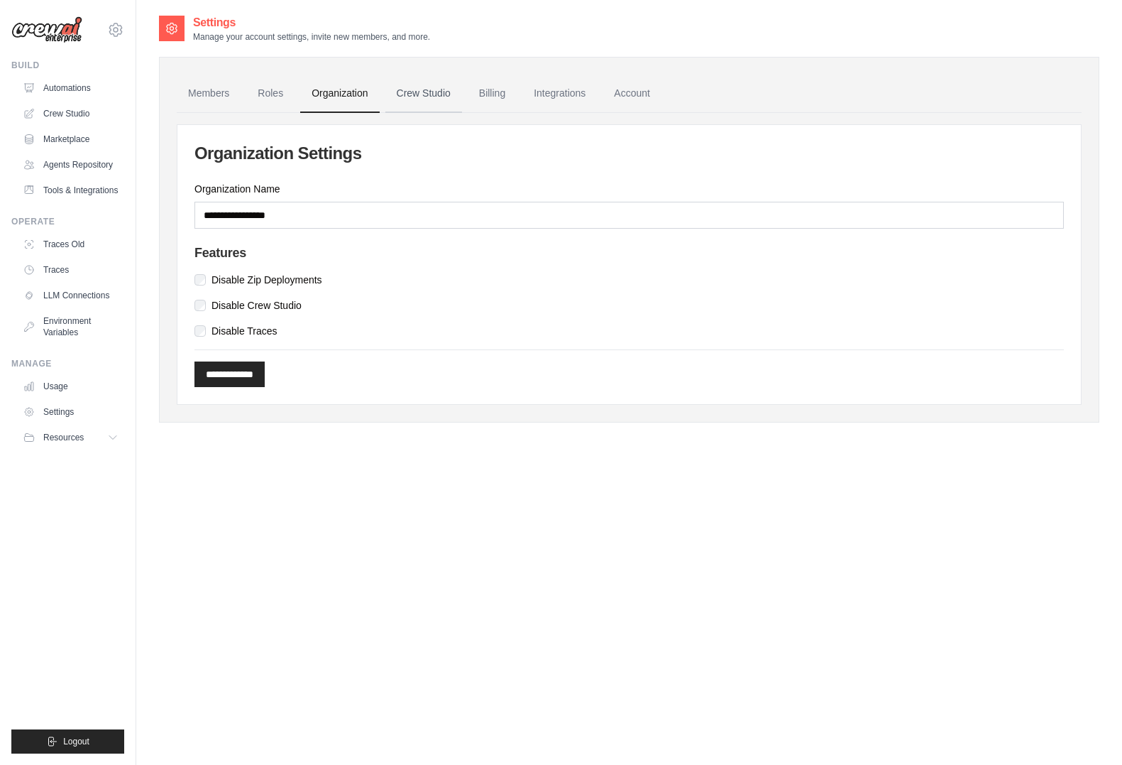
click at [402, 92] on link "Crew Studio" at bounding box center [423, 94] width 77 height 38
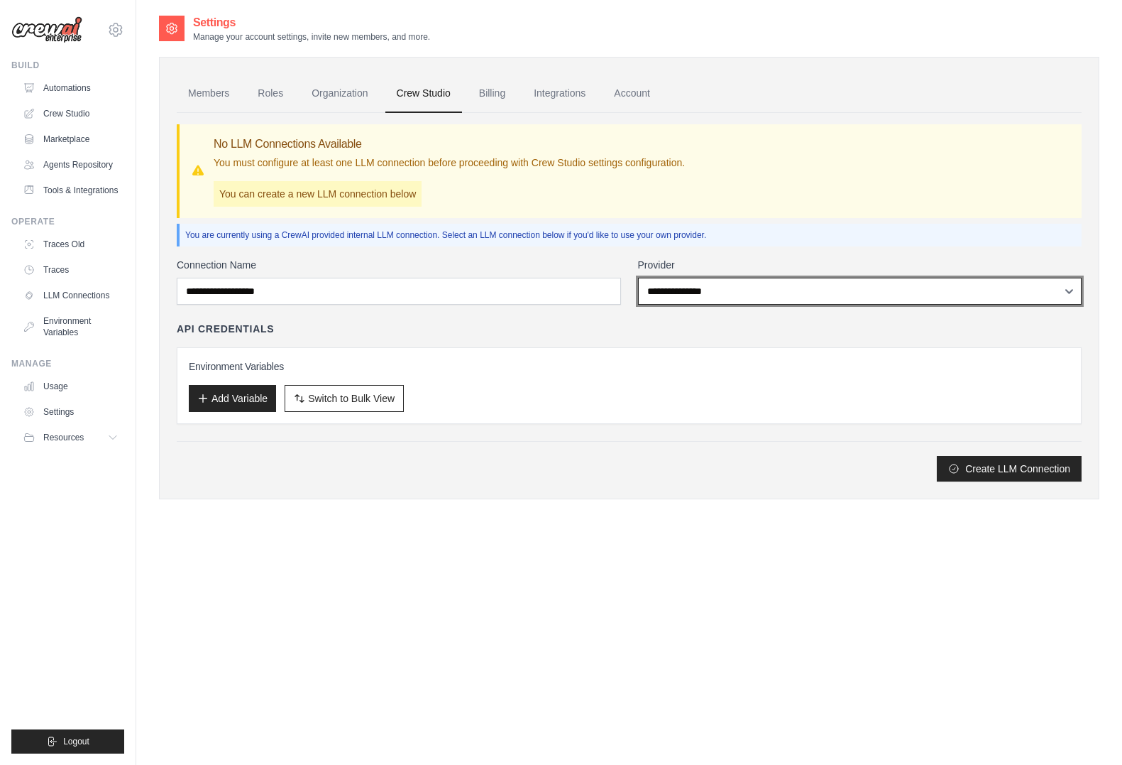
click at [730, 290] on select "**********" at bounding box center [860, 291] width 444 height 27
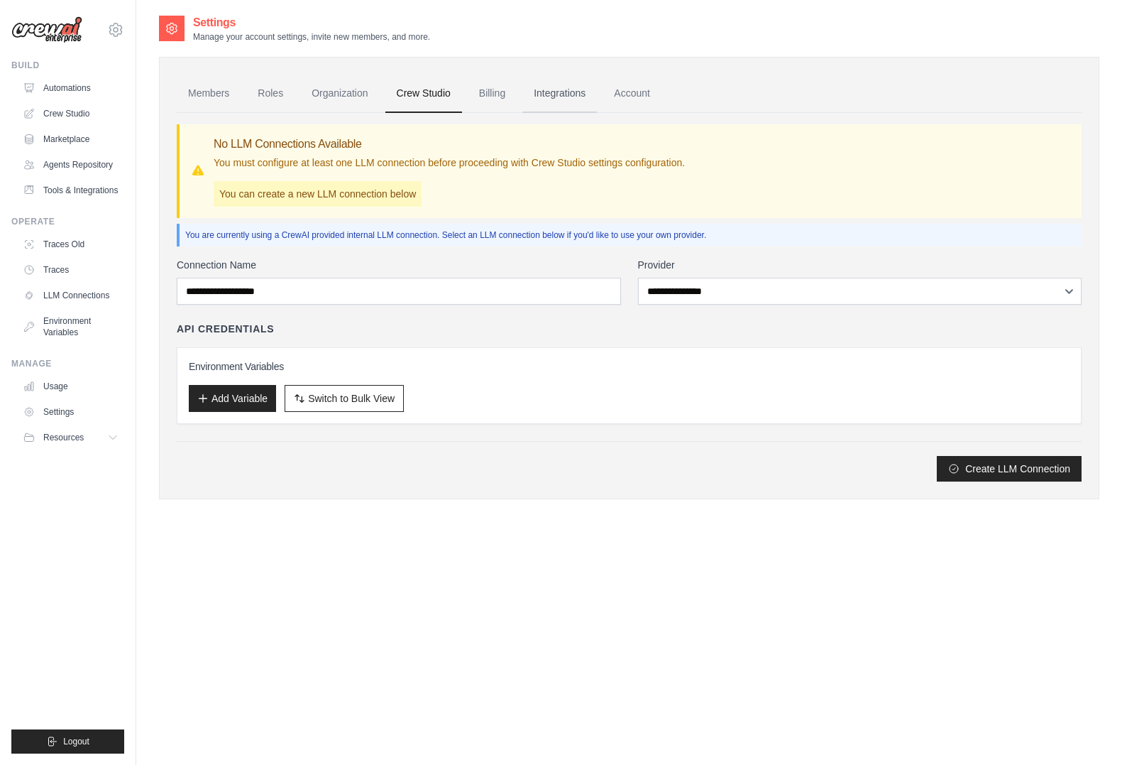
click at [580, 97] on link "Integrations" at bounding box center [560, 94] width 75 height 38
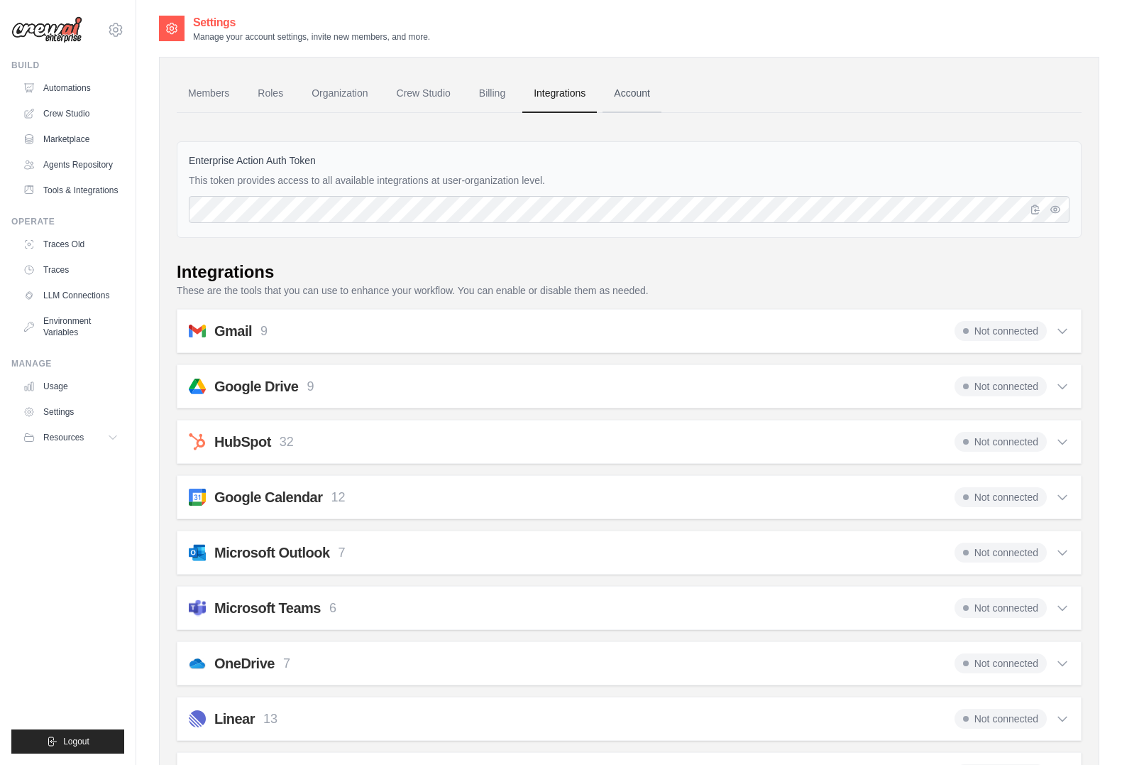
click at [635, 92] on link "Account" at bounding box center [632, 94] width 59 height 38
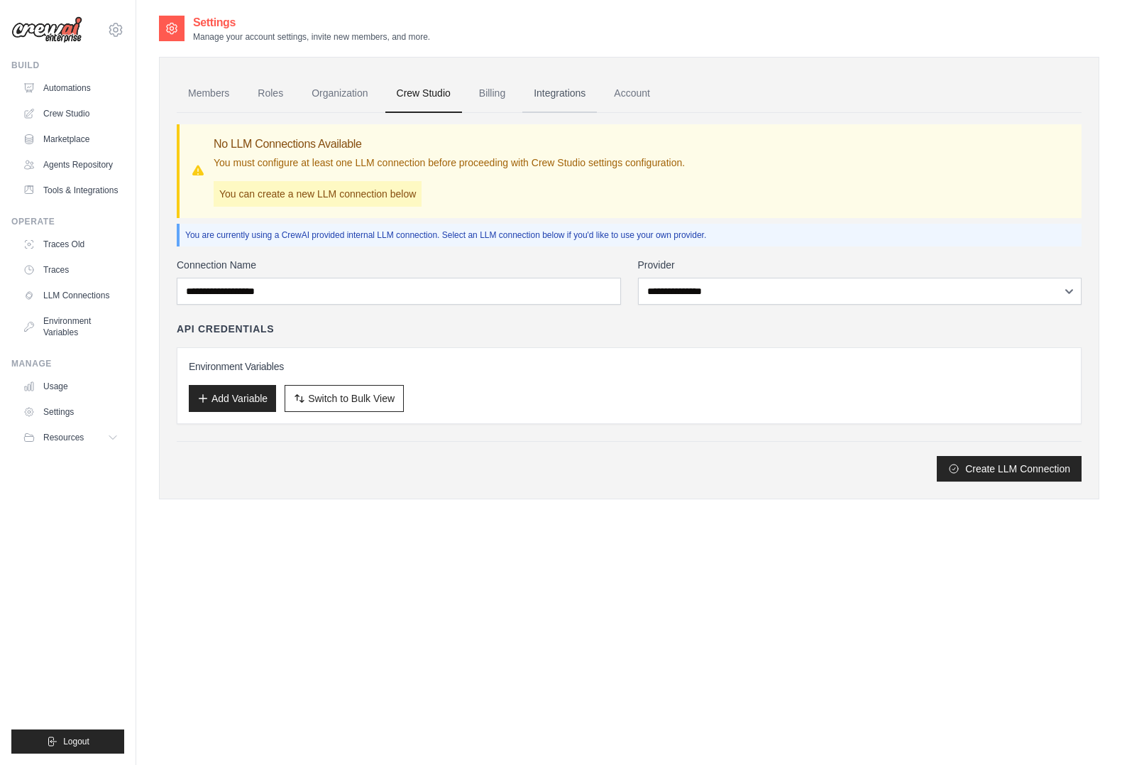
click at [558, 94] on link "Integrations" at bounding box center [560, 94] width 75 height 38
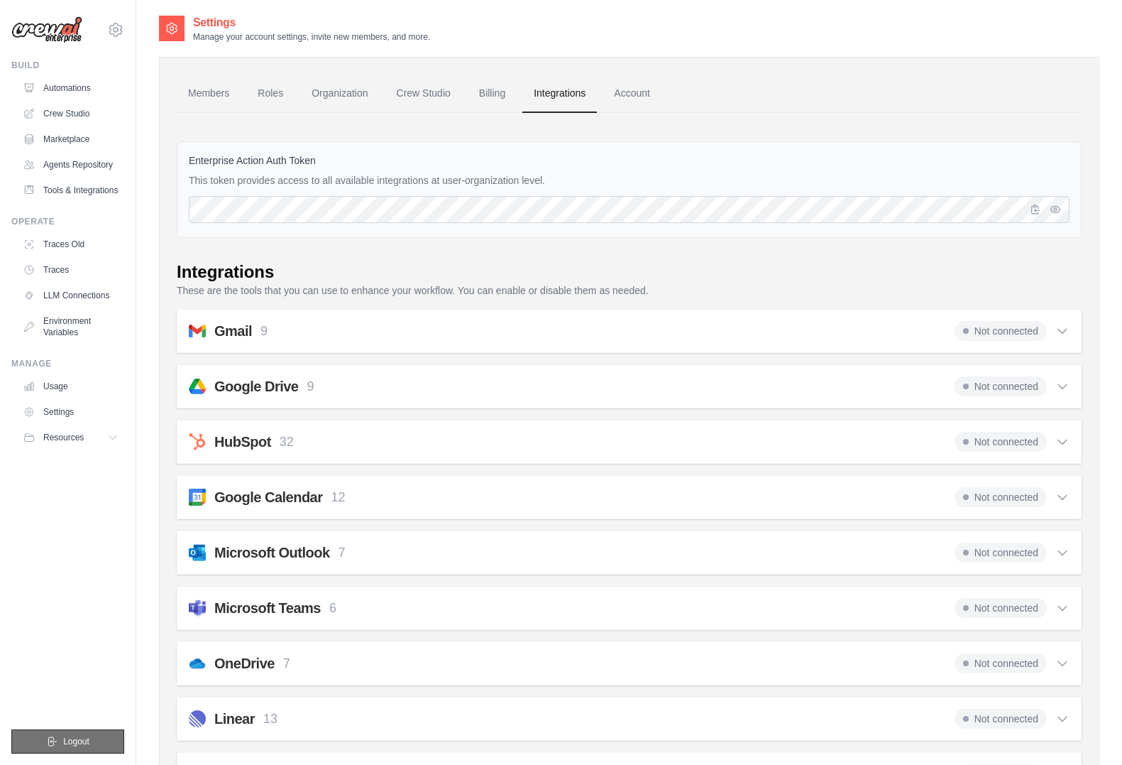
click at [92, 733] on button "Logout" at bounding box center [67, 741] width 113 height 24
click at [103, 738] on button "Logout" at bounding box center [67, 741] width 113 height 24
